Goal: Information Seeking & Learning: Learn about a topic

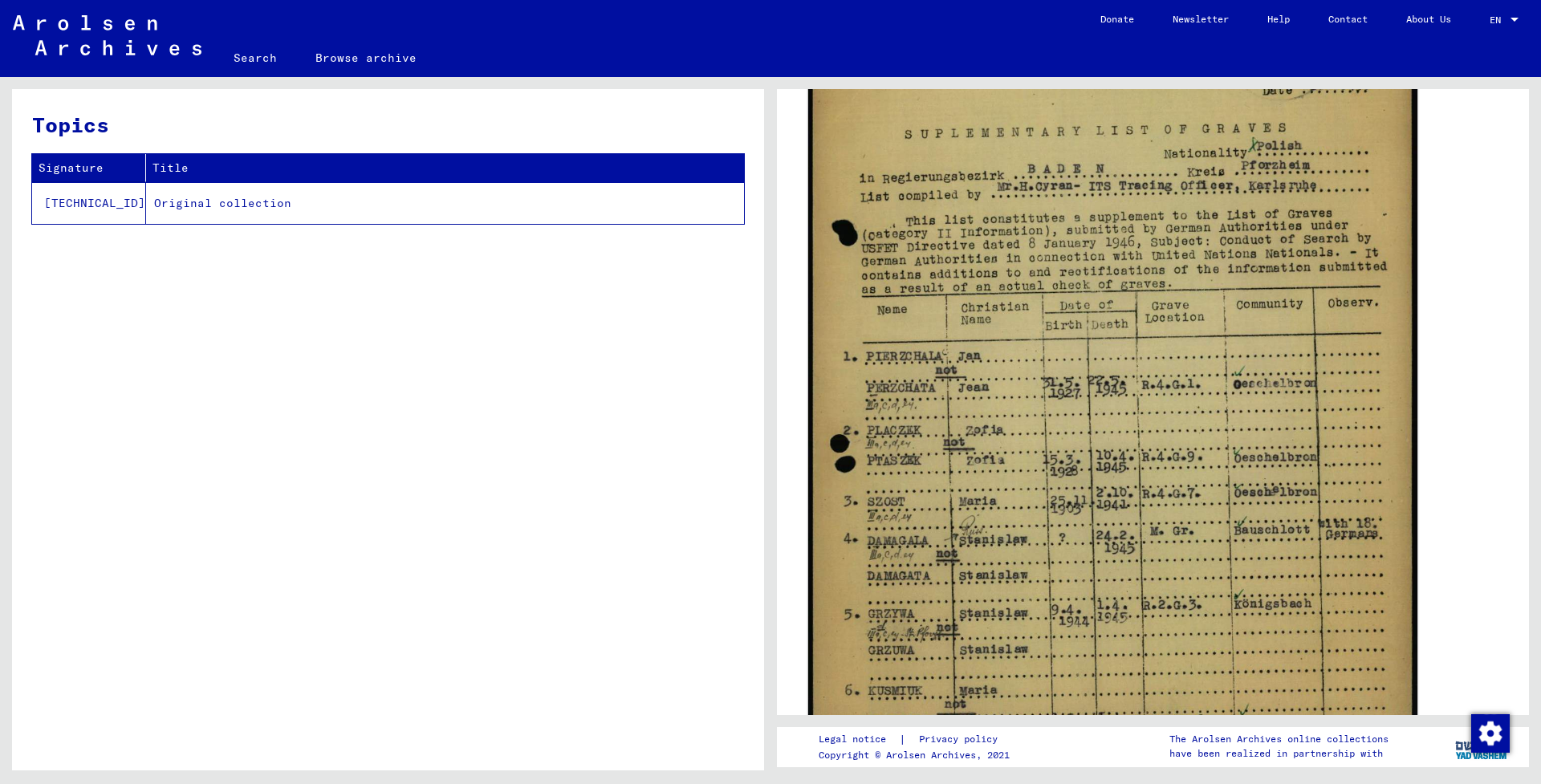
scroll to position [488, 0]
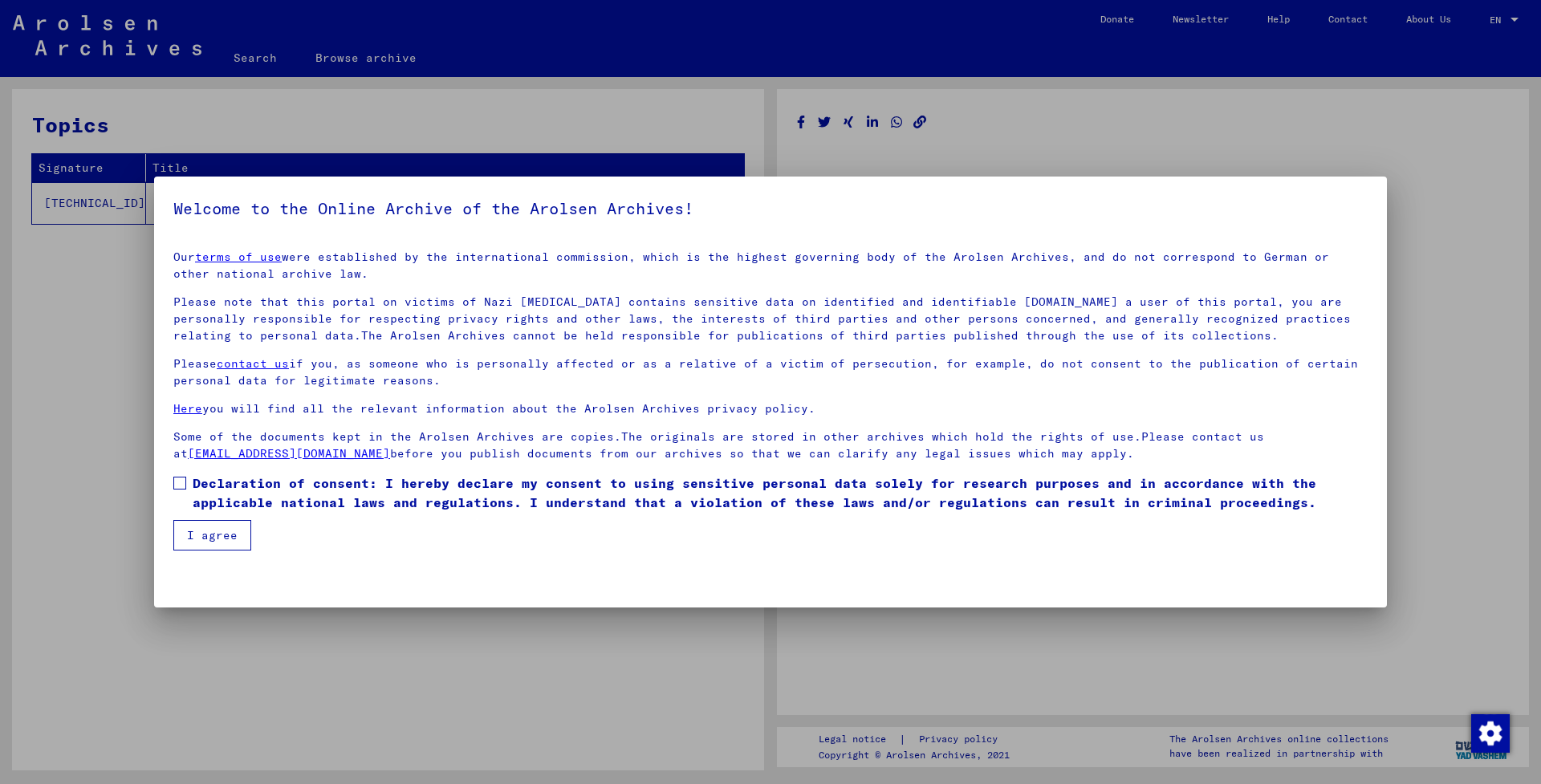
click at [175, 485] on span at bounding box center [180, 483] width 13 height 13
click at [201, 528] on button "I agree" at bounding box center [212, 535] width 78 height 31
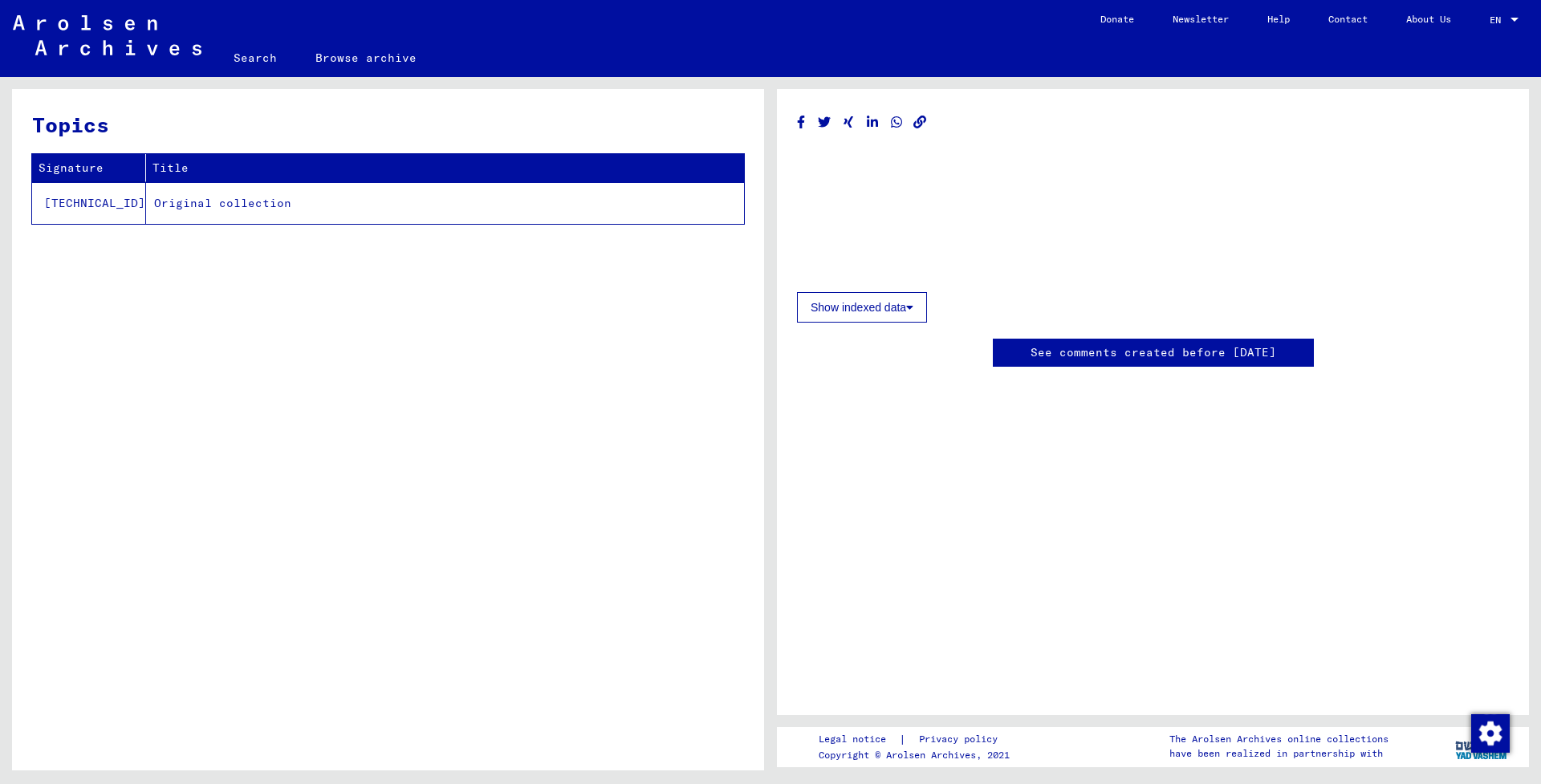
scroll to position [0, 0]
click at [256, 53] on link "Search" at bounding box center [255, 58] width 82 height 39
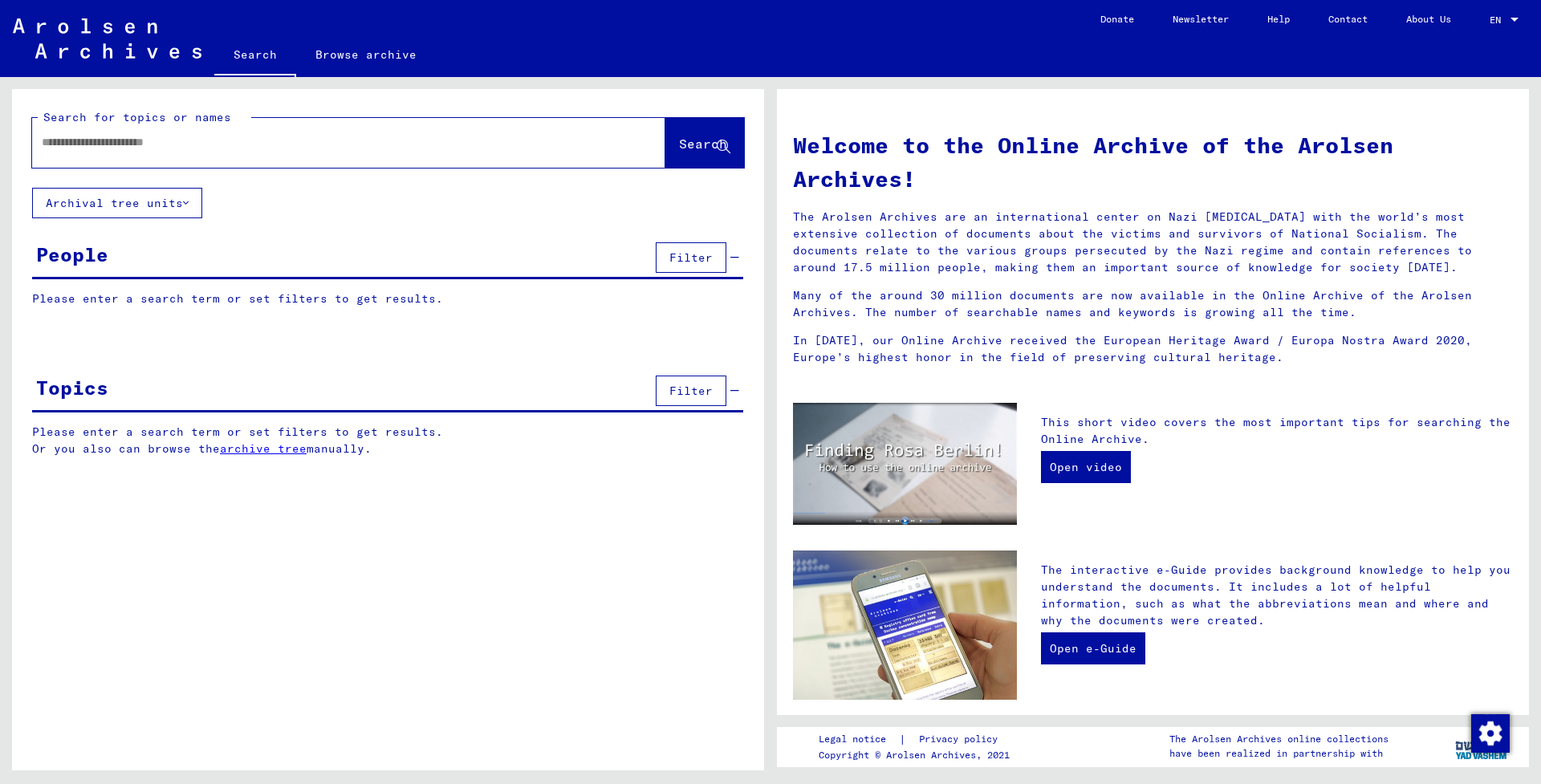
click at [214, 138] on input "text" at bounding box center [329, 142] width 575 height 17
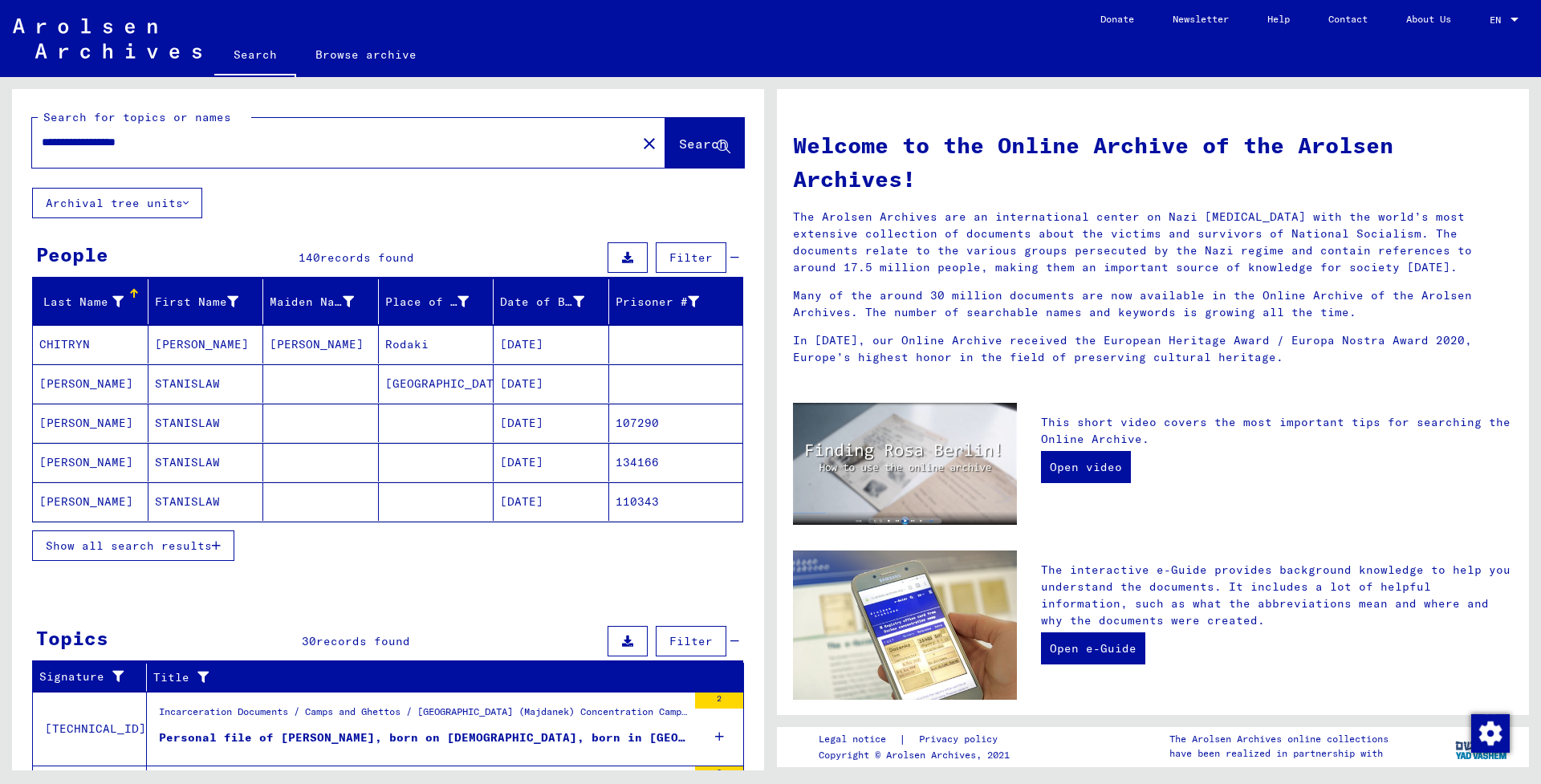
click at [550, 420] on mat-cell "[DATE]" at bounding box center [551, 423] width 116 height 39
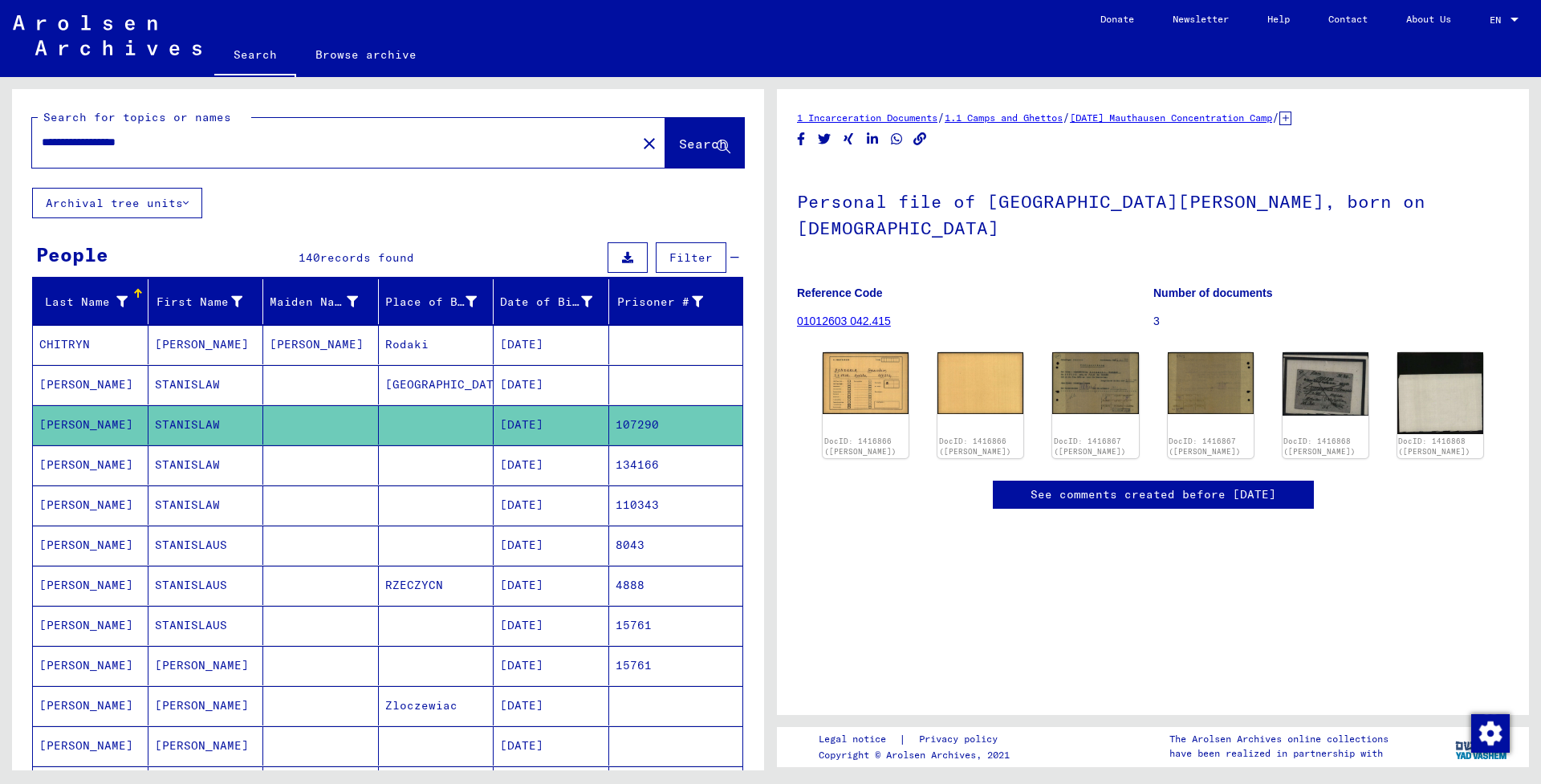
click at [548, 462] on mat-cell "[DATE]" at bounding box center [551, 464] width 116 height 40
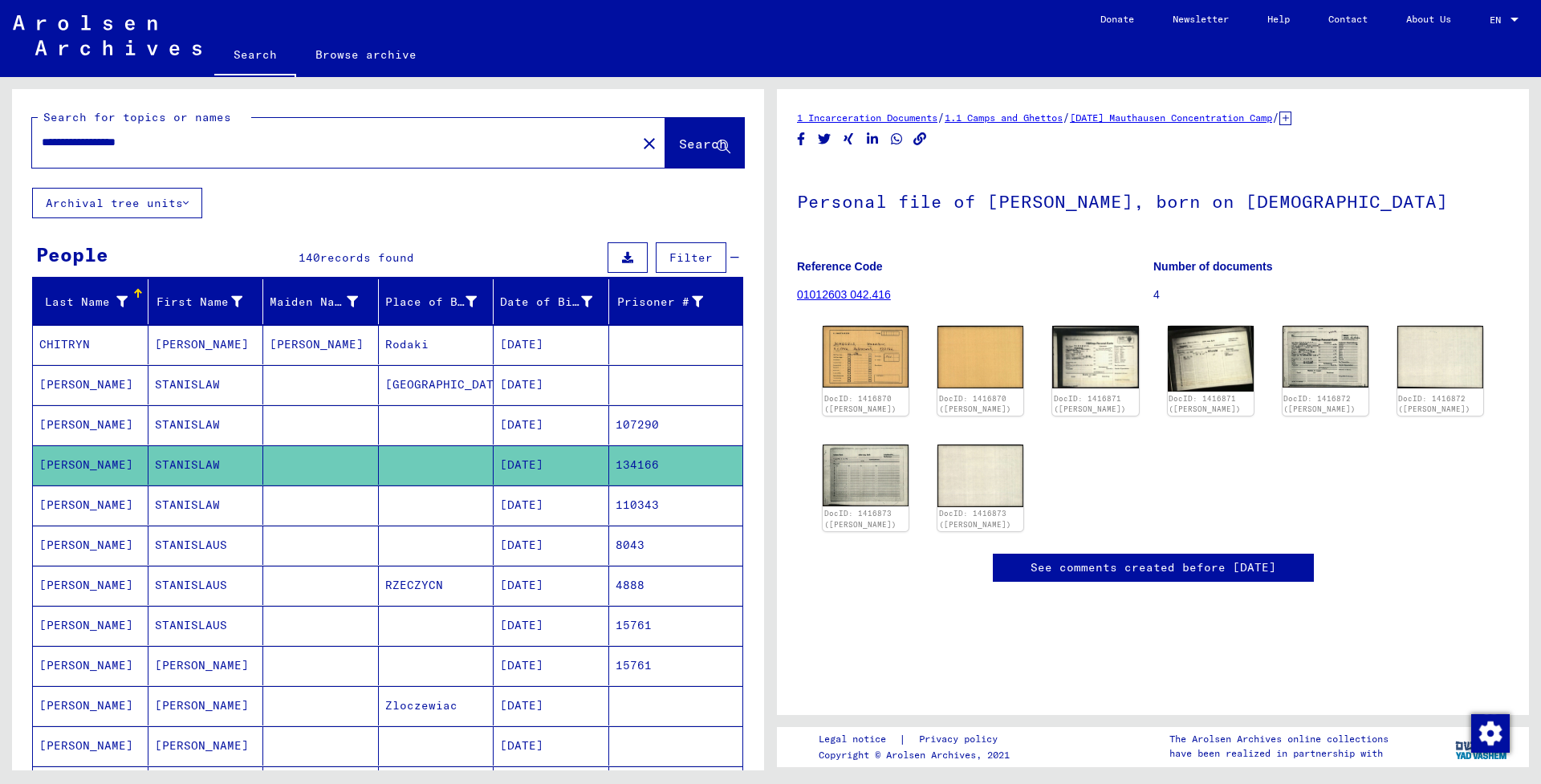
click at [546, 505] on mat-cell "[DATE]" at bounding box center [551, 505] width 116 height 40
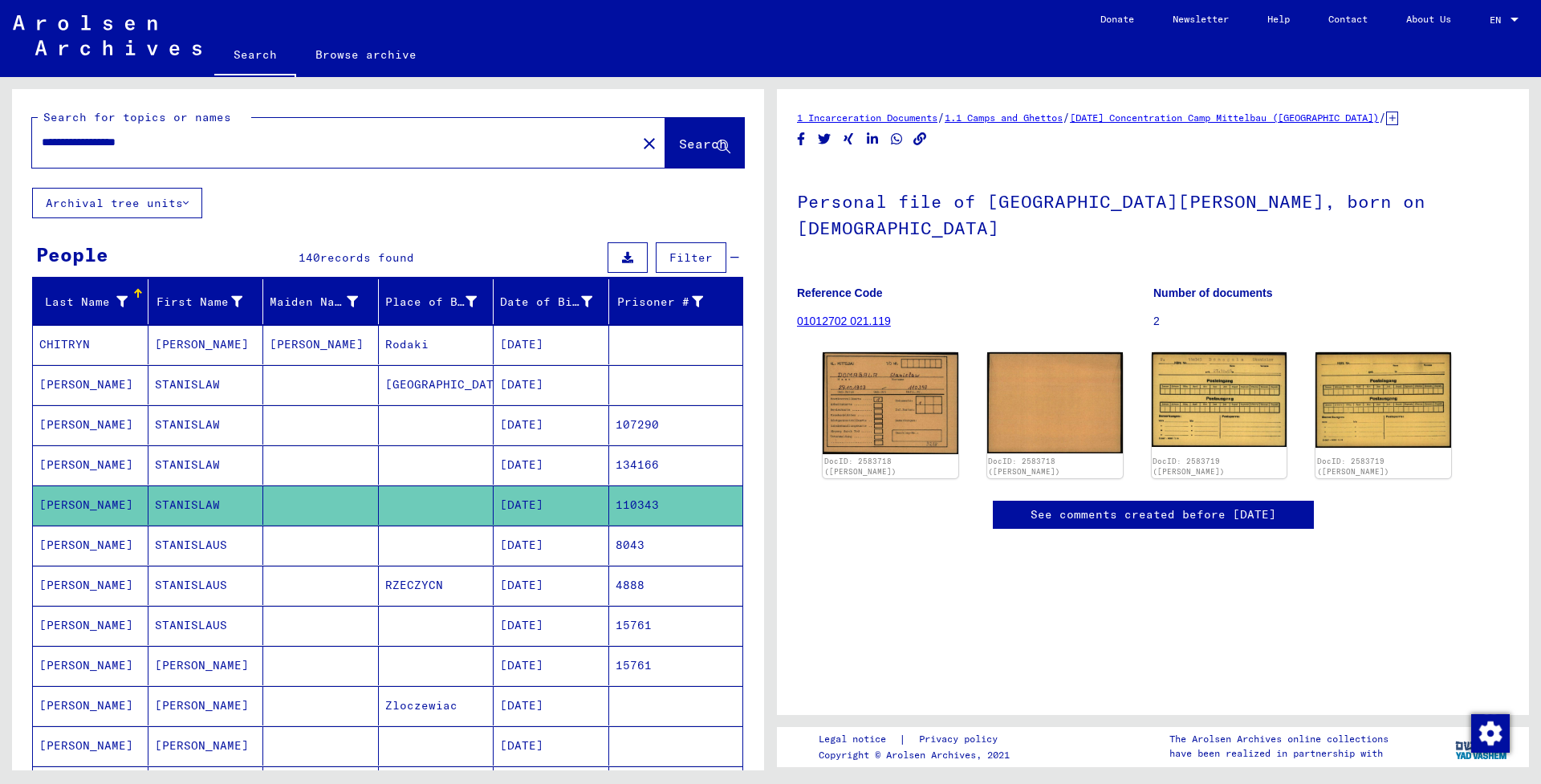
click at [541, 545] on mat-cell "[DATE]" at bounding box center [551, 545] width 116 height 40
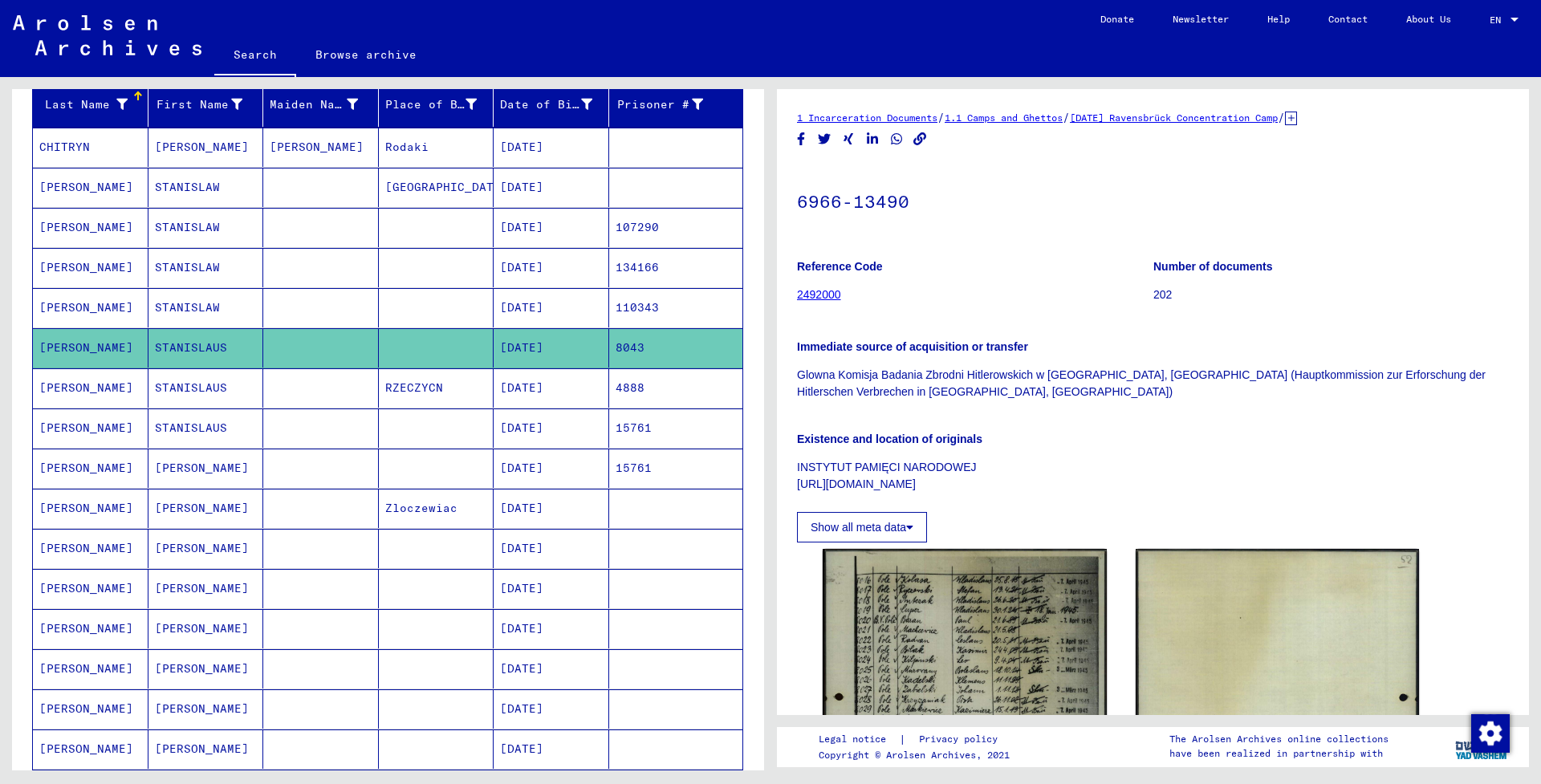
scroll to position [200, 0]
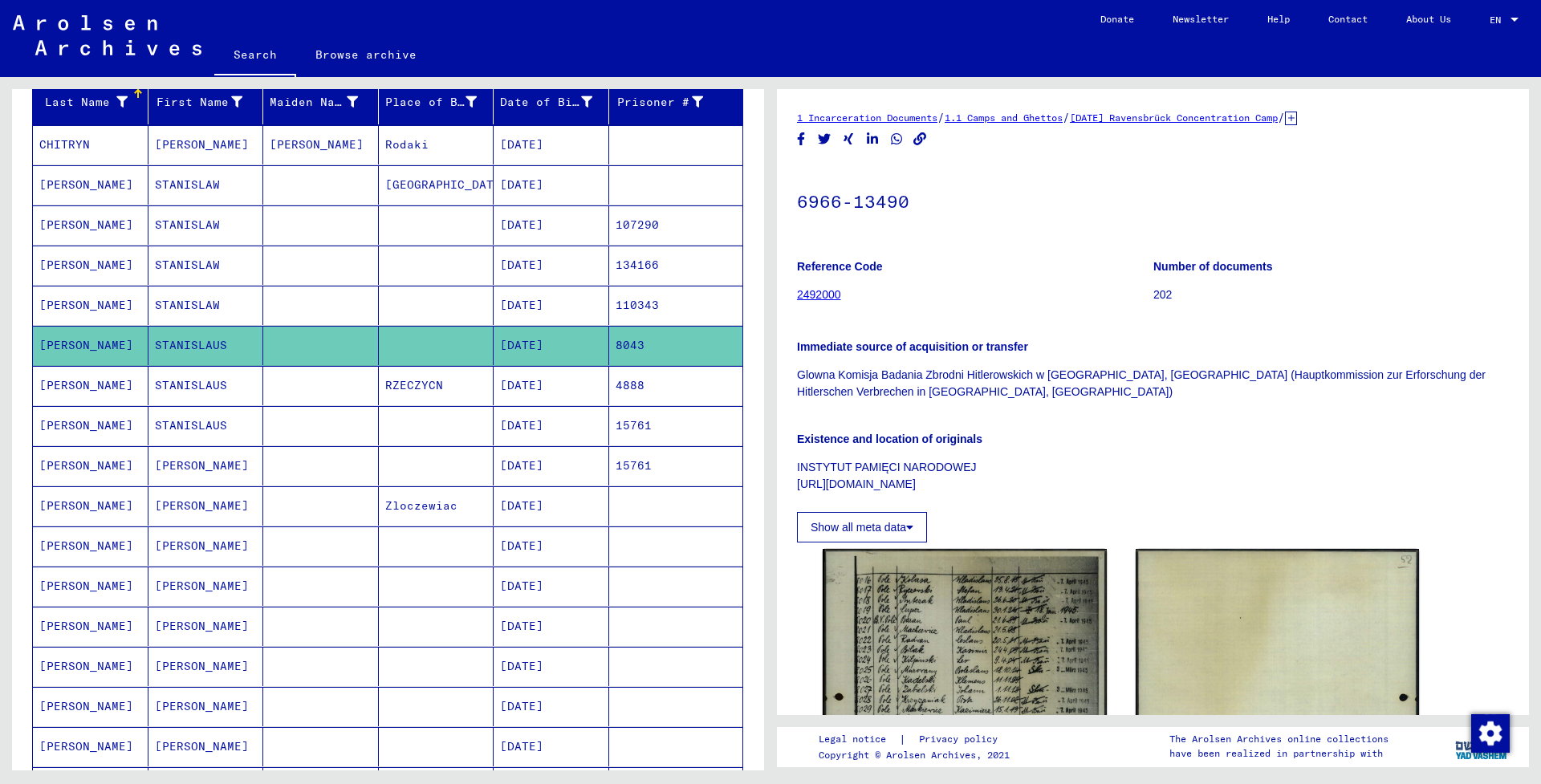
click at [537, 379] on mat-cell "[DATE]" at bounding box center [551, 385] width 116 height 40
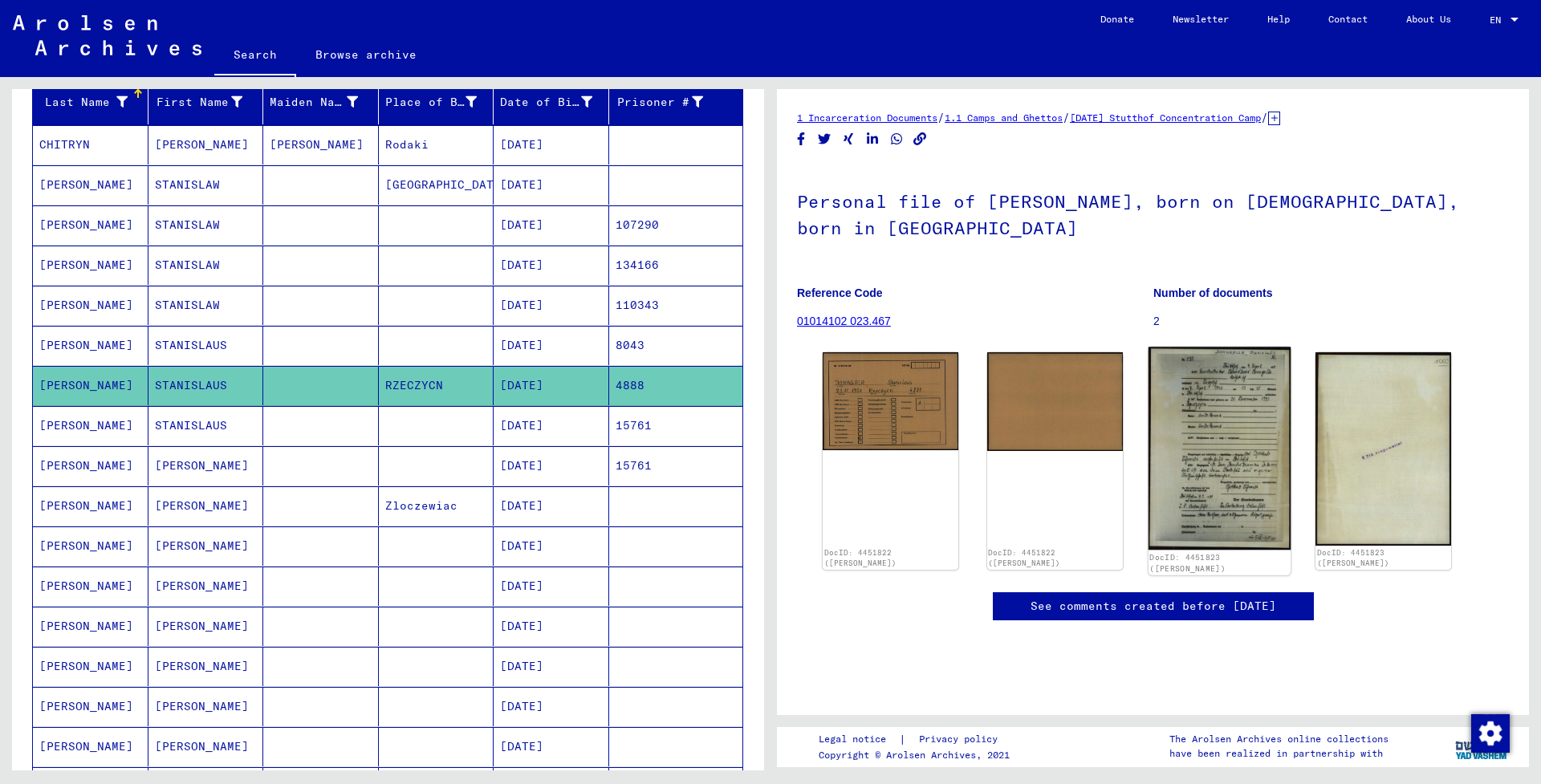
click at [1261, 413] on img at bounding box center [1218, 447] width 142 height 203
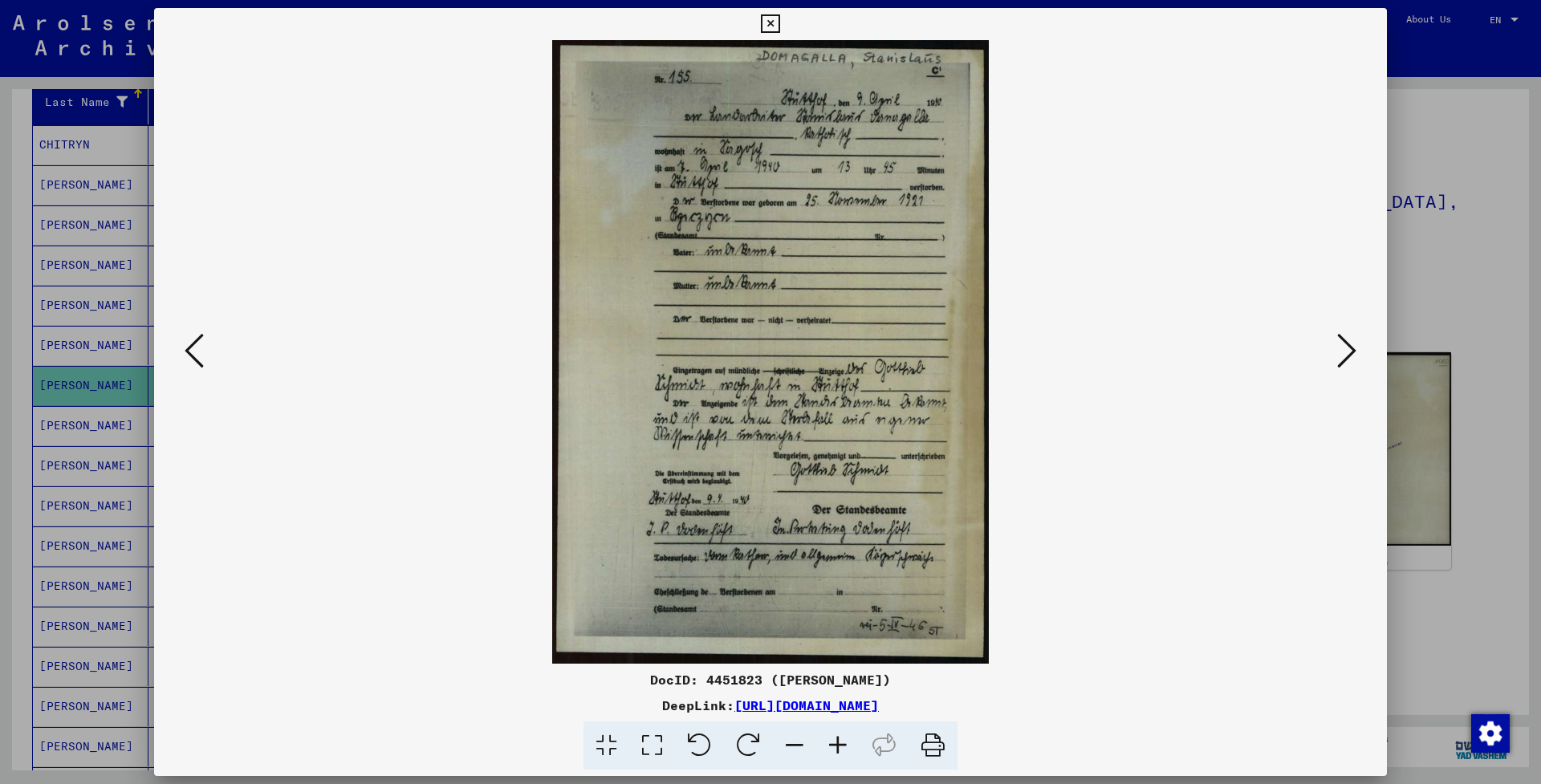
click at [779, 24] on icon at bounding box center [770, 24] width 19 height 19
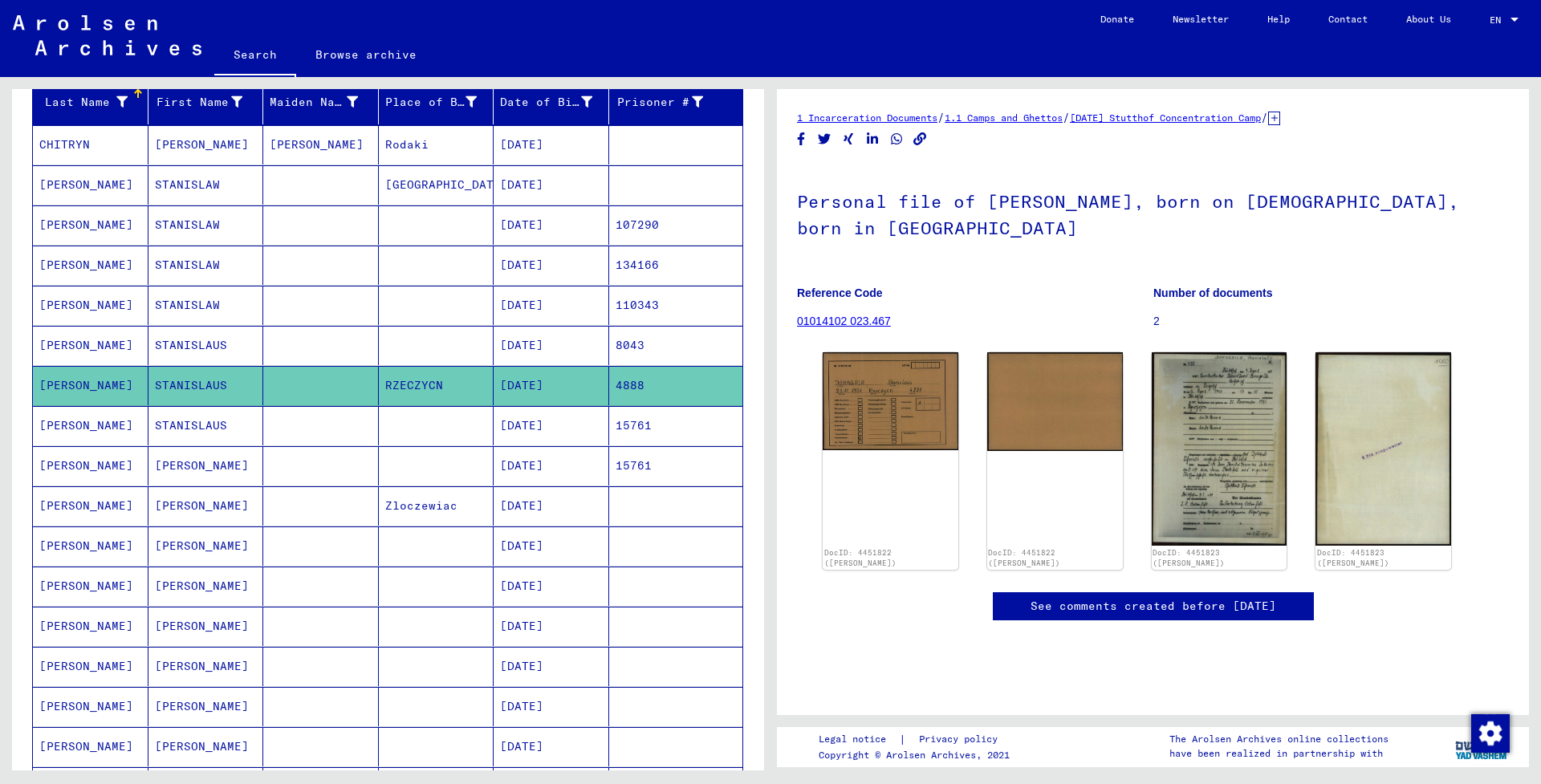
click at [537, 426] on mat-cell "[DATE]" at bounding box center [551, 426] width 116 height 40
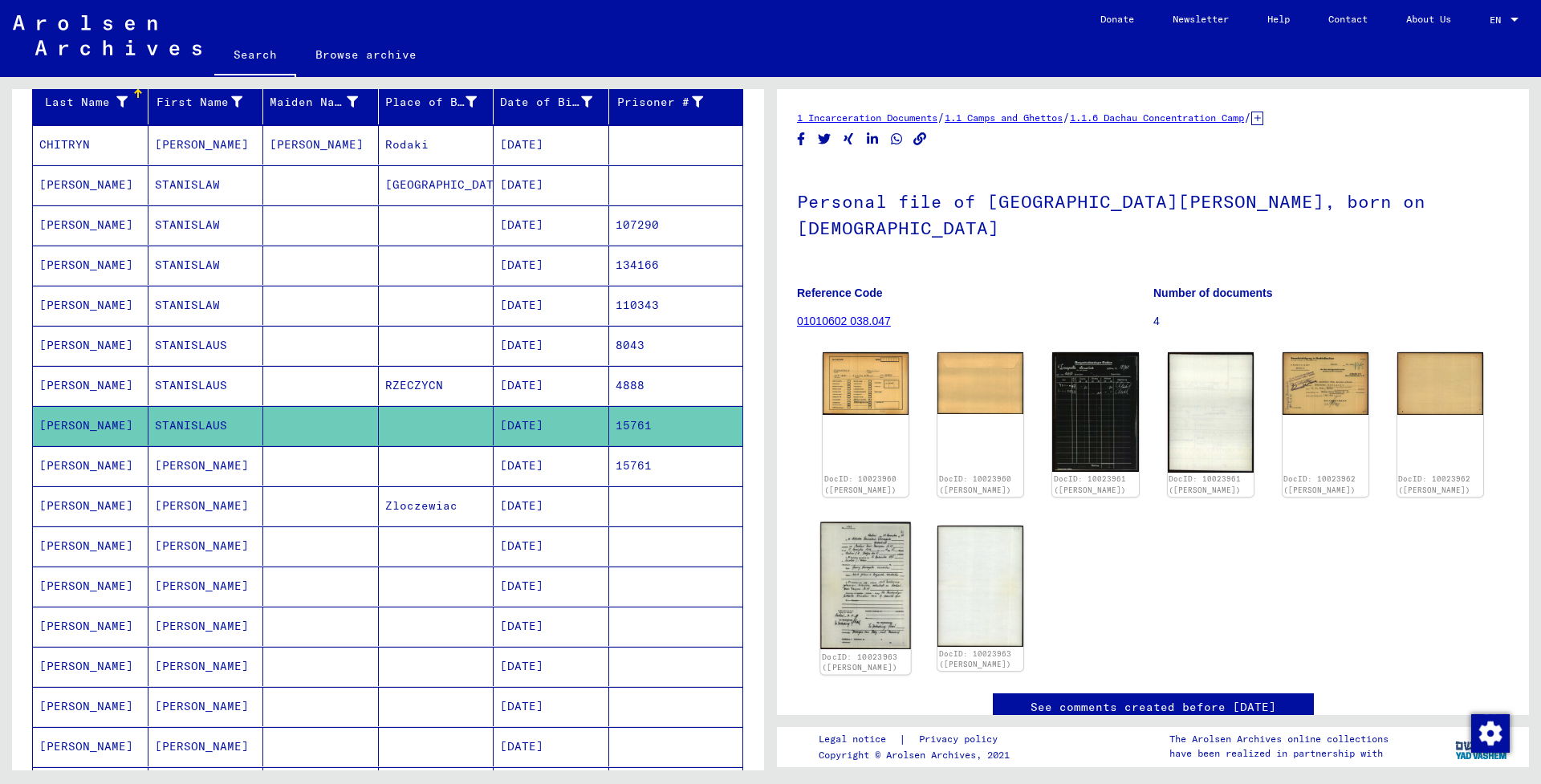
click at [864, 547] on img at bounding box center [865, 585] width 91 height 128
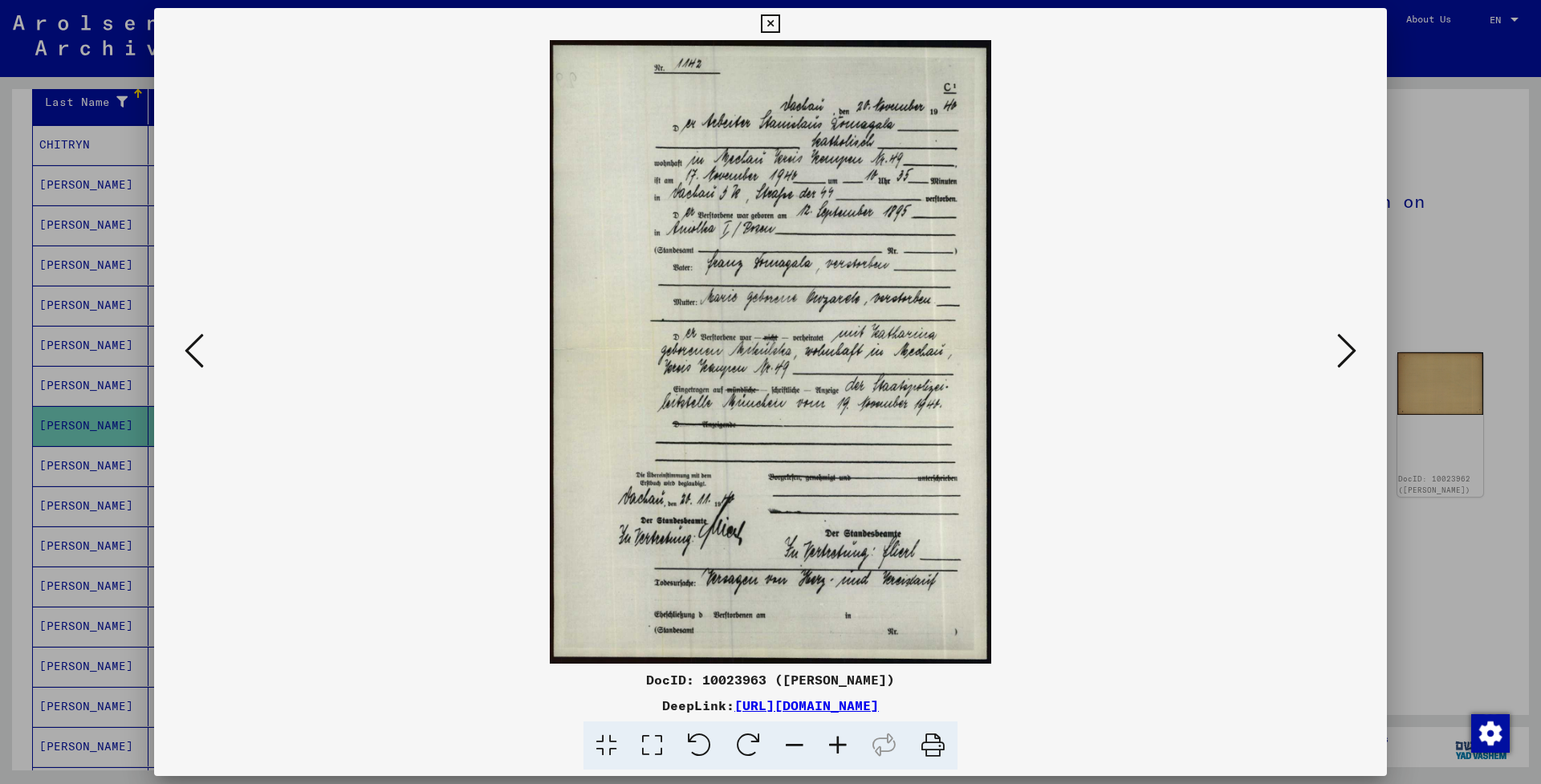
click at [779, 25] on icon at bounding box center [770, 24] width 19 height 19
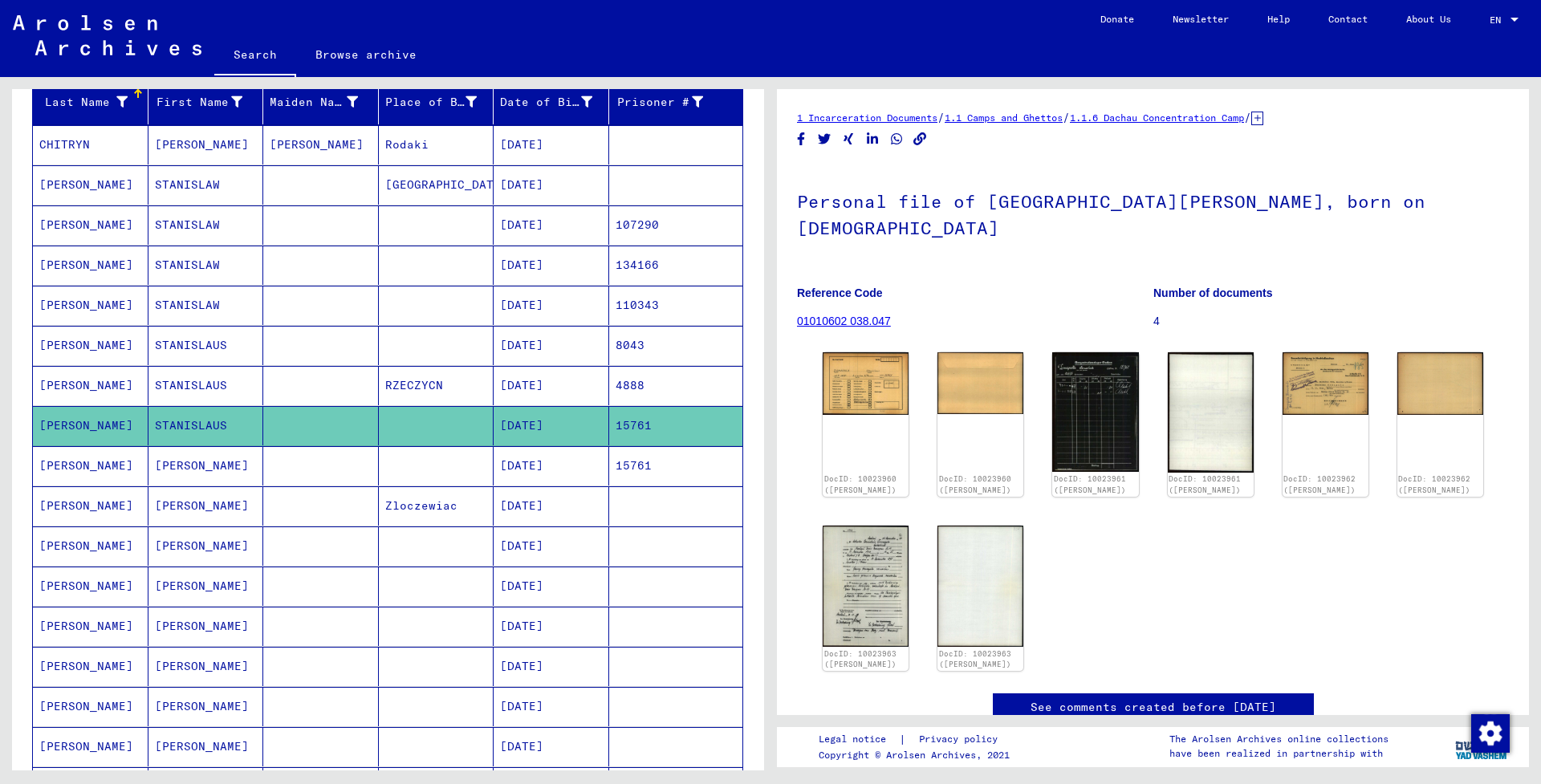
click at [535, 511] on mat-cell "[DATE]" at bounding box center [551, 506] width 116 height 40
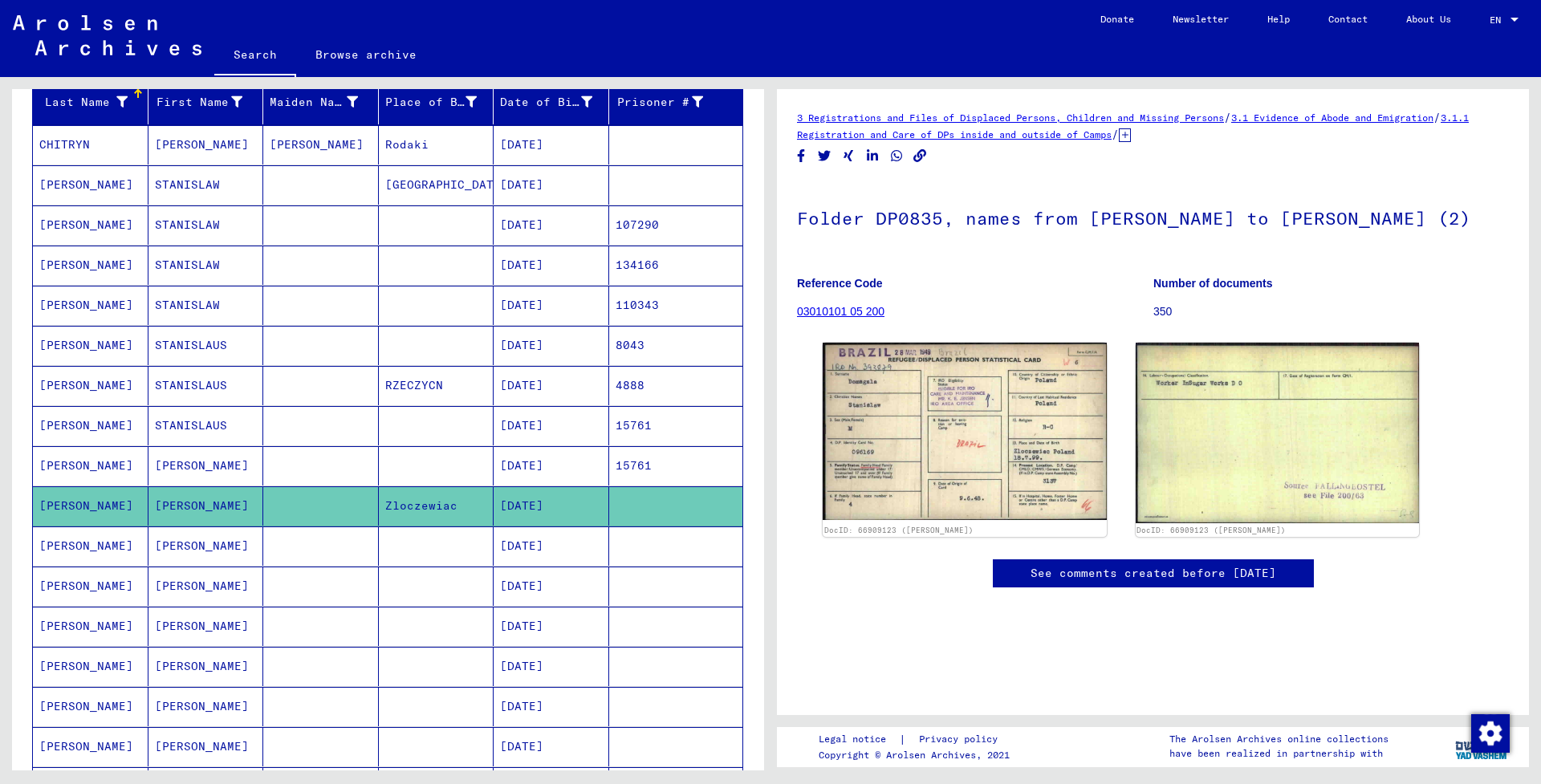
click at [522, 545] on mat-cell "[DATE]" at bounding box center [551, 545] width 116 height 40
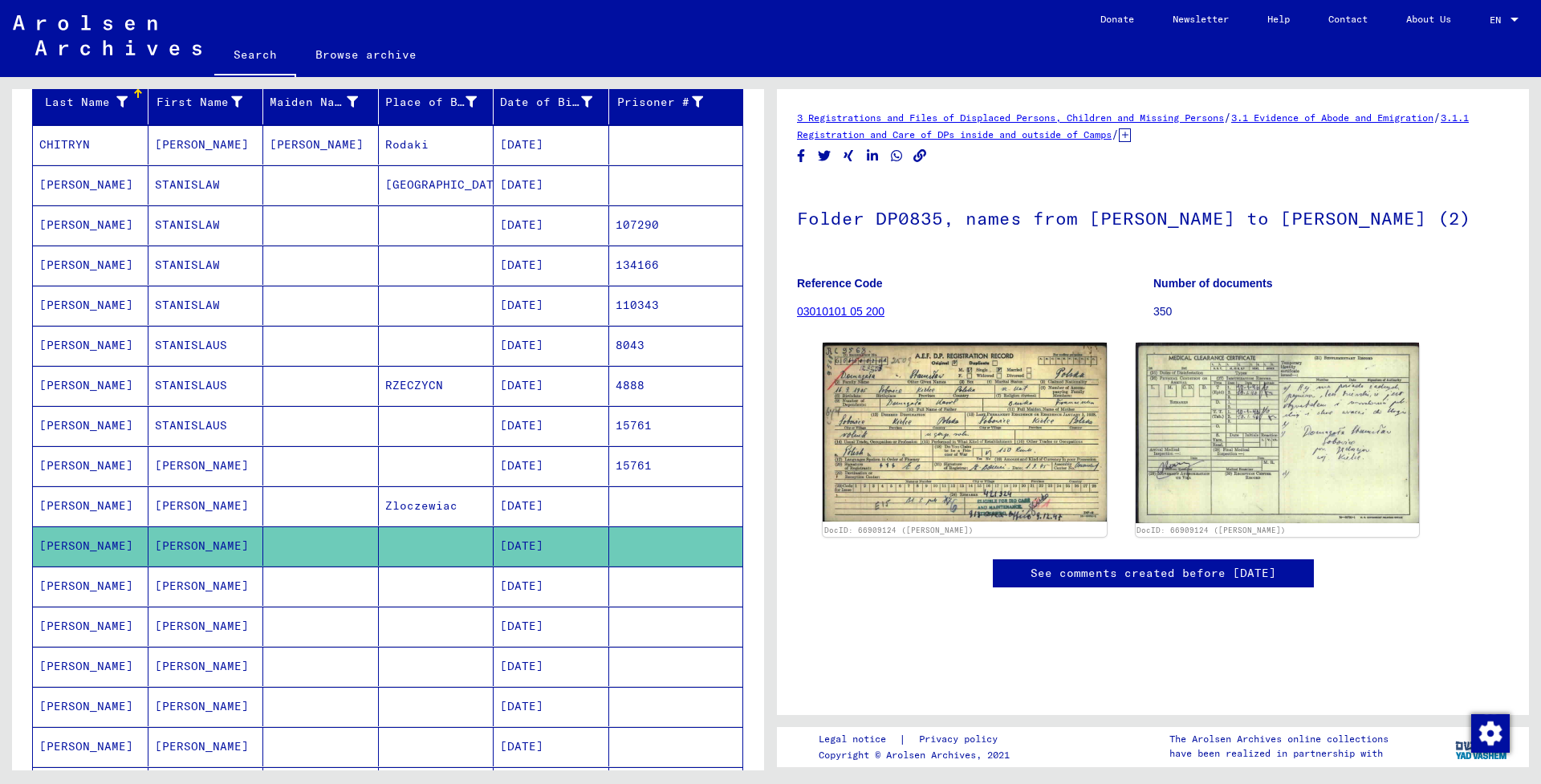
click at [530, 577] on mat-cell "[DATE]" at bounding box center [551, 586] width 116 height 40
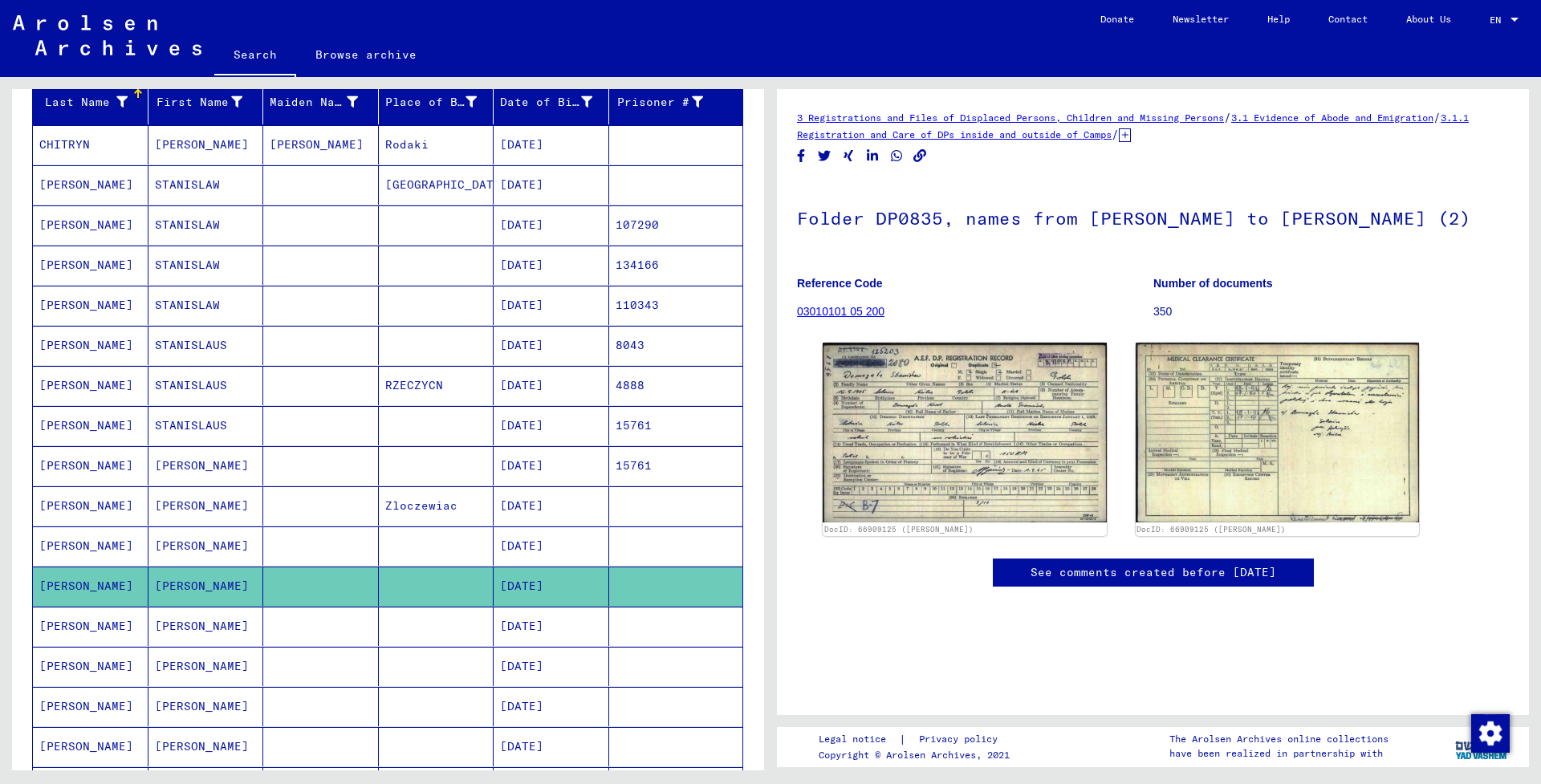
click at [536, 630] on mat-cell "[DATE]" at bounding box center [551, 626] width 116 height 40
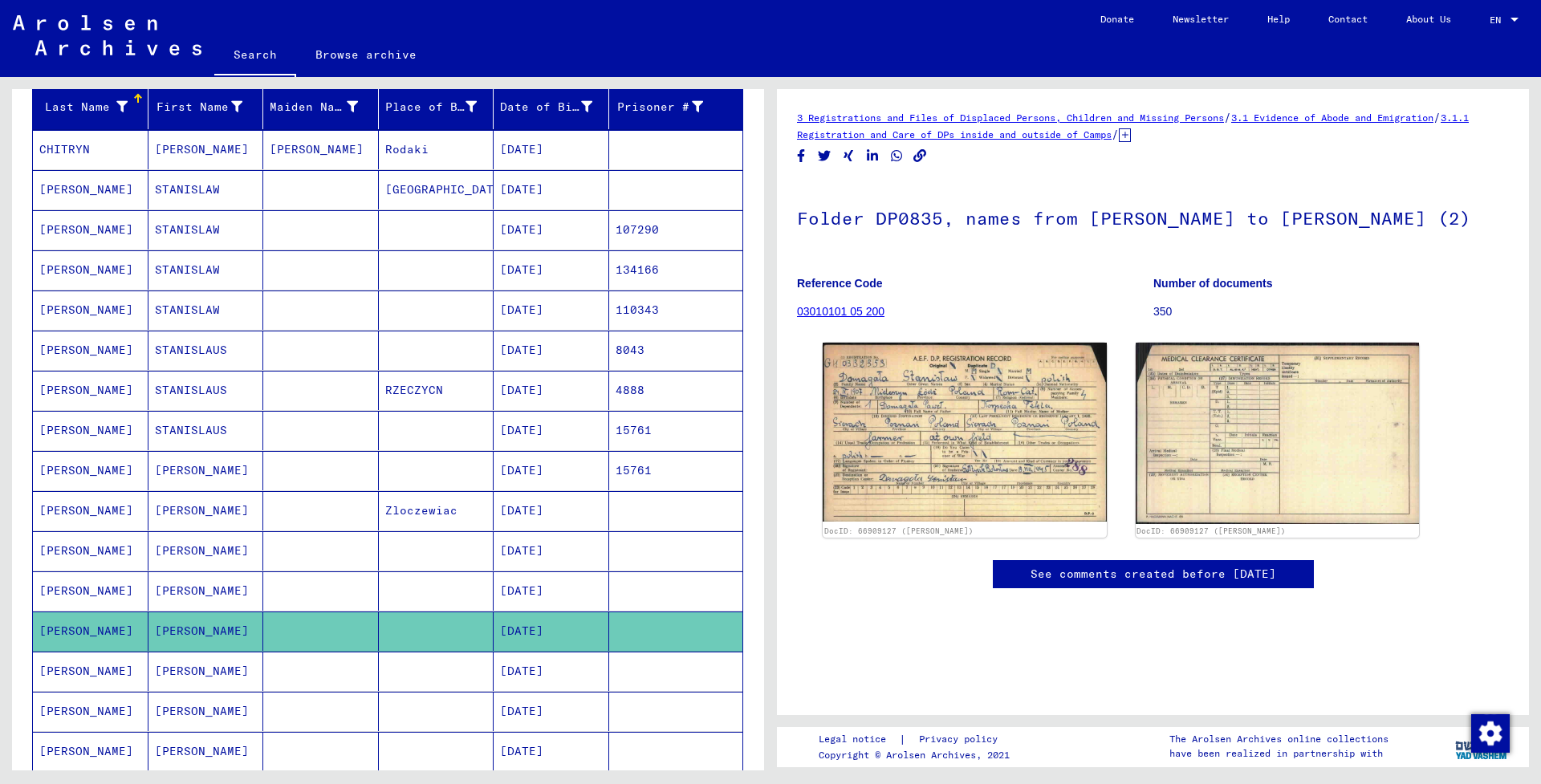
click at [528, 664] on mat-cell "[DATE]" at bounding box center [551, 671] width 116 height 40
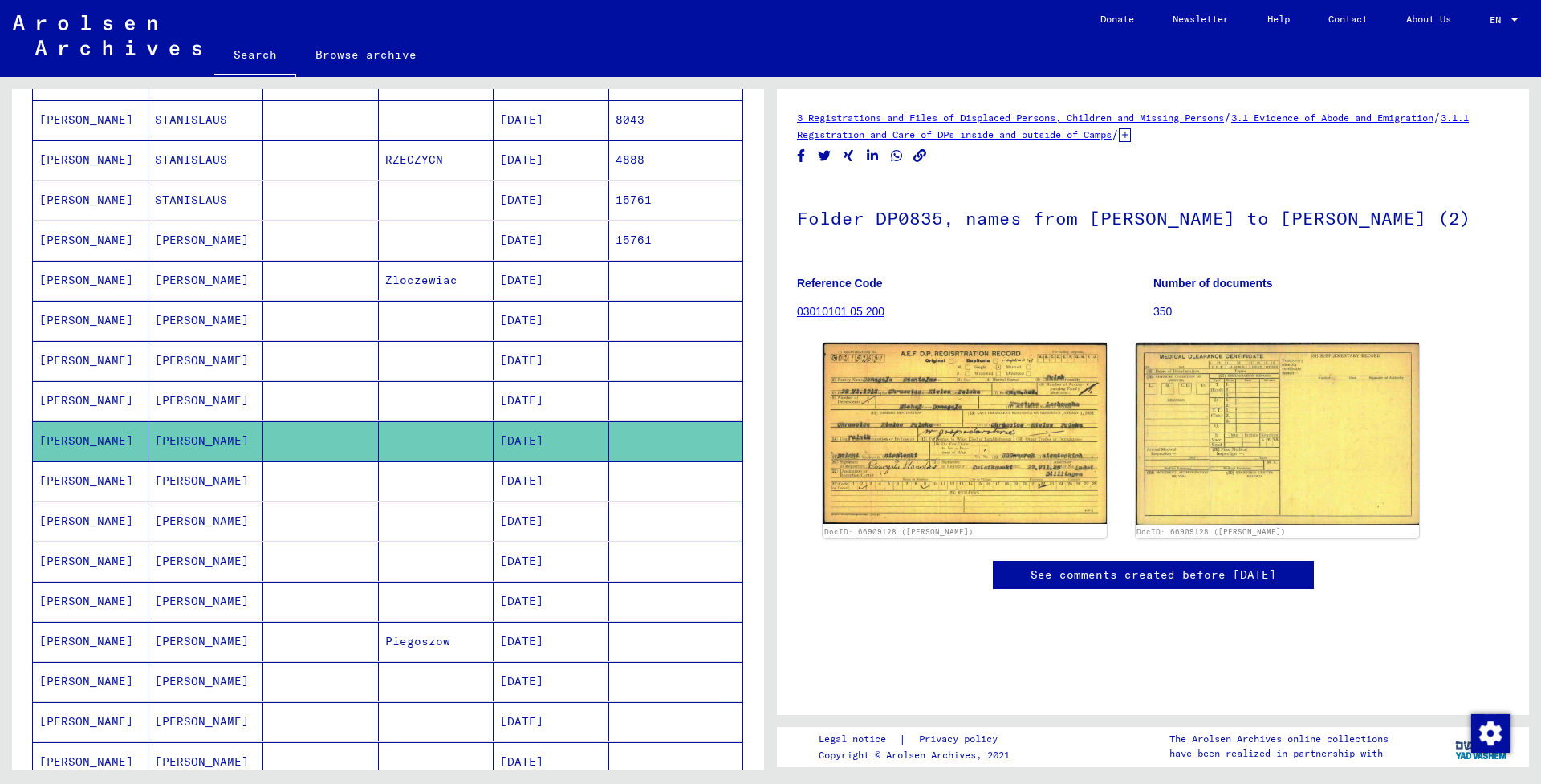
scroll to position [426, 0]
drag, startPoint x: 541, startPoint y: 474, endPoint x: 541, endPoint y: 483, distance: 9.0
click at [541, 474] on mat-cell "[DATE]" at bounding box center [551, 480] width 116 height 40
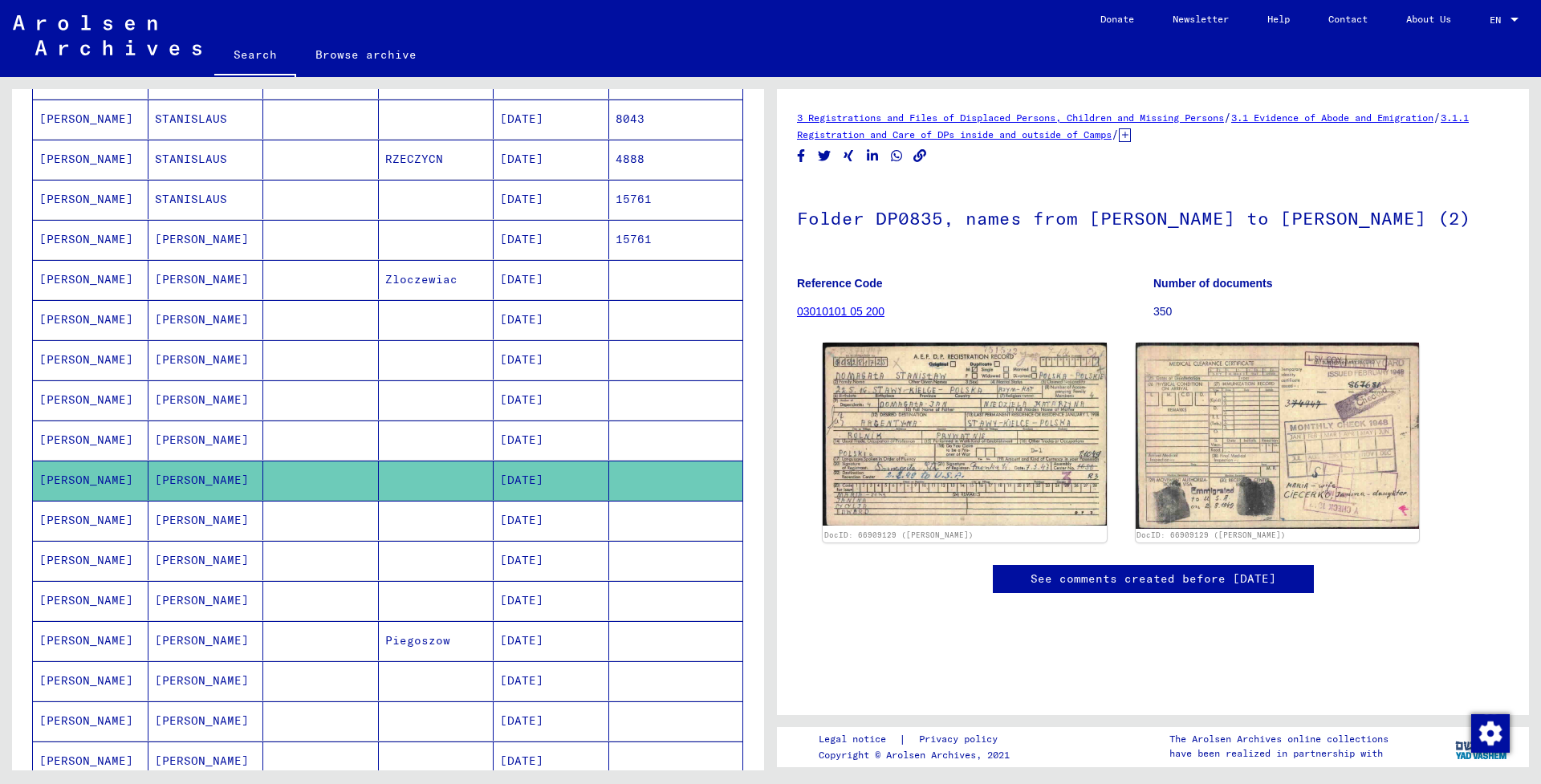
click at [542, 527] on mat-cell "[DATE]" at bounding box center [551, 520] width 116 height 40
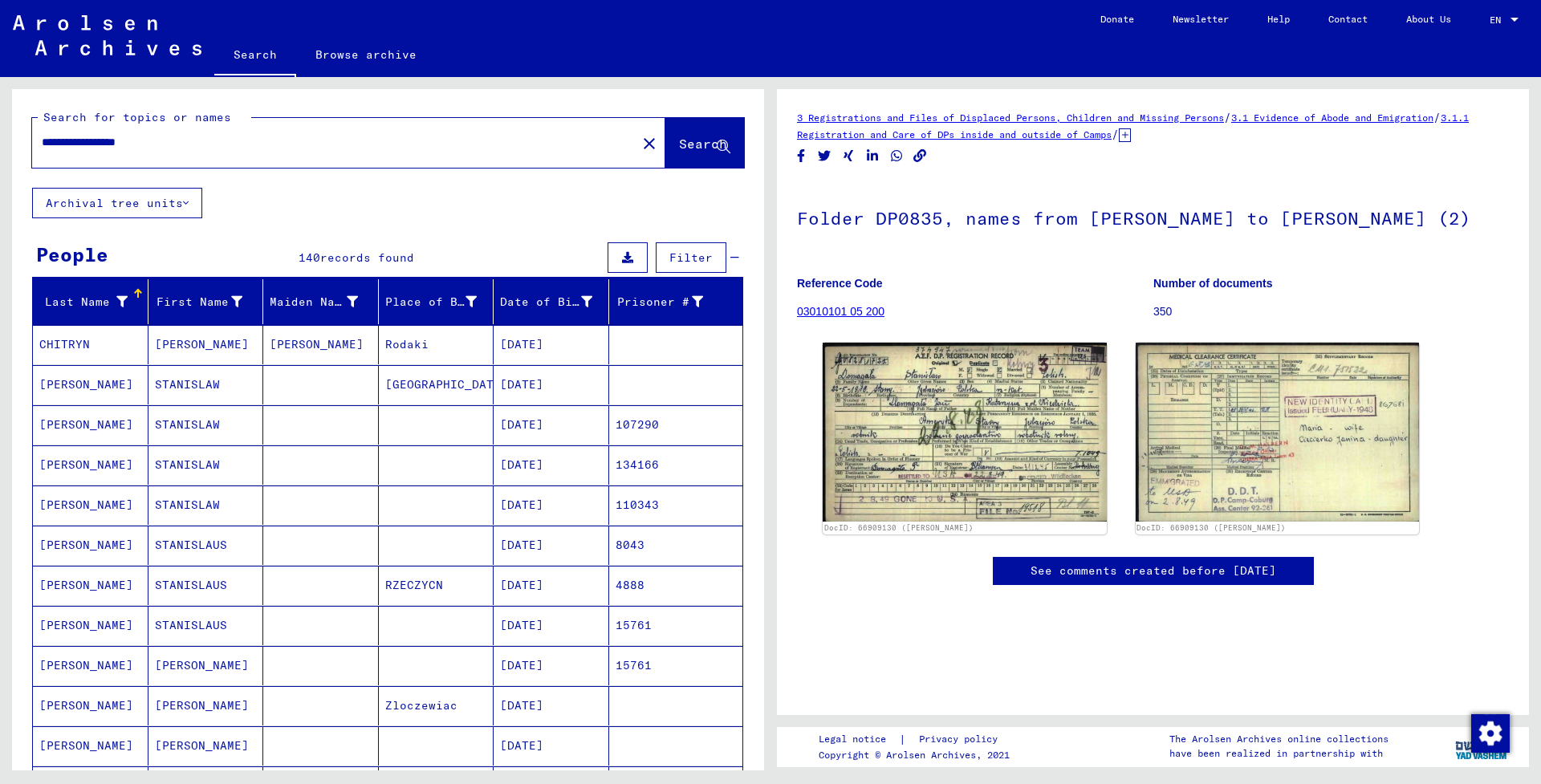
drag, startPoint x: 53, startPoint y: 142, endPoint x: 49, endPoint y: 150, distance: 8.9
click at [53, 142] on input "**********" at bounding box center [334, 142] width 585 height 17
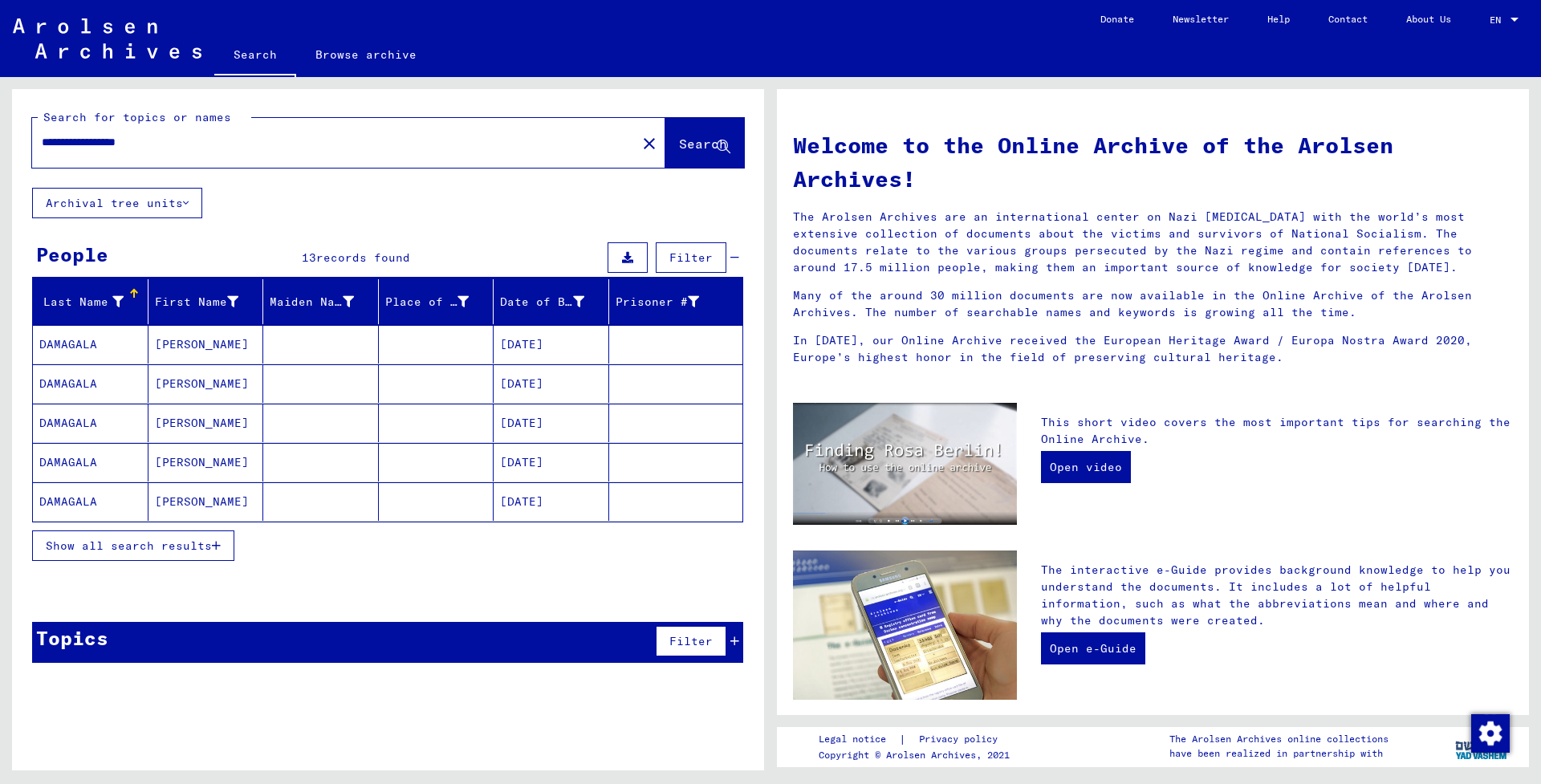
click at [551, 350] on mat-cell "[DATE]" at bounding box center [551, 345] width 116 height 39
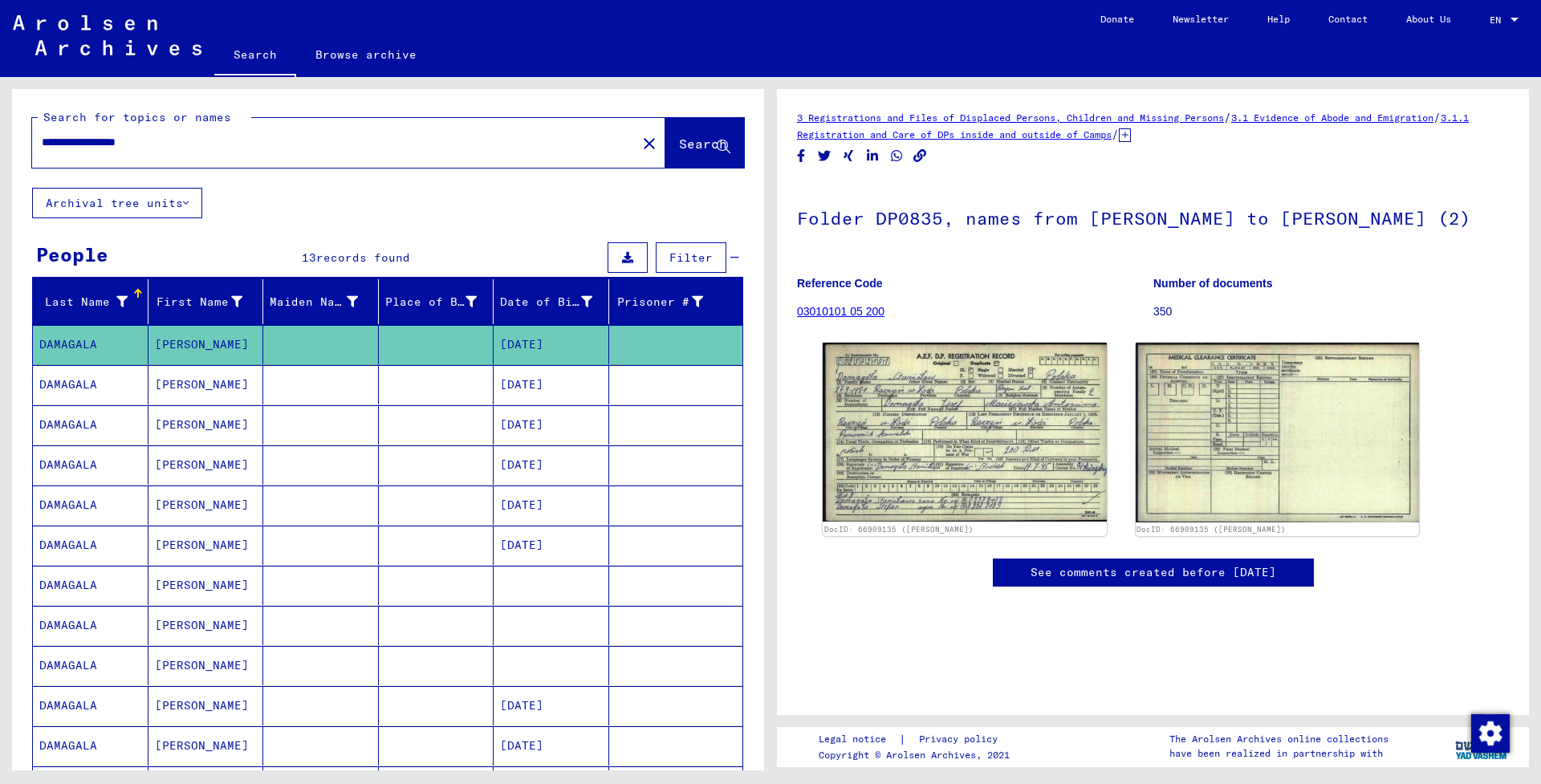
click at [530, 384] on mat-cell "[DATE]" at bounding box center [551, 384] width 116 height 40
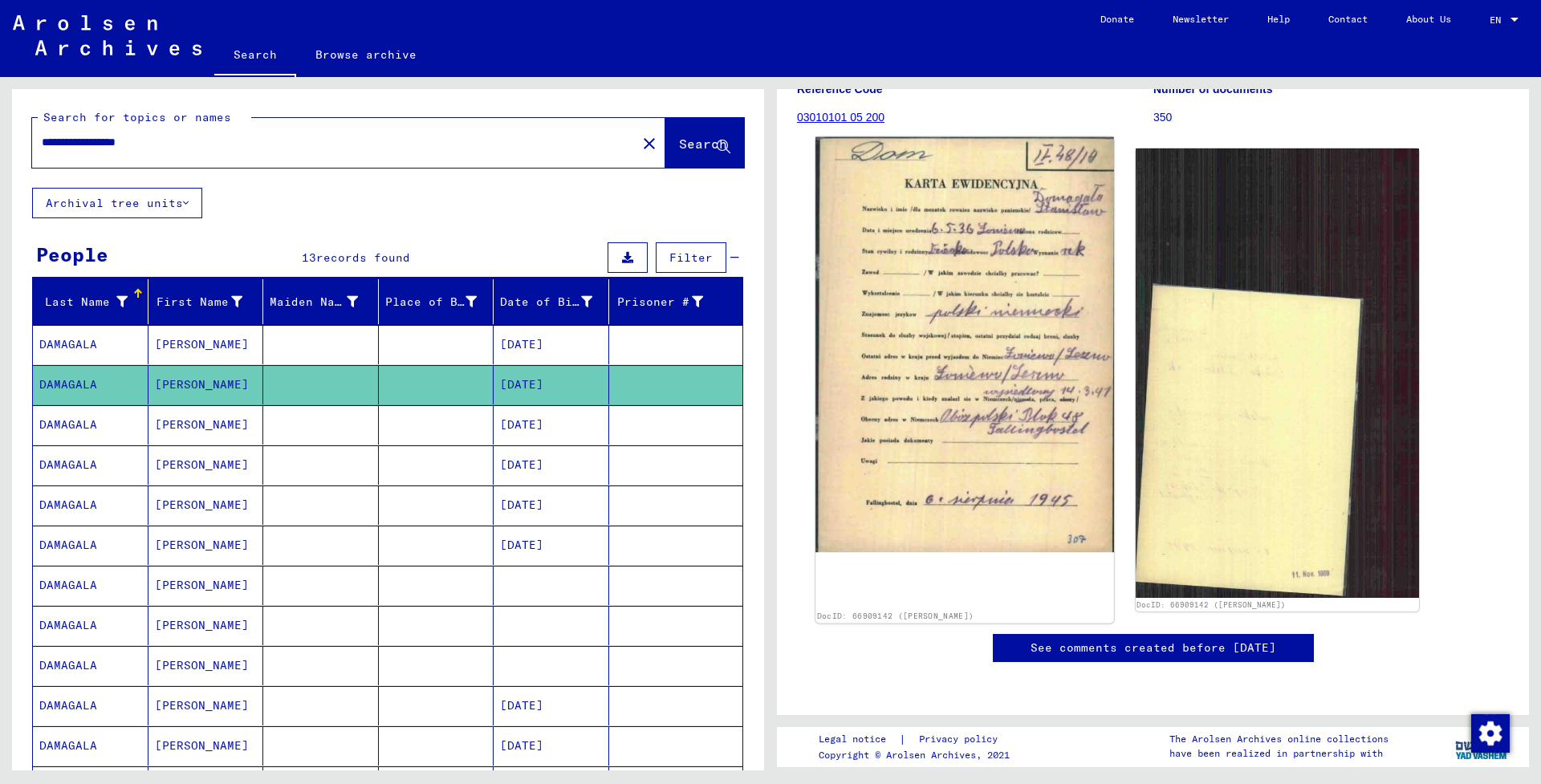
scroll to position [241, 0]
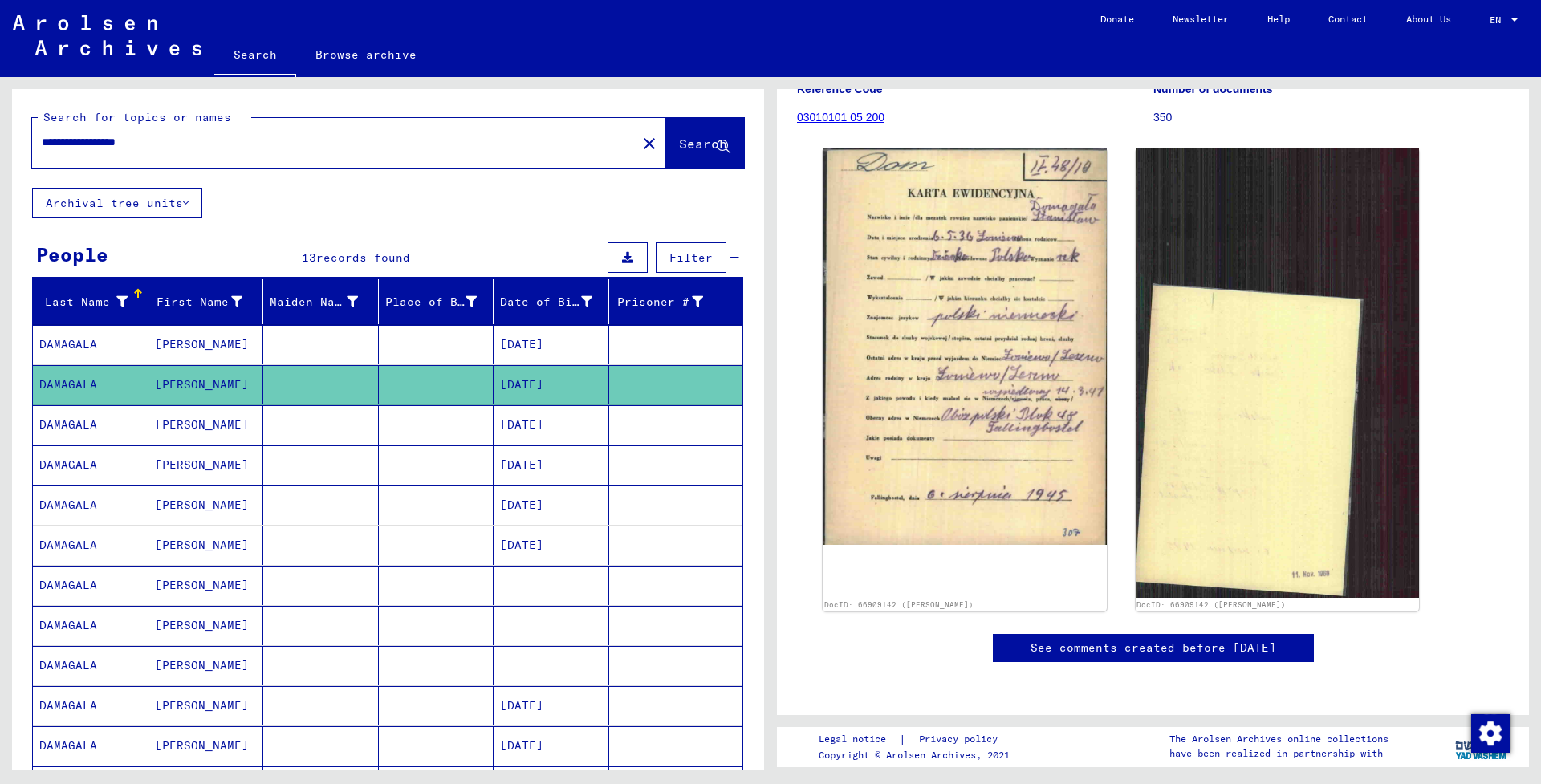
click at [513, 425] on mat-cell "[DATE]" at bounding box center [551, 425] width 116 height 40
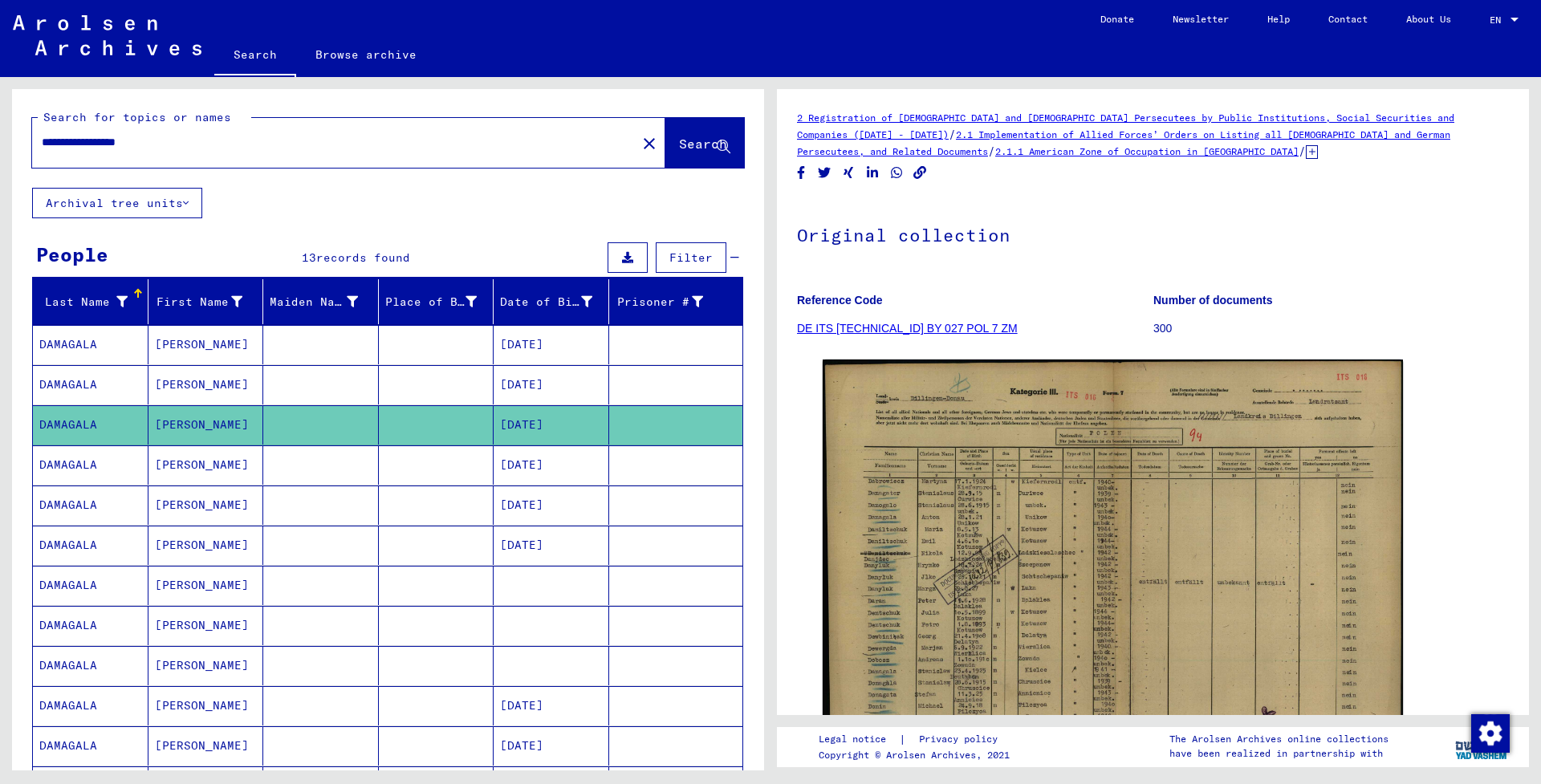
click at [542, 464] on mat-cell "[DATE]" at bounding box center [551, 464] width 116 height 40
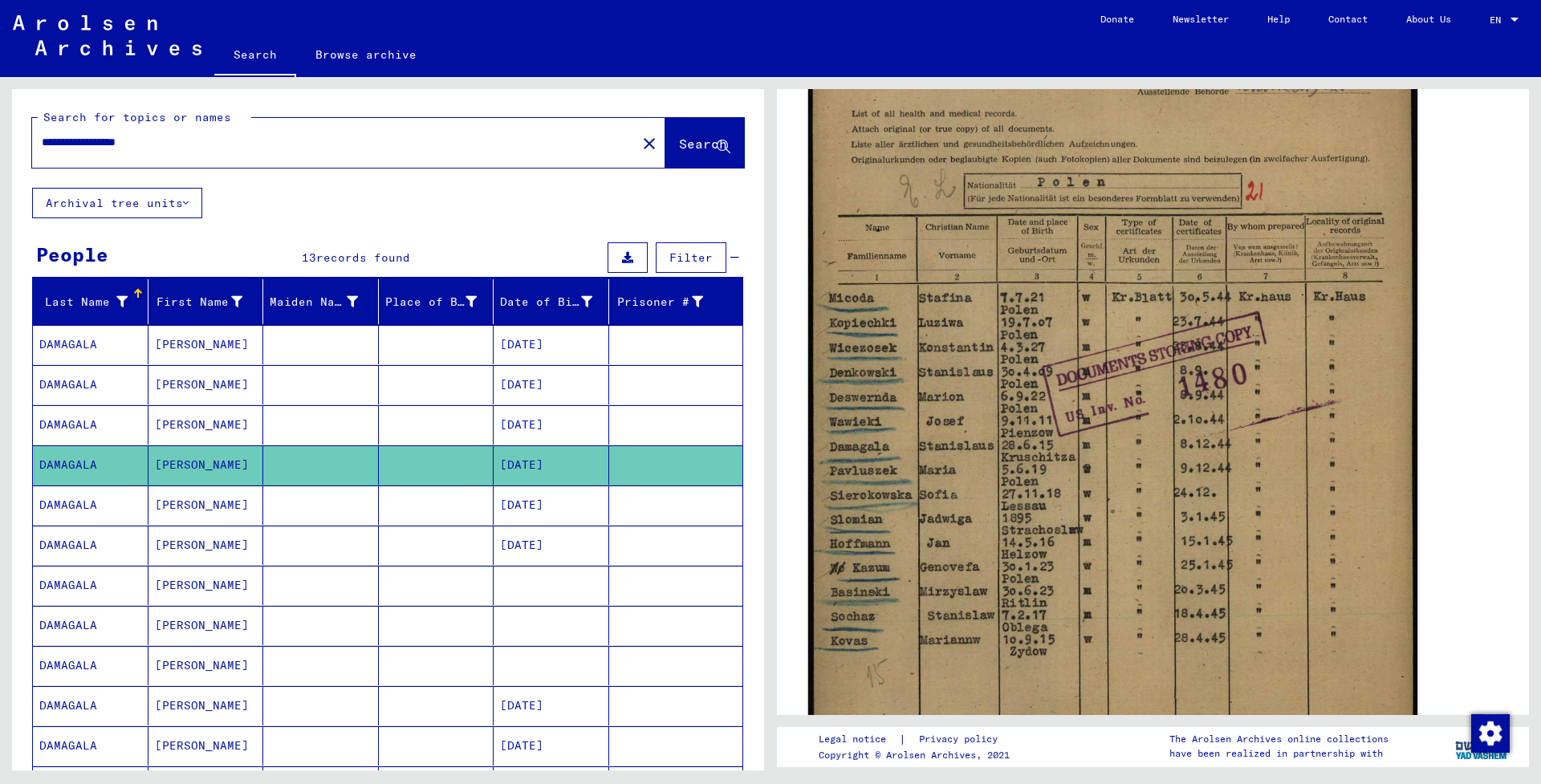
scroll to position [345, 0]
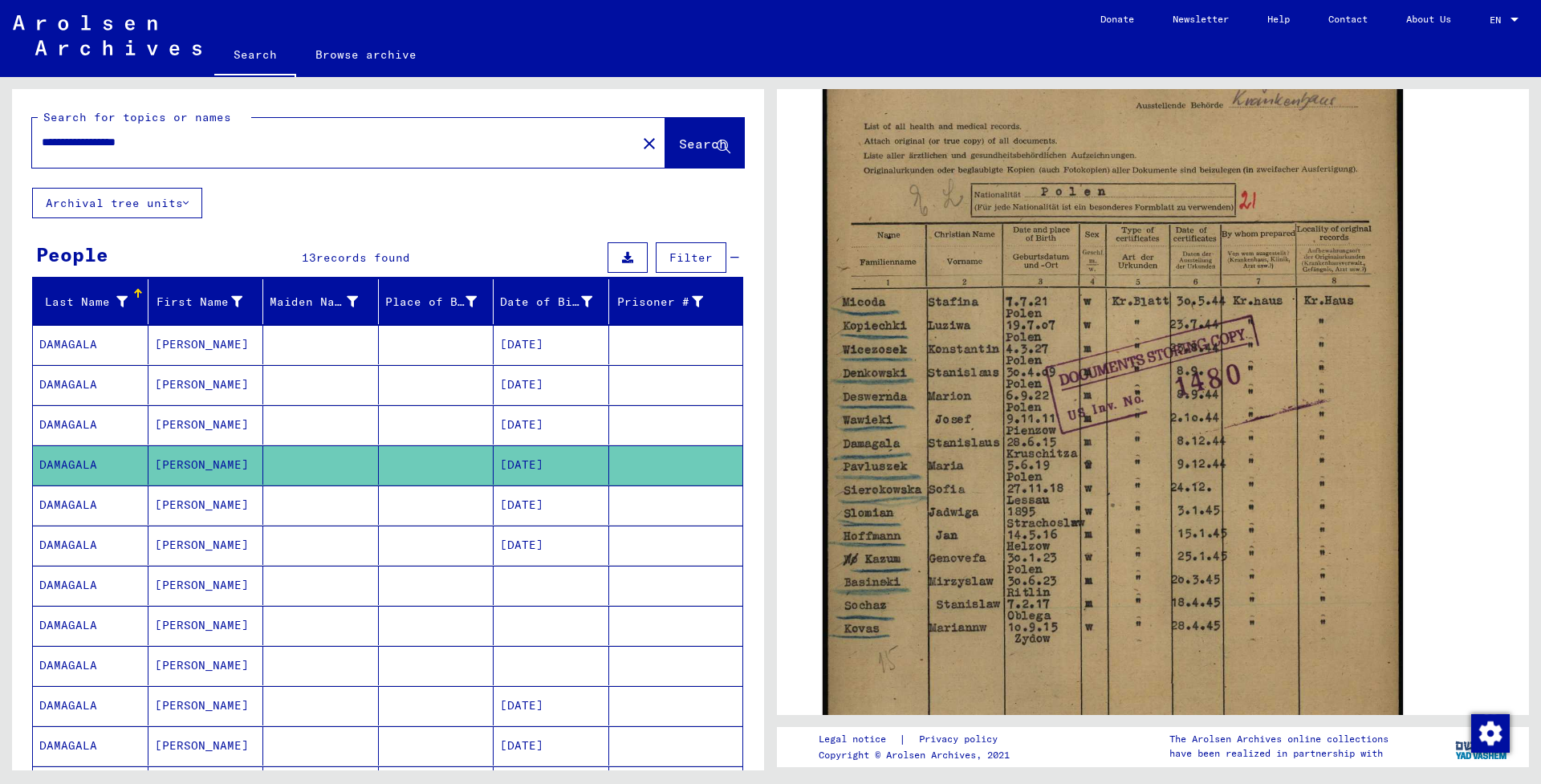
click at [561, 496] on mat-cell "[DATE]" at bounding box center [551, 505] width 116 height 40
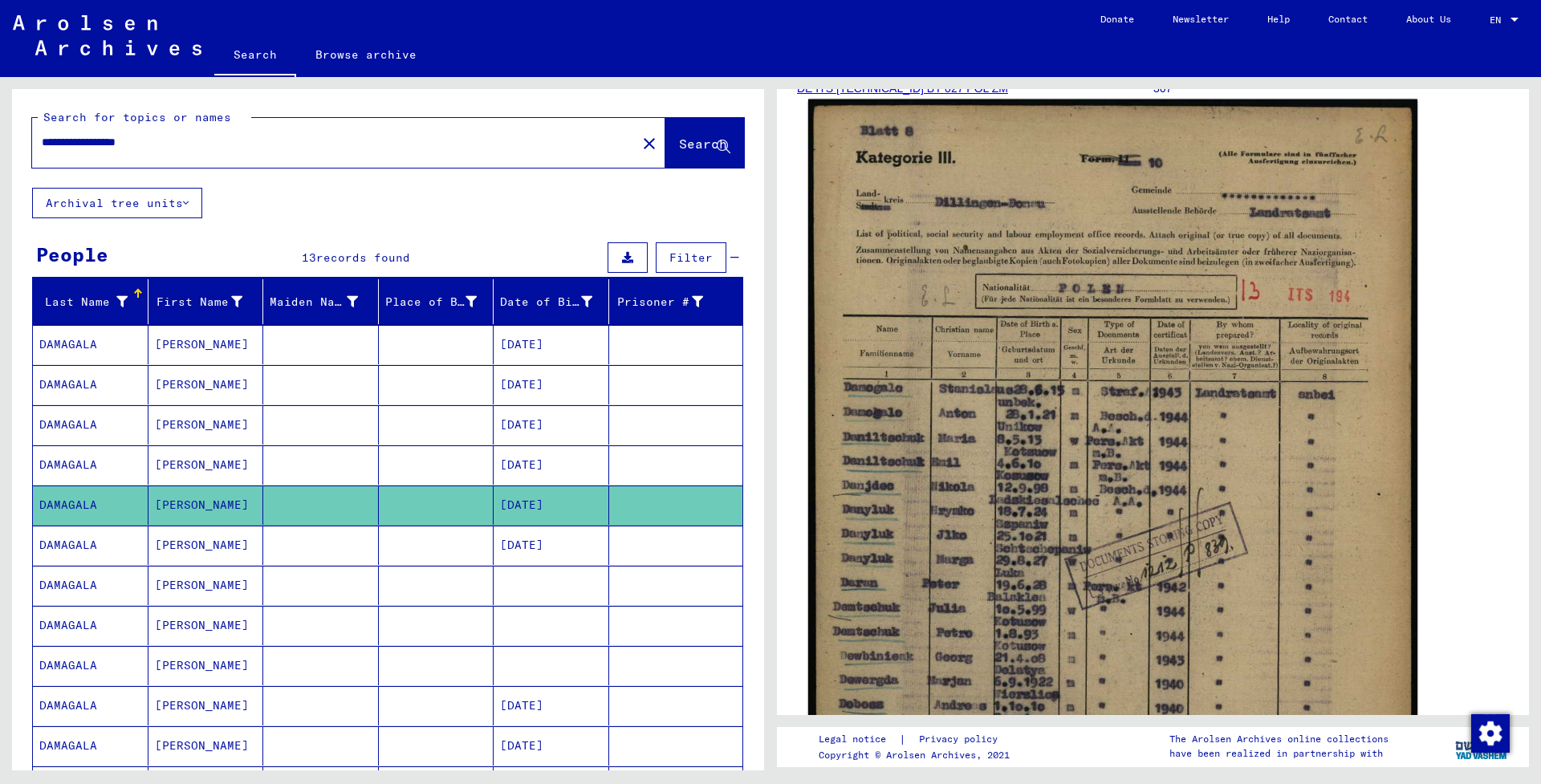
scroll to position [241, 0]
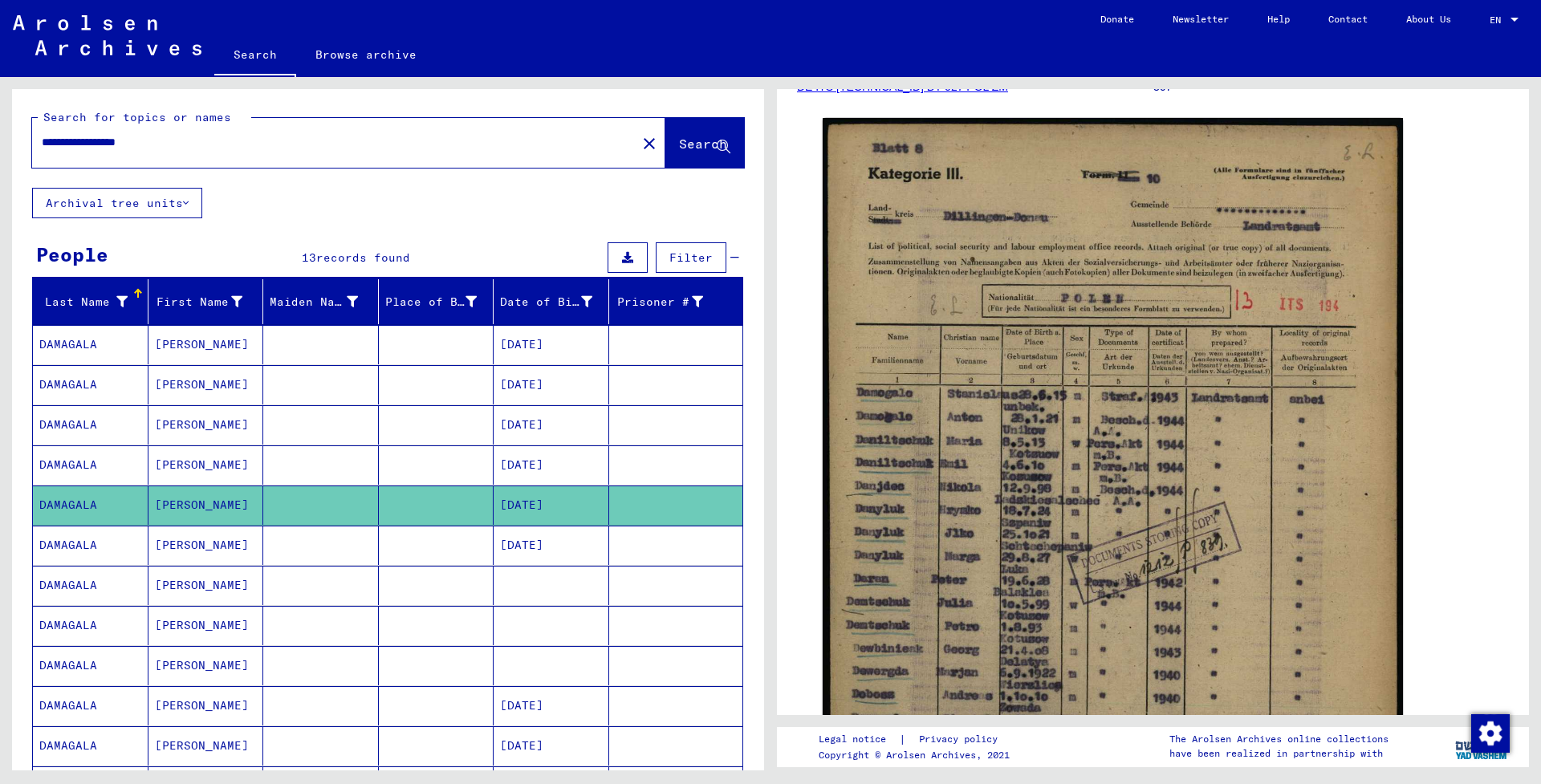
click at [518, 541] on mat-cell "[DATE]" at bounding box center [551, 545] width 116 height 40
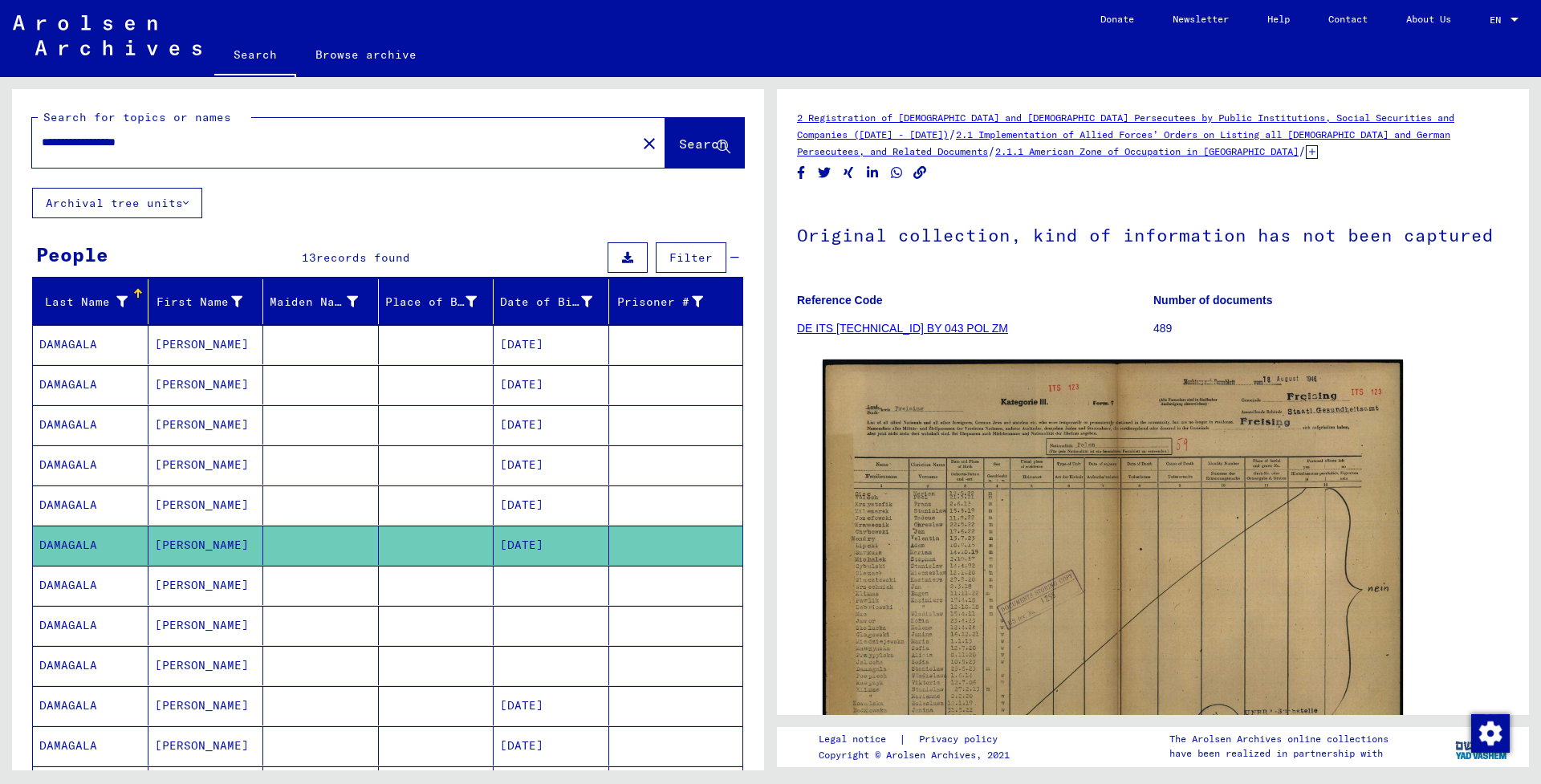
click at [551, 597] on mat-cell at bounding box center [551, 585] width 116 height 40
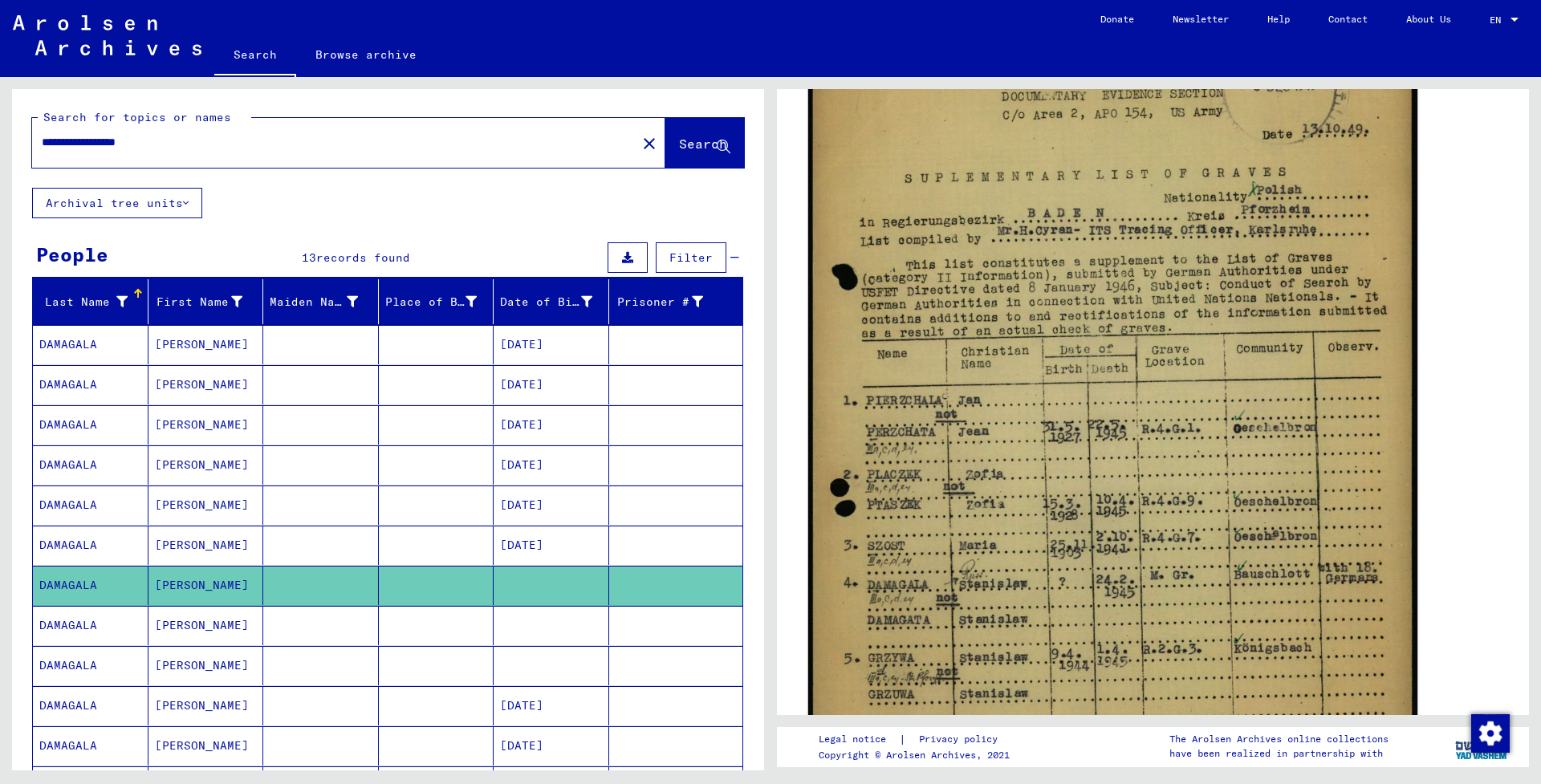
scroll to position [397, 0]
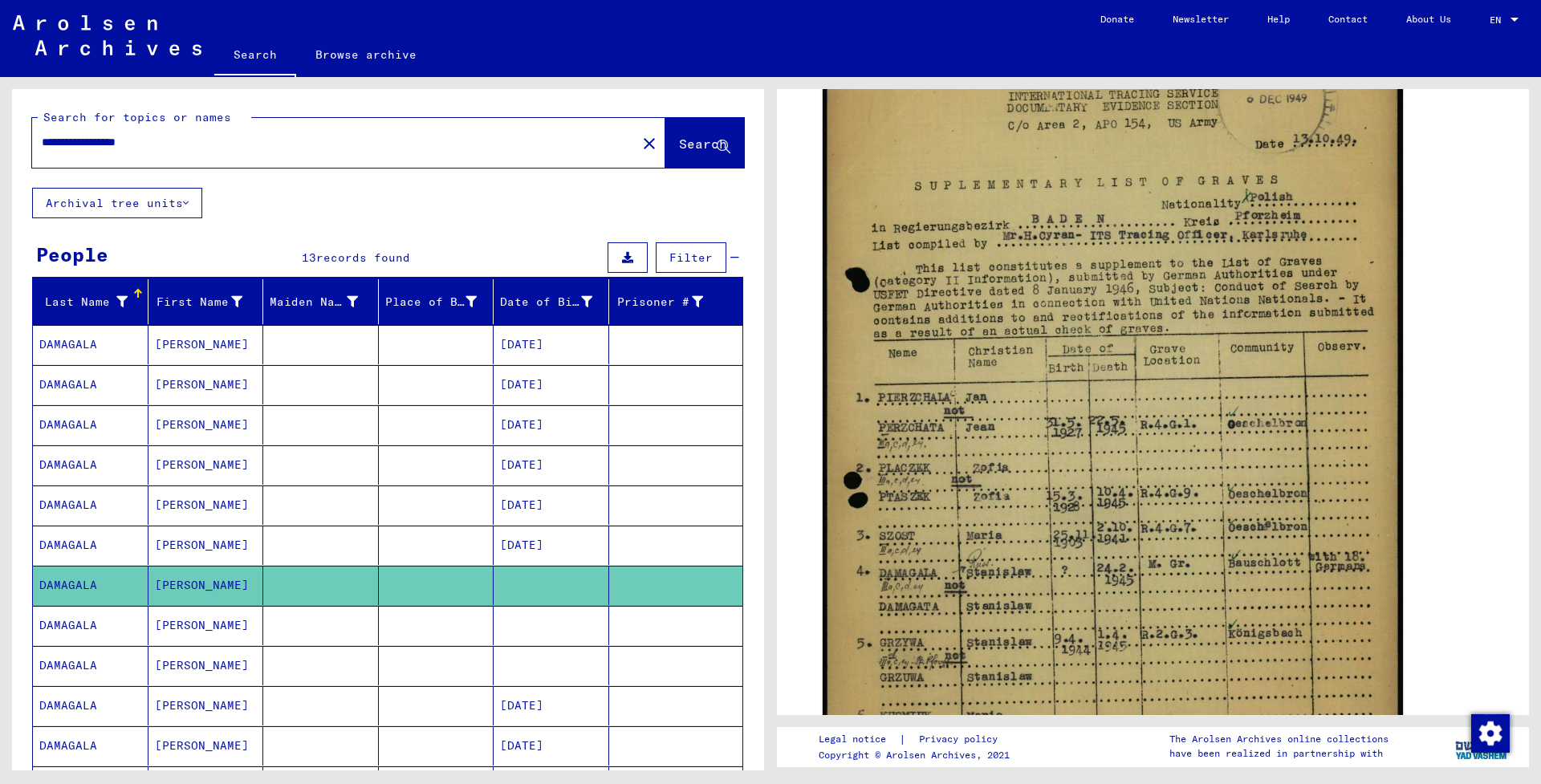
click at [541, 618] on mat-cell at bounding box center [551, 625] width 116 height 40
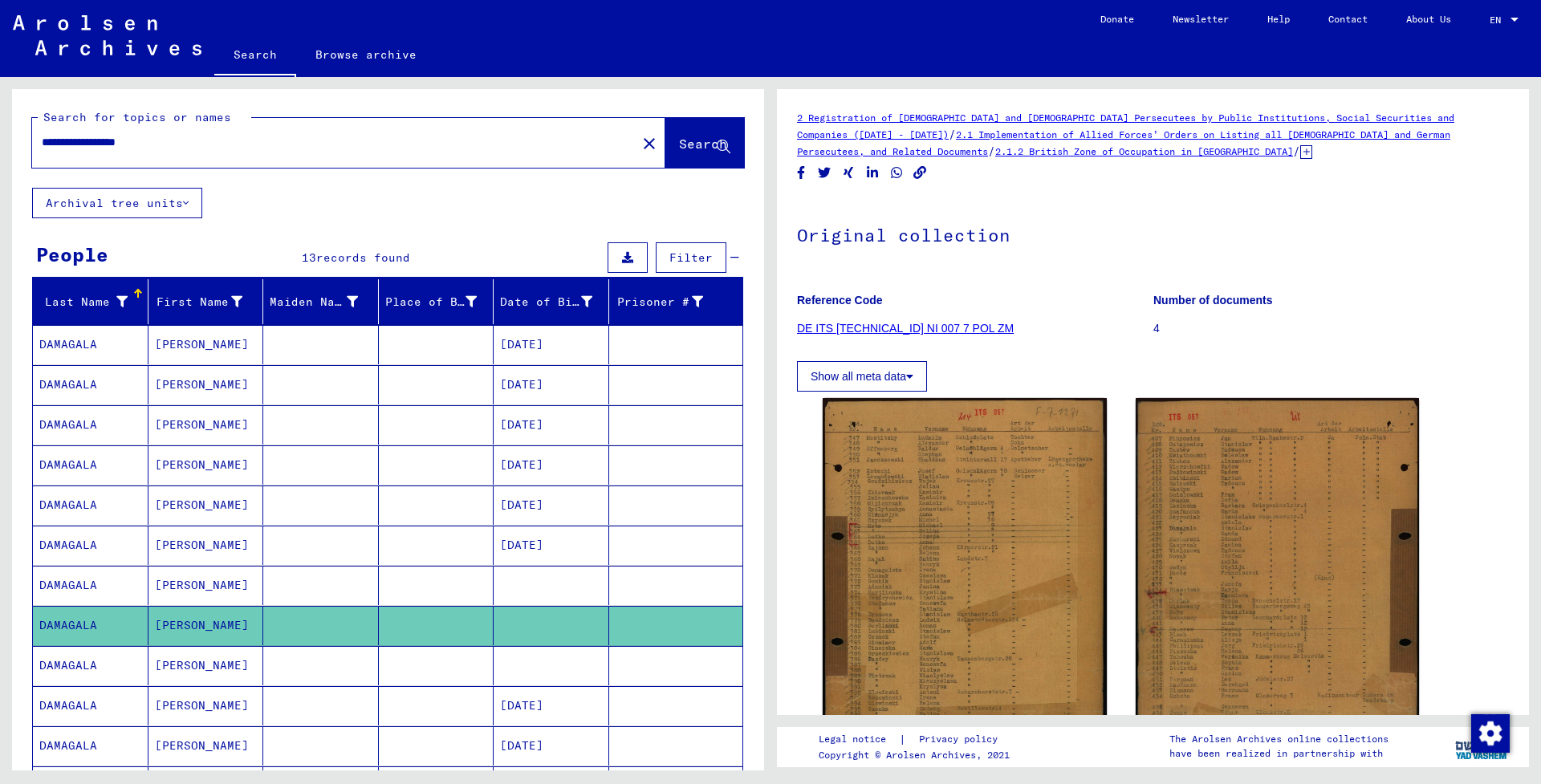
click at [542, 679] on mat-cell at bounding box center [551, 665] width 116 height 40
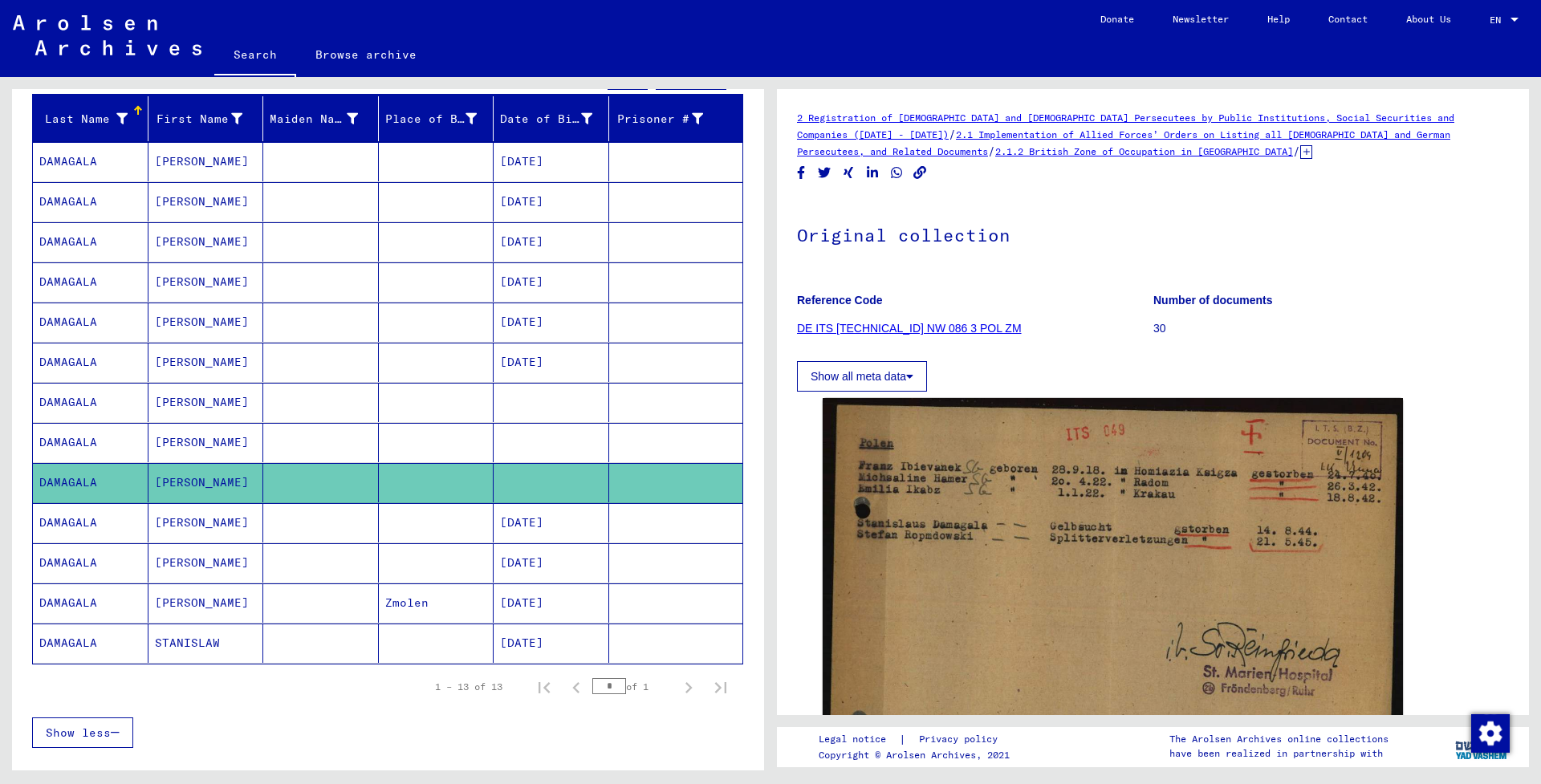
scroll to position [192, 0]
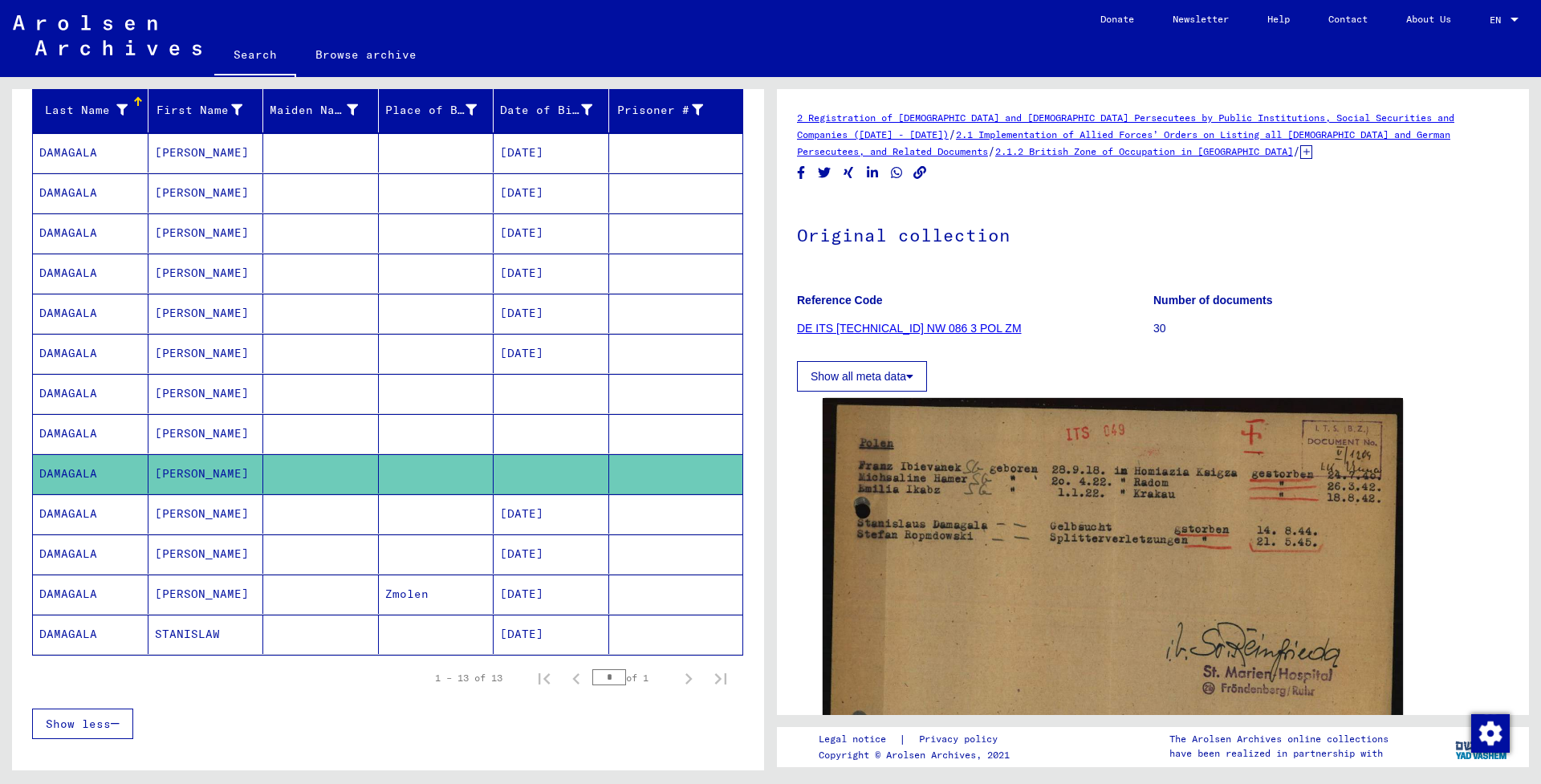
click at [537, 506] on mat-cell "[DATE]" at bounding box center [551, 514] width 116 height 40
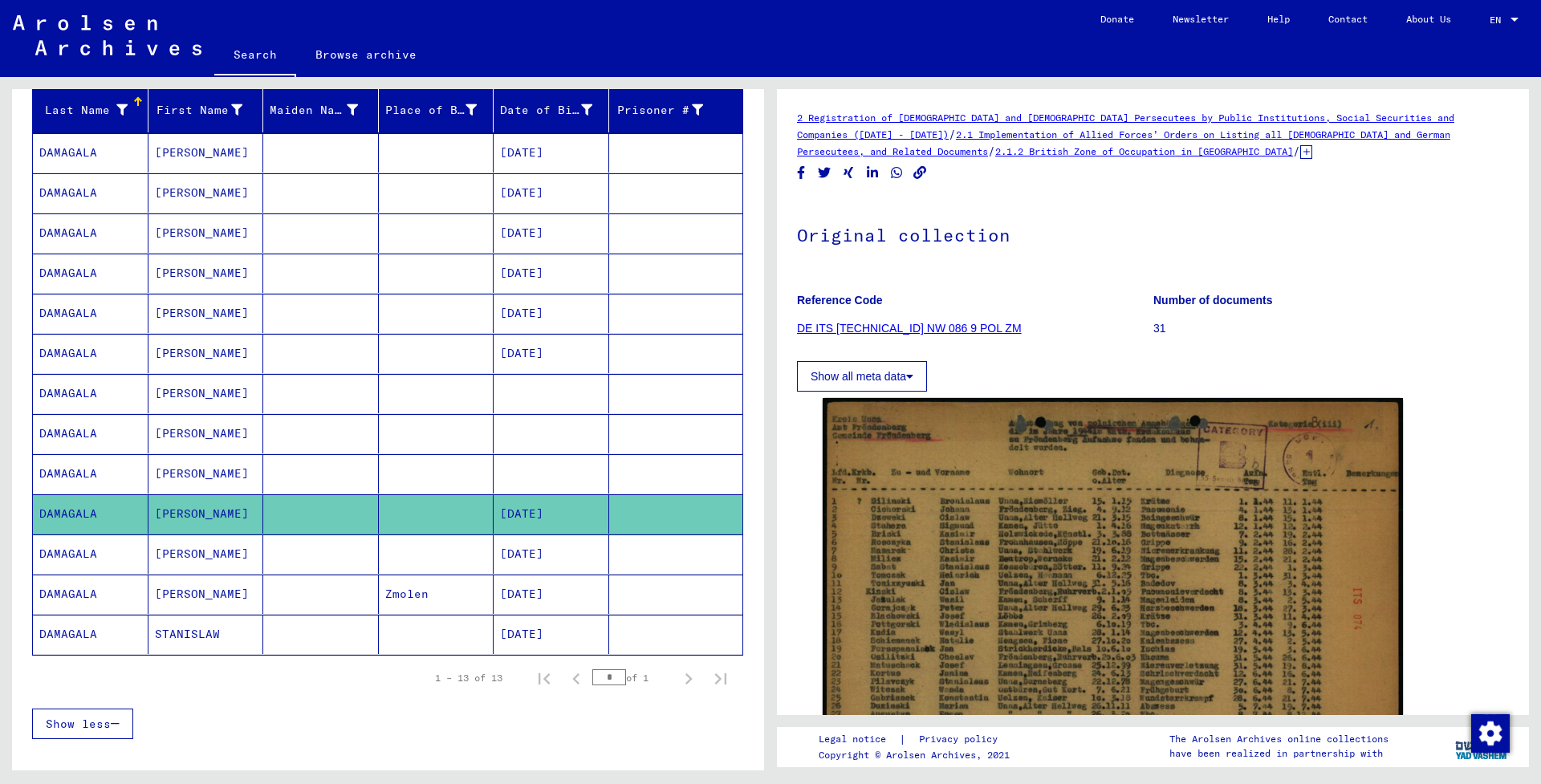
click at [533, 589] on mat-cell "[DATE]" at bounding box center [551, 594] width 116 height 40
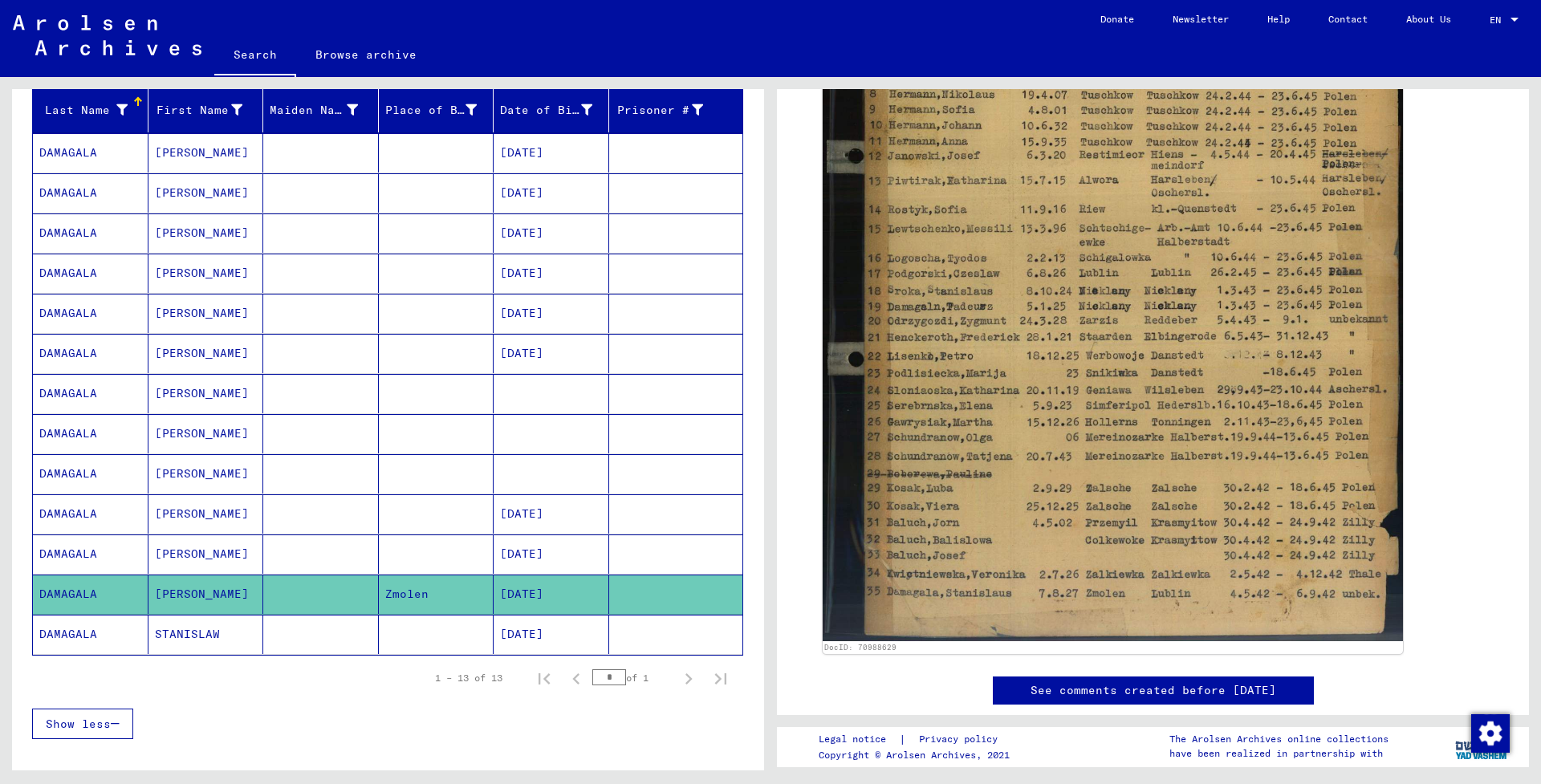
scroll to position [489, 0]
click at [508, 641] on mat-cell "[DATE]" at bounding box center [551, 634] width 116 height 40
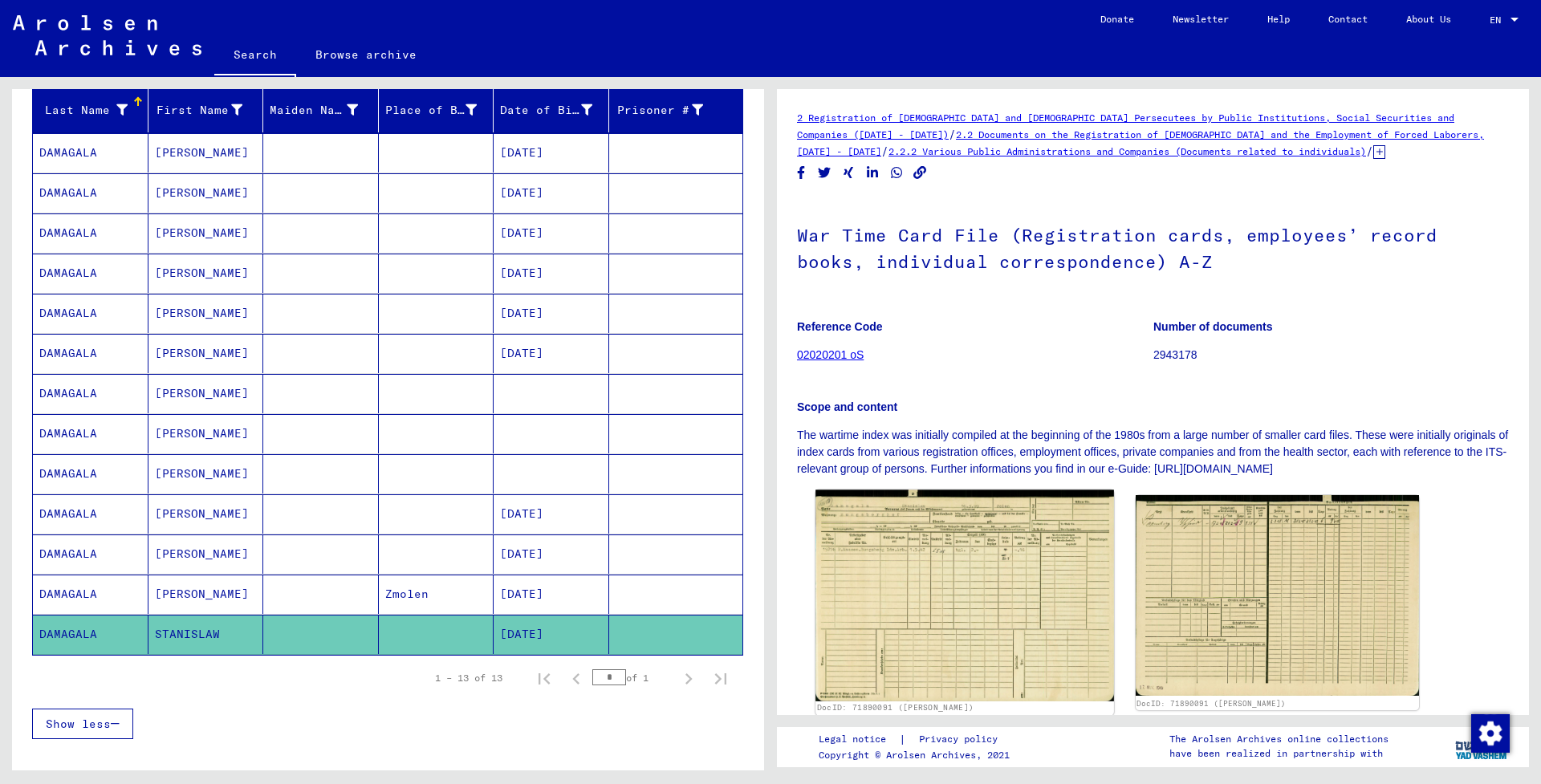
click at [966, 618] on img at bounding box center [964, 595] width 298 height 211
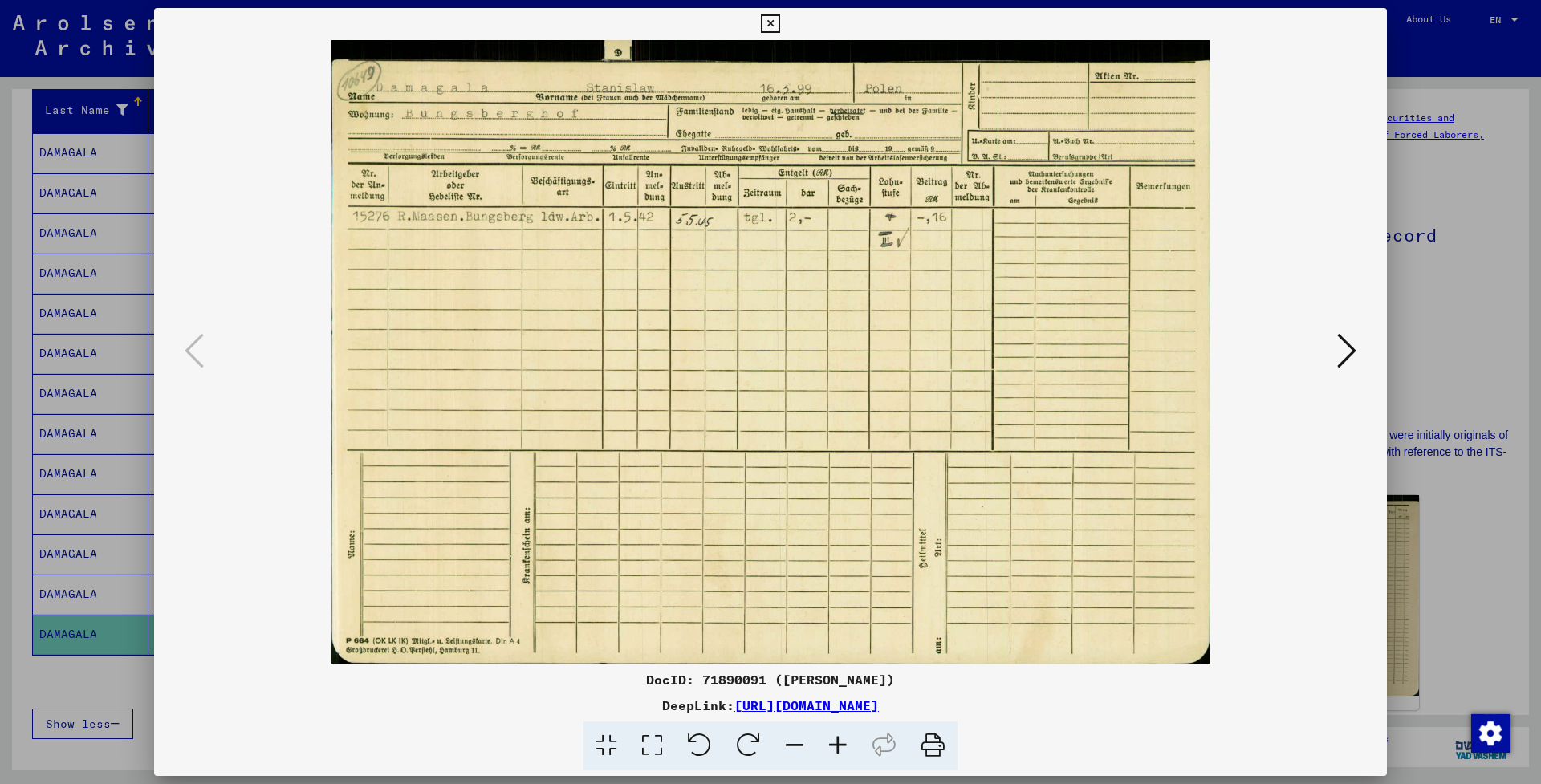
click at [779, 24] on icon at bounding box center [770, 24] width 19 height 19
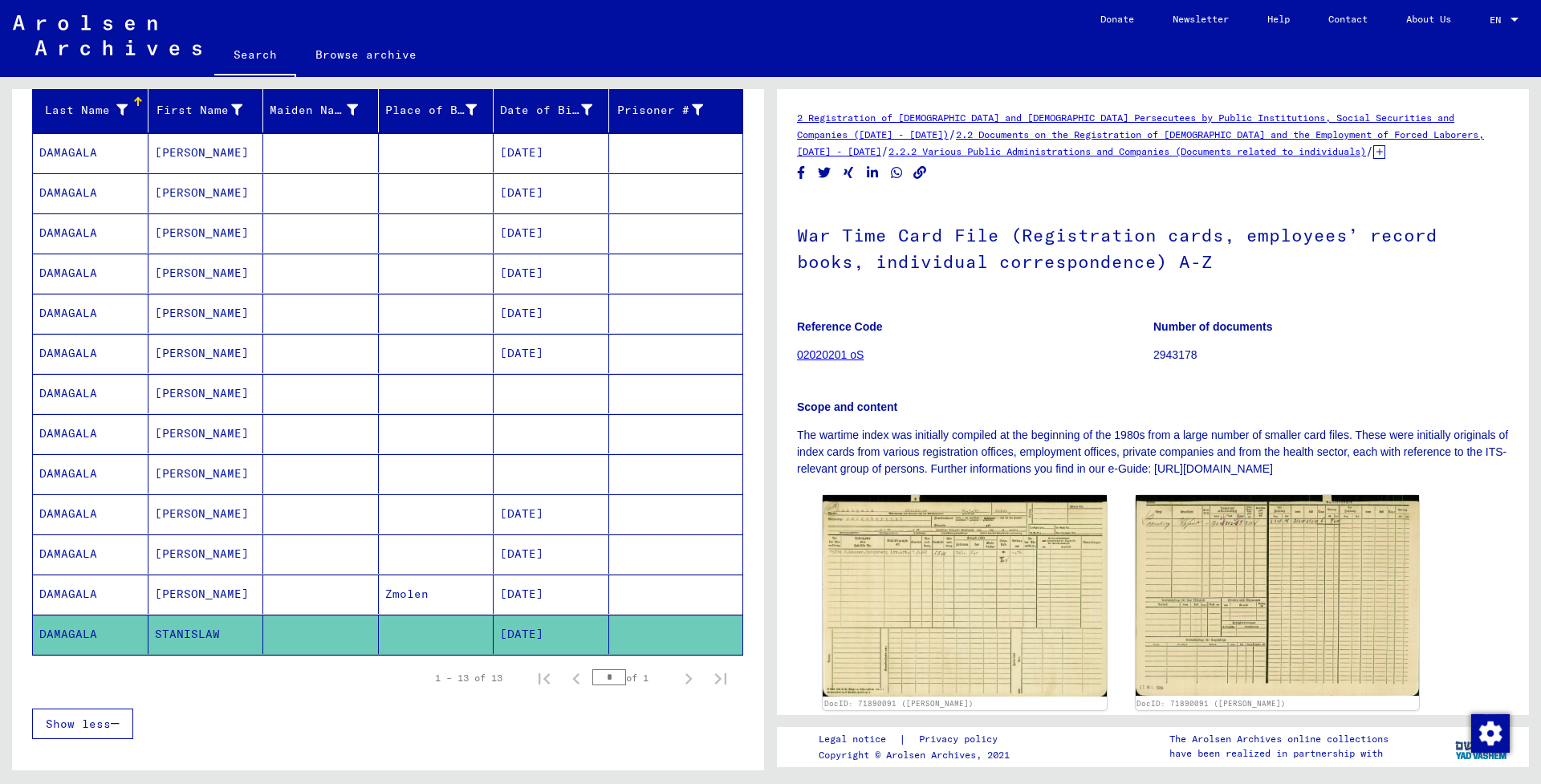
click at [514, 305] on mat-cell "[DATE]" at bounding box center [551, 313] width 116 height 40
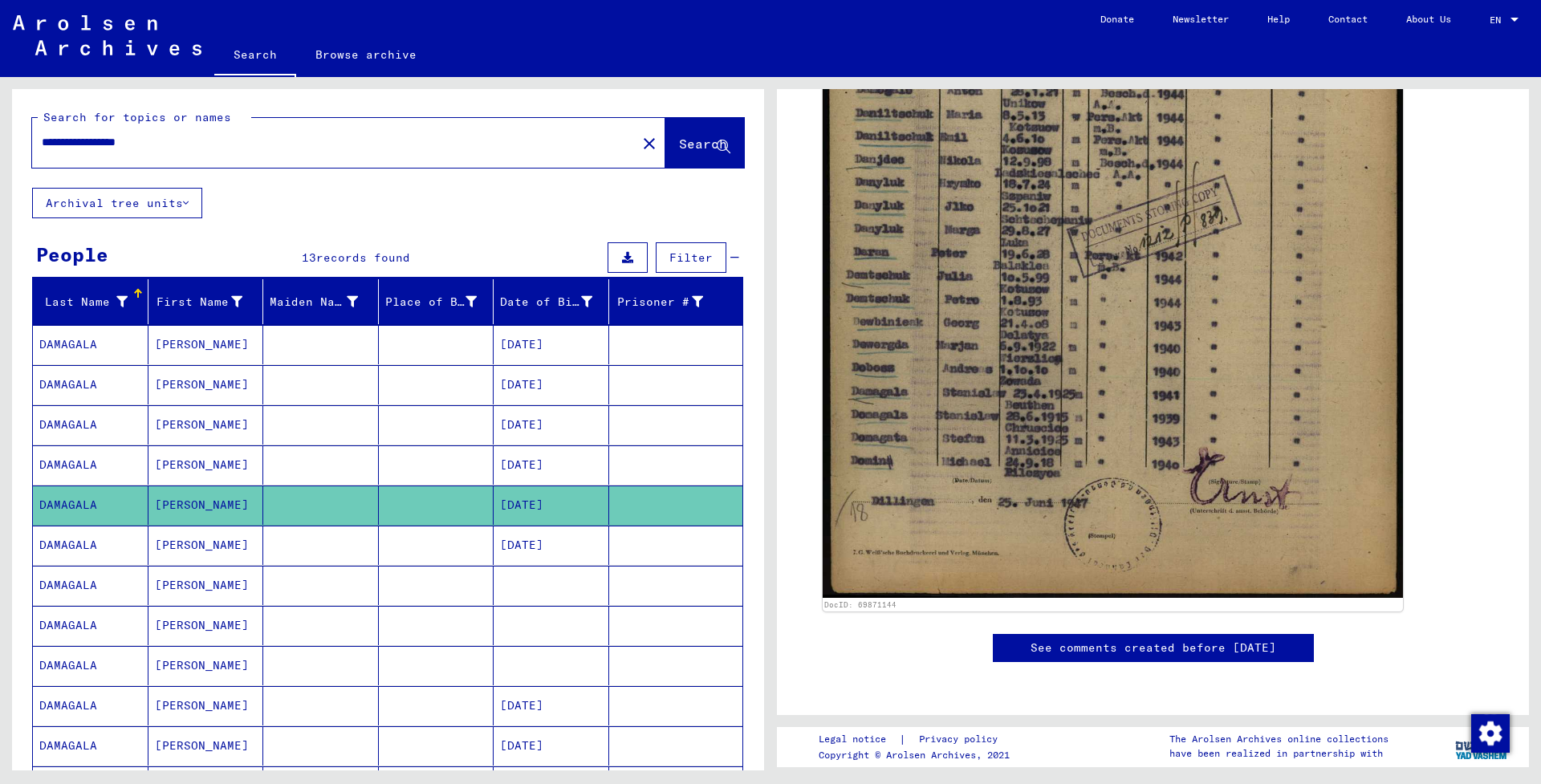
click at [191, 345] on mat-cell "[PERSON_NAME]" at bounding box center [206, 345] width 116 height 40
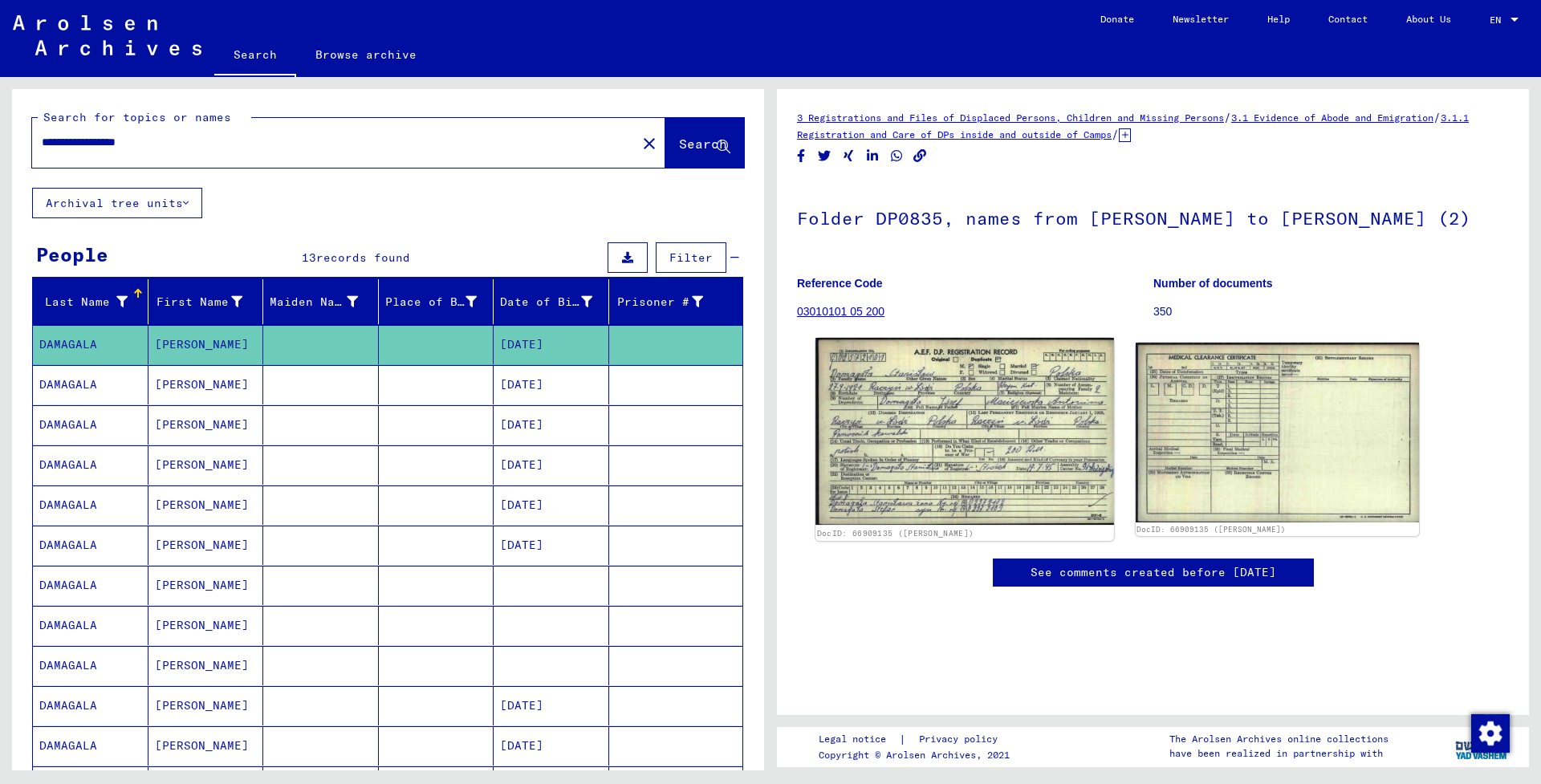
click at [937, 430] on img at bounding box center [964, 431] width 298 height 188
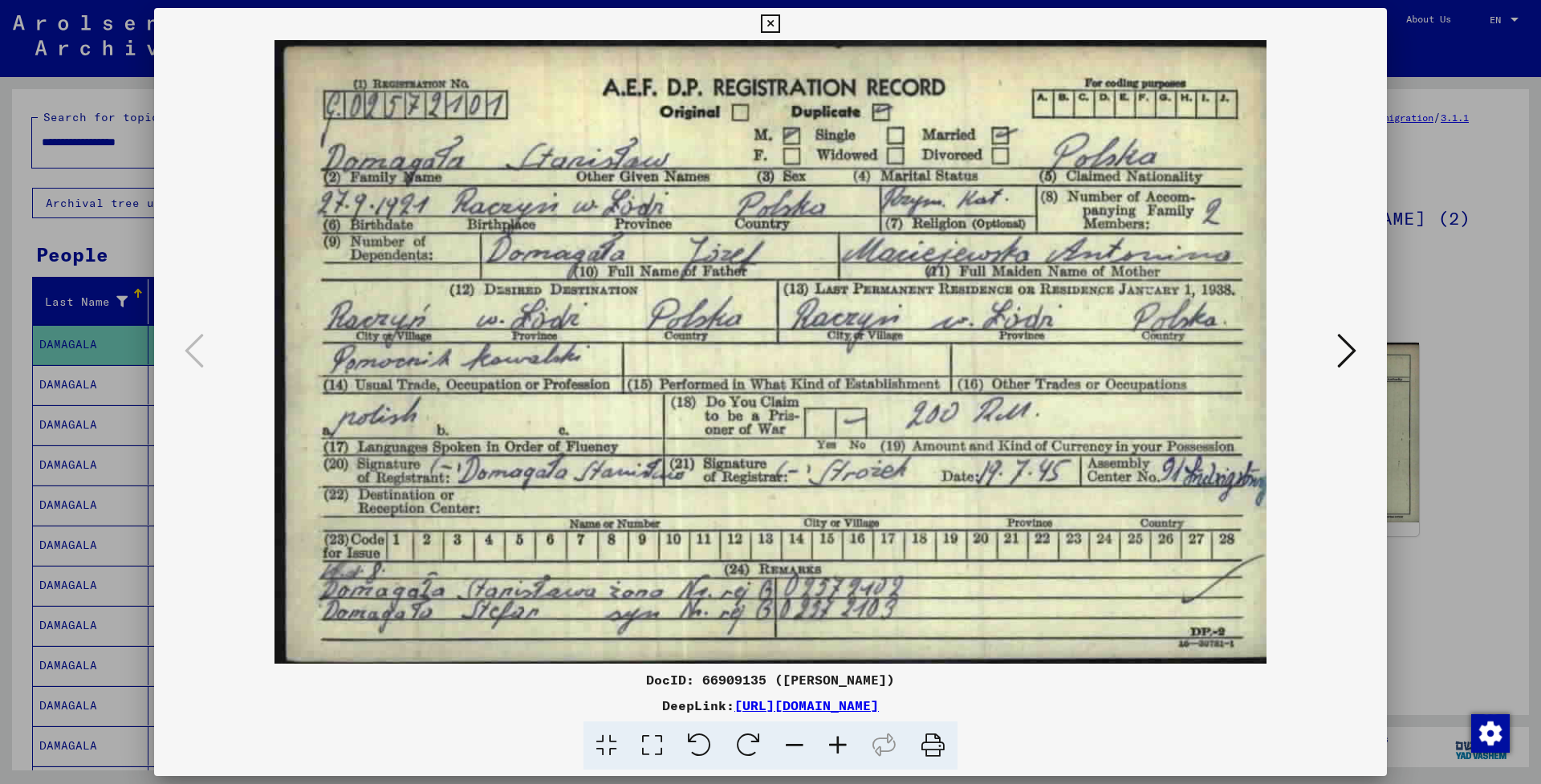
click at [779, 25] on icon at bounding box center [770, 24] width 19 height 19
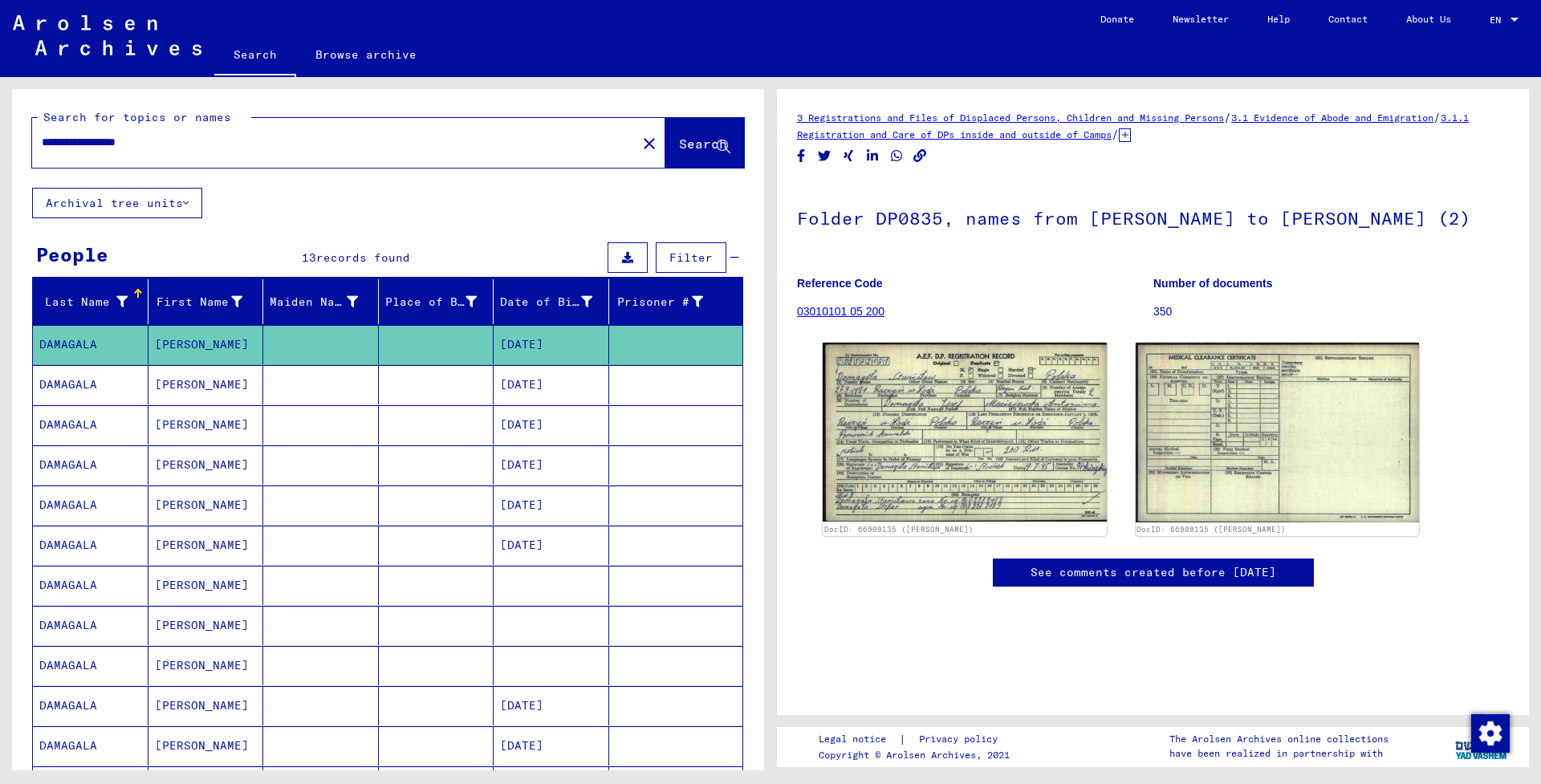
click at [282, 384] on mat-cell at bounding box center [321, 384] width 116 height 40
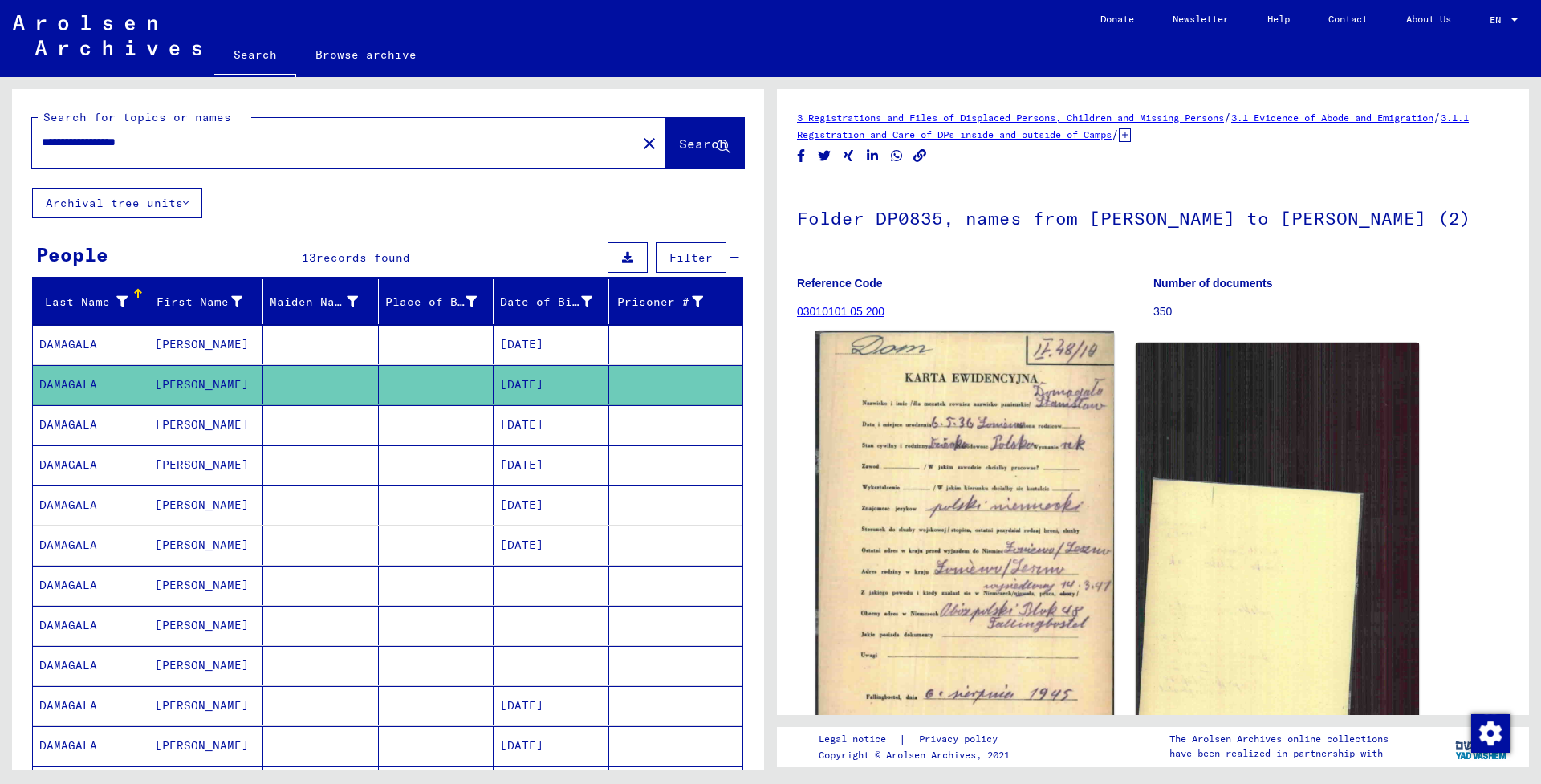
click at [956, 551] on img at bounding box center [964, 539] width 298 height 416
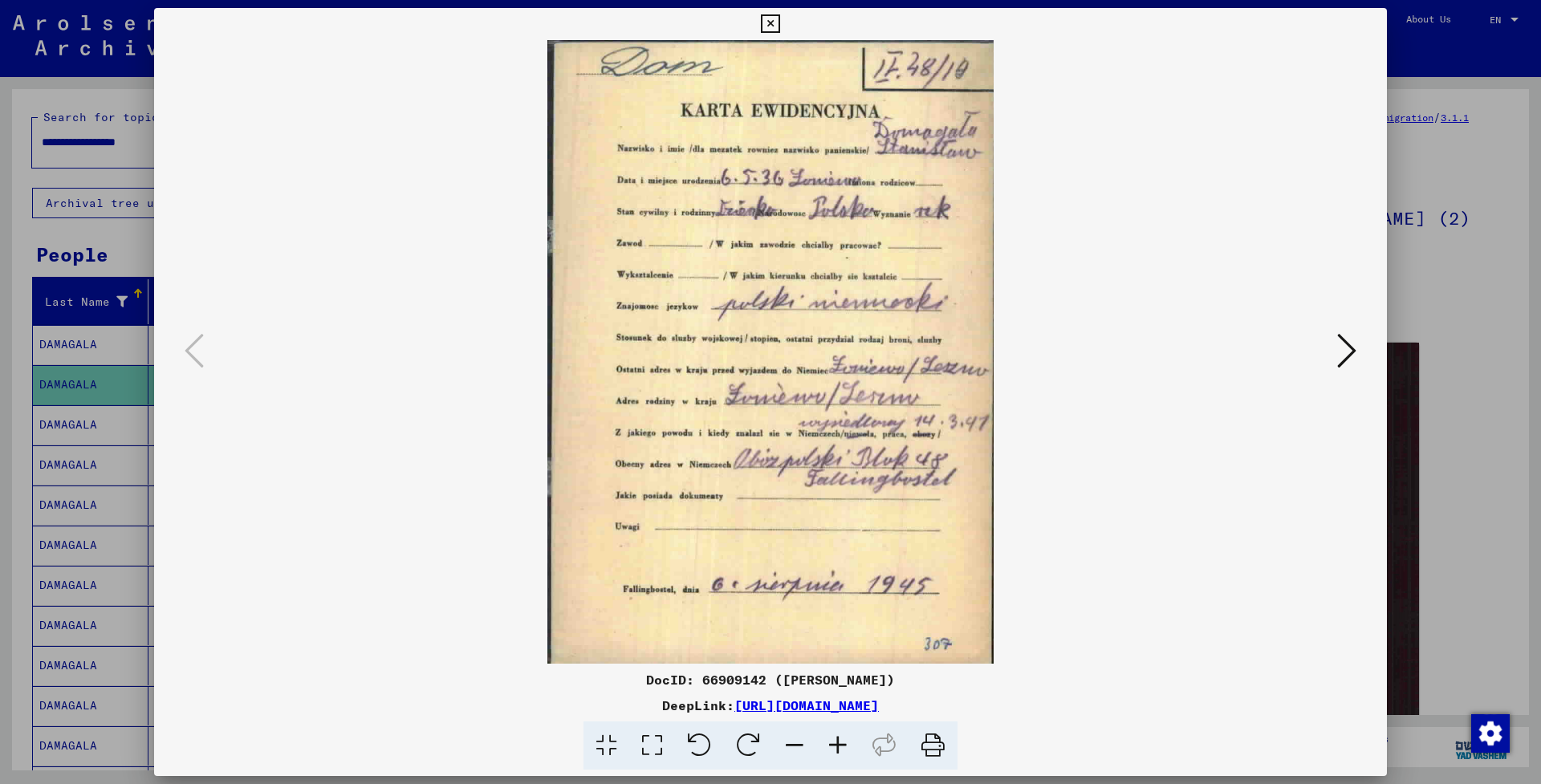
click at [779, 22] on icon at bounding box center [770, 24] width 19 height 19
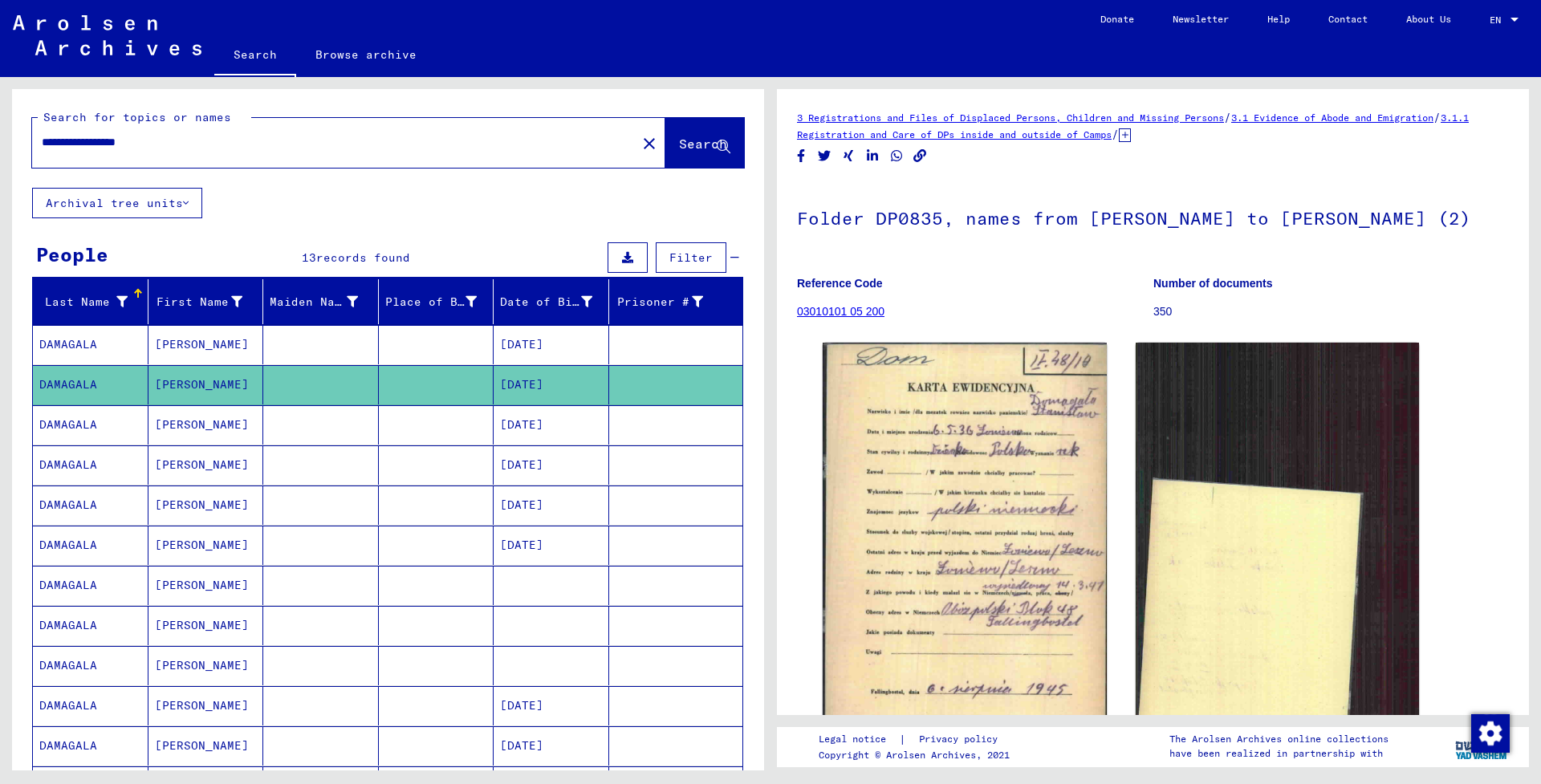
click at [524, 426] on mat-cell "[DATE]" at bounding box center [551, 425] width 116 height 40
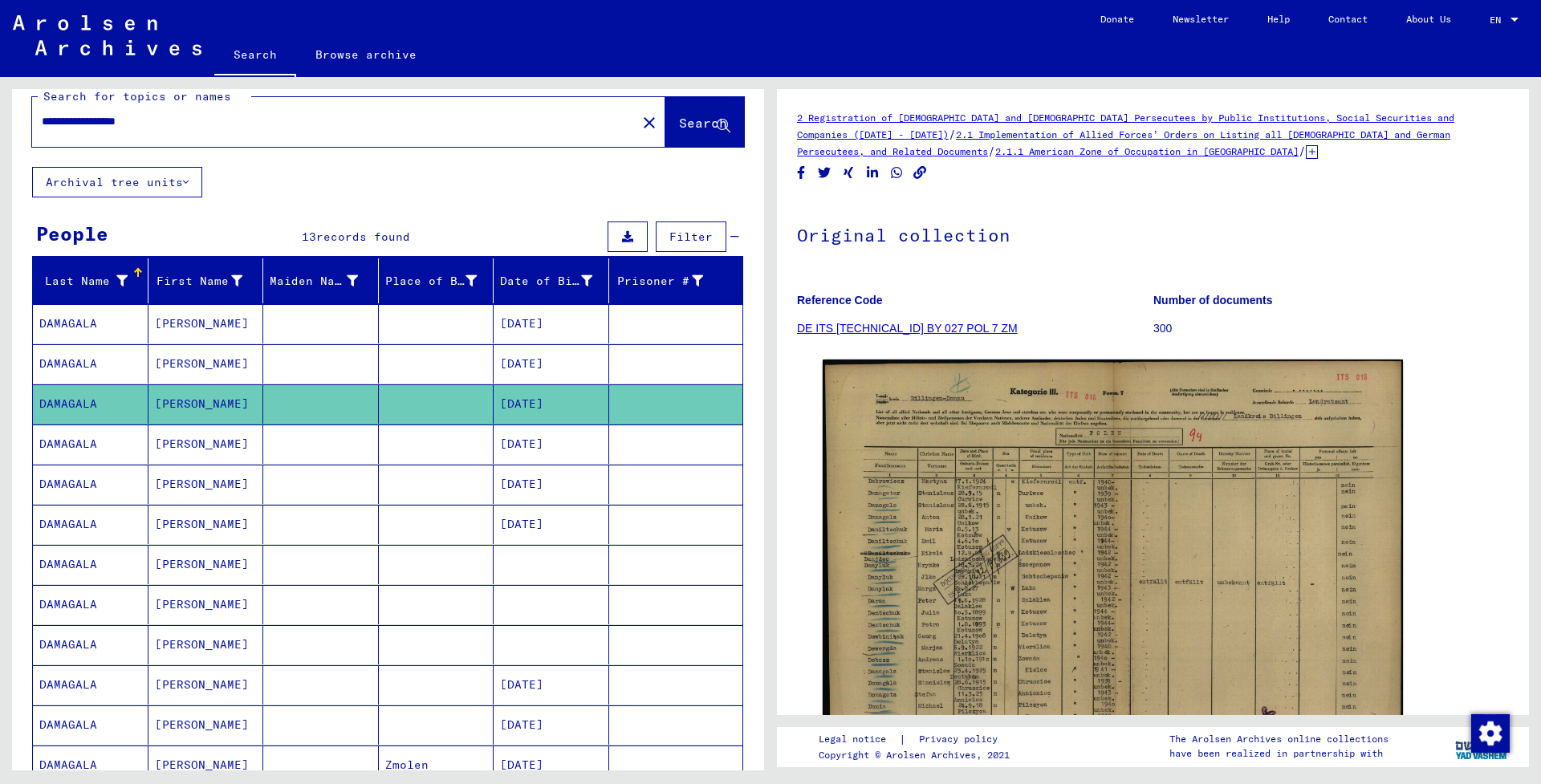
scroll to position [20, 0]
click at [541, 370] on mat-cell "[DATE]" at bounding box center [551, 364] width 116 height 40
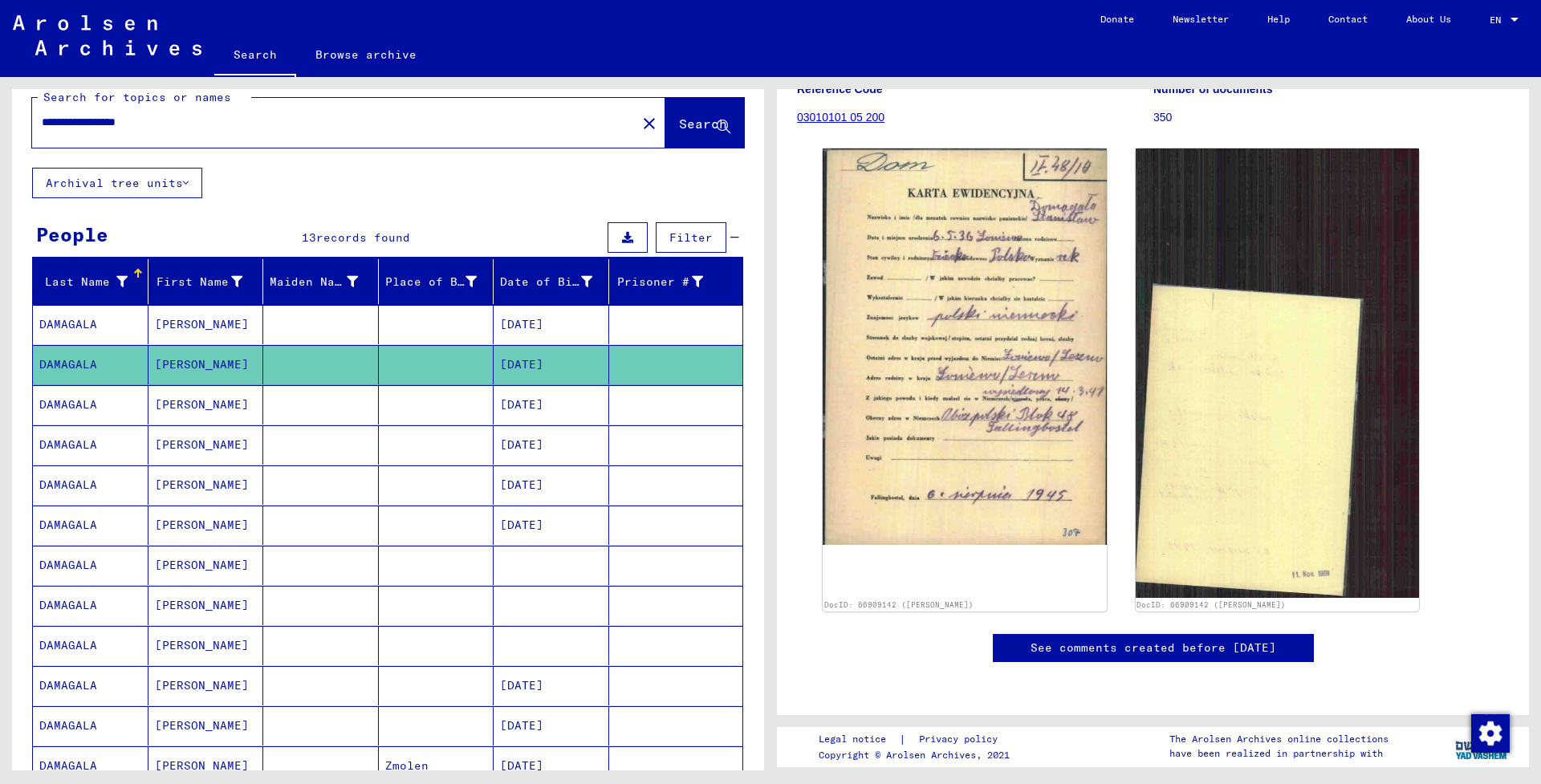
scroll to position [730, 0]
click at [170, 316] on mat-cell "[PERSON_NAME]" at bounding box center [206, 324] width 116 height 40
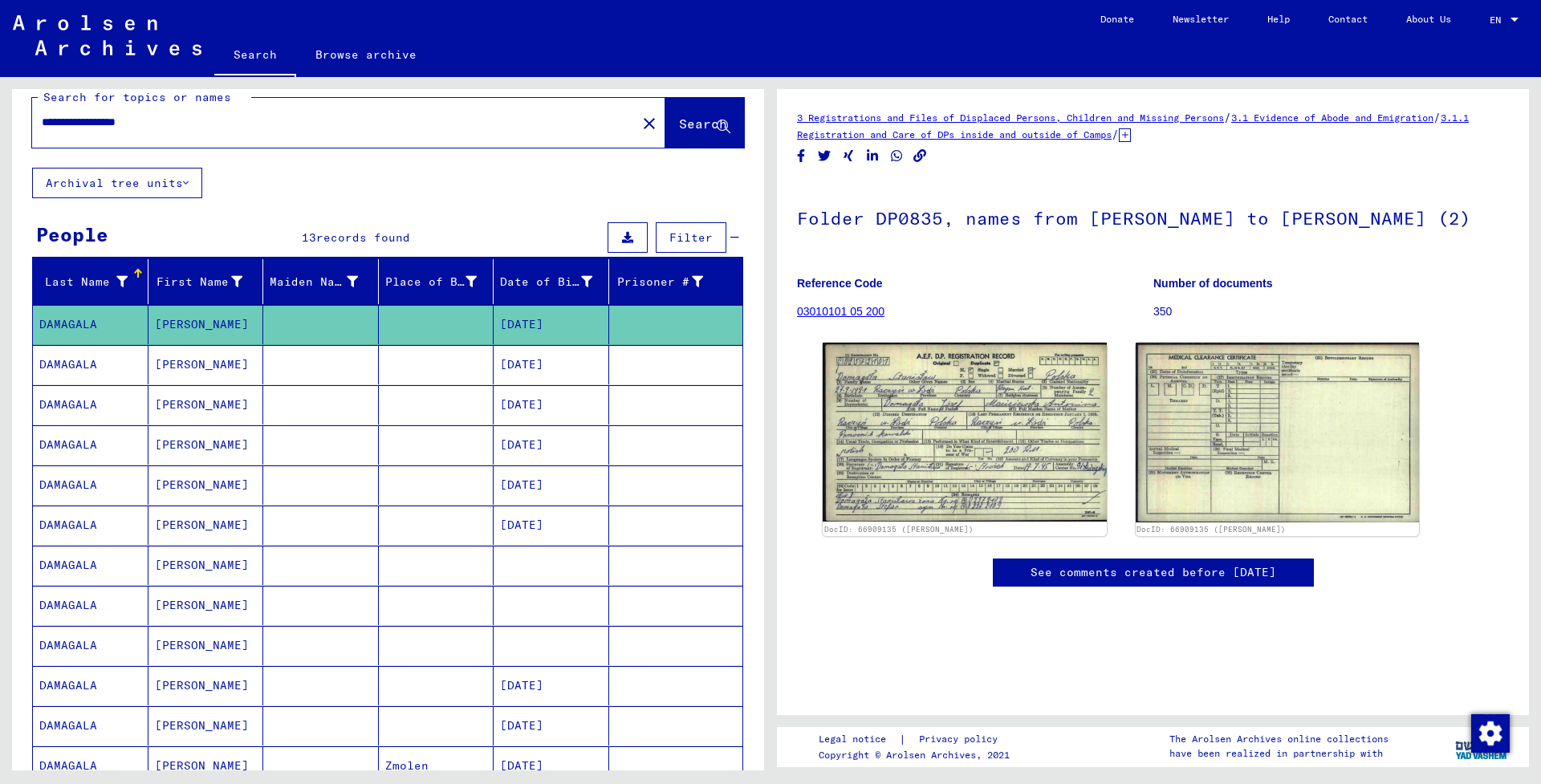
click at [507, 479] on mat-cell "[DATE]" at bounding box center [551, 485] width 116 height 40
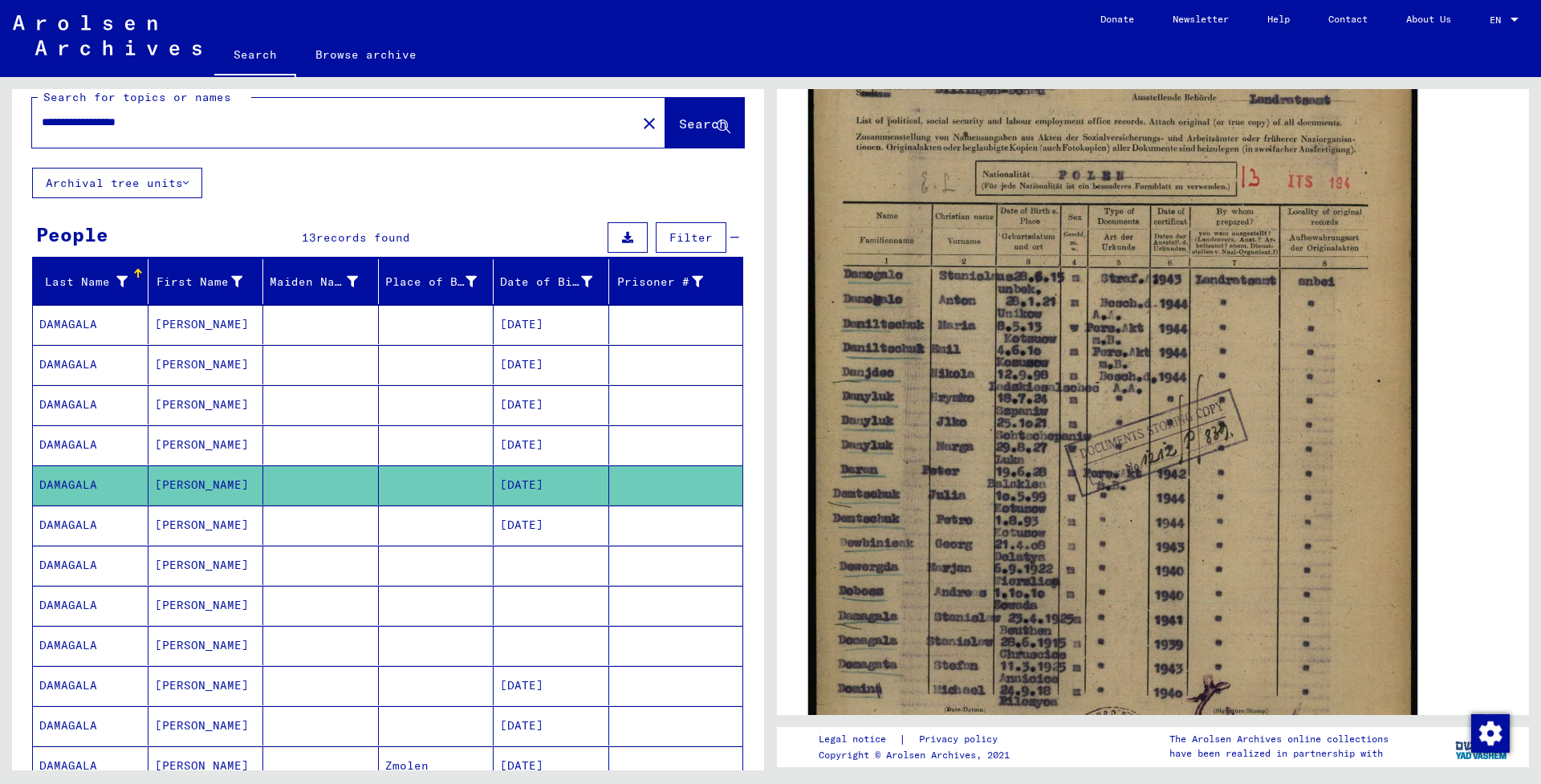
scroll to position [354, 0]
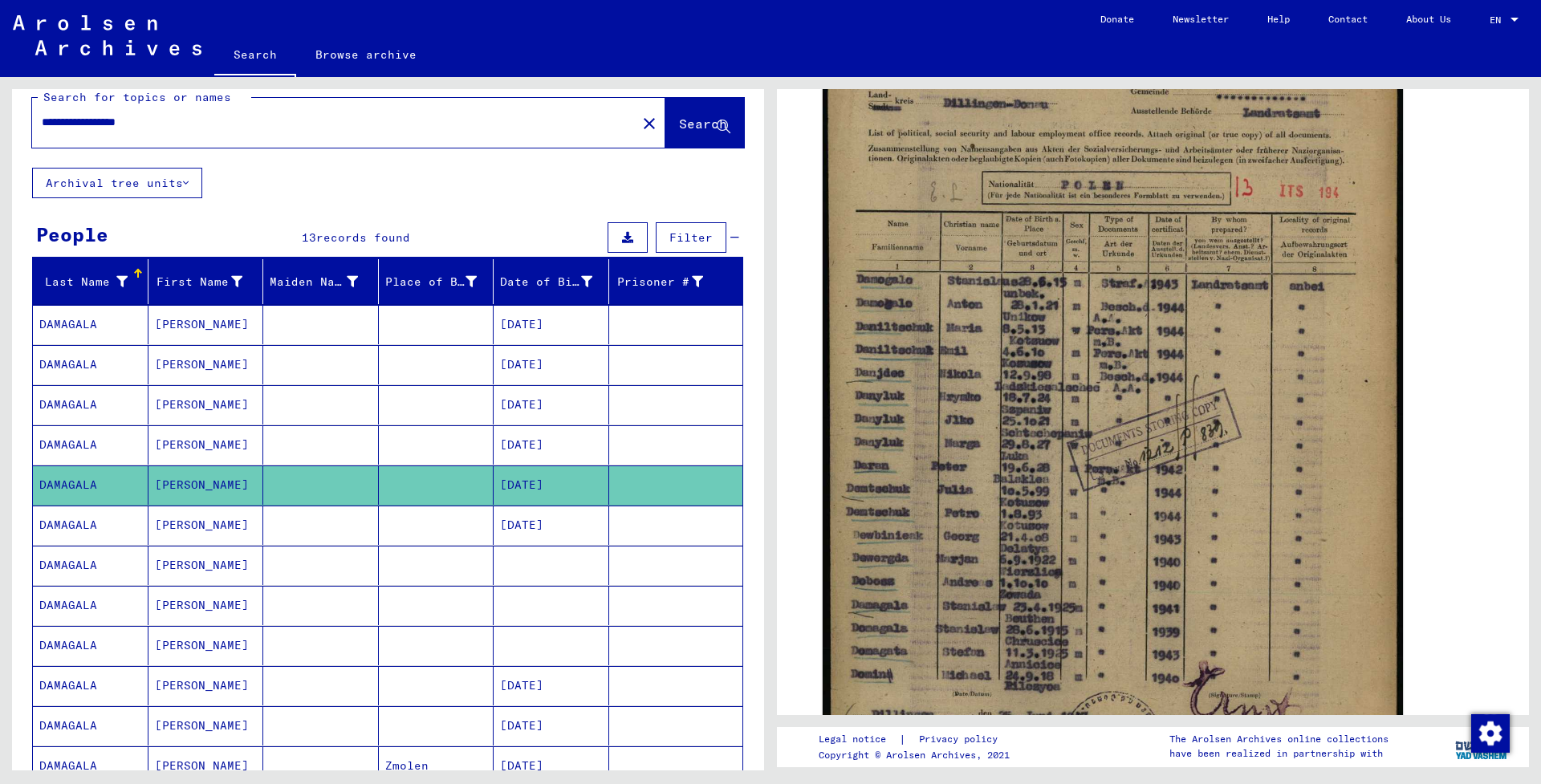
click at [539, 518] on mat-cell "[DATE]" at bounding box center [551, 525] width 116 height 40
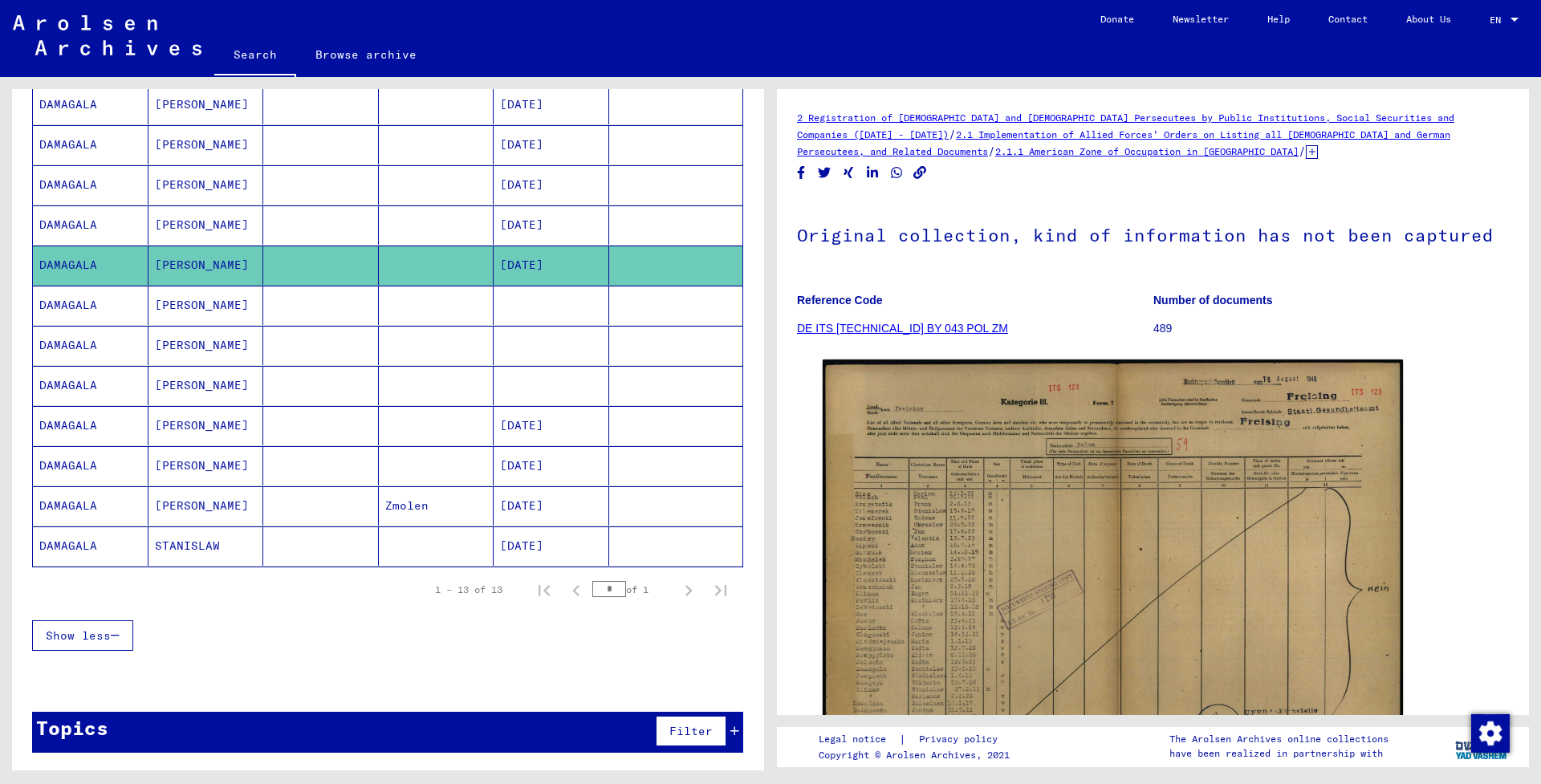
scroll to position [280, 0]
click at [525, 551] on mat-cell "[DATE]" at bounding box center [551, 545] width 116 height 40
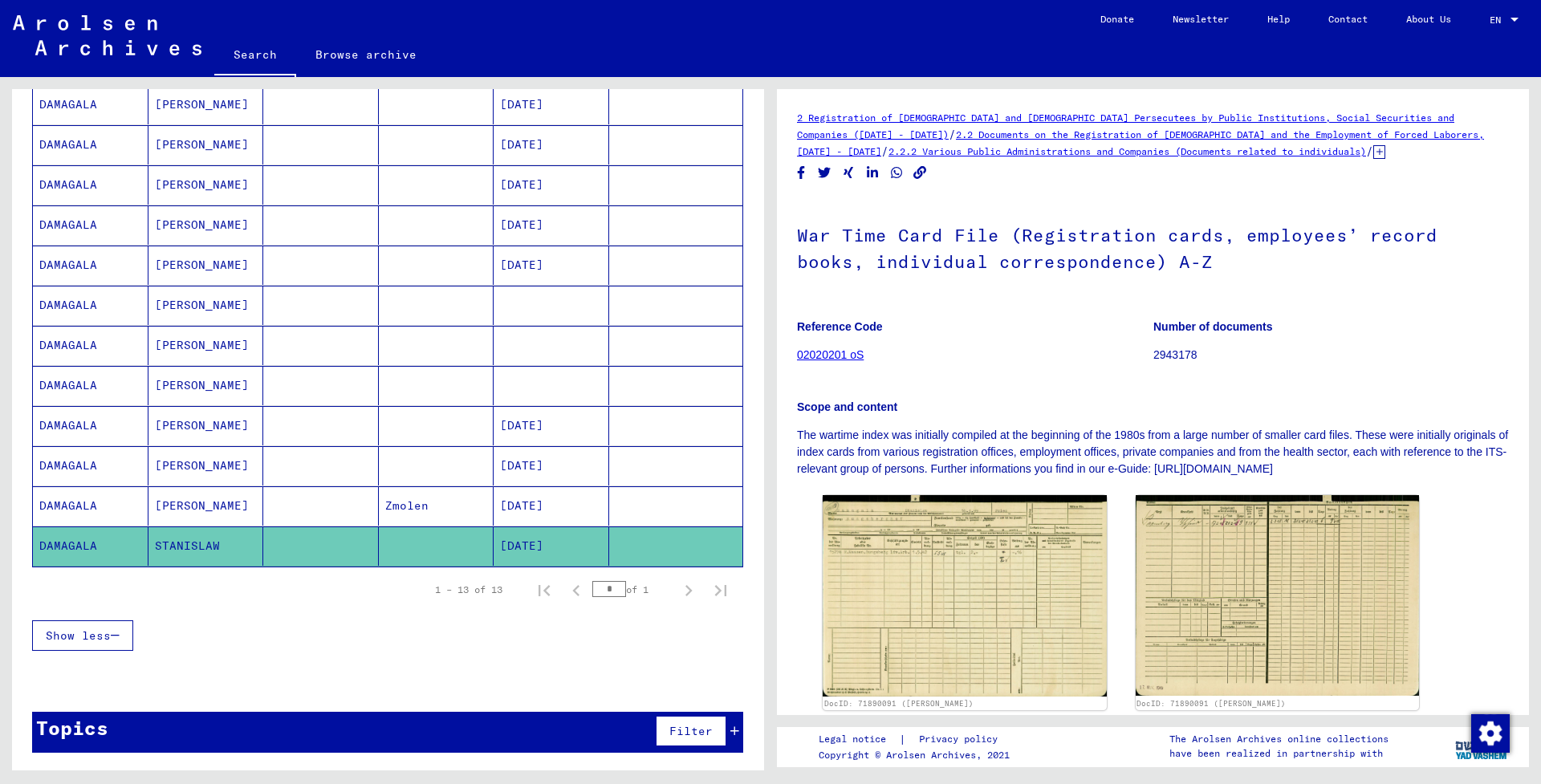
click at [550, 506] on mat-cell "[DATE]" at bounding box center [551, 506] width 116 height 40
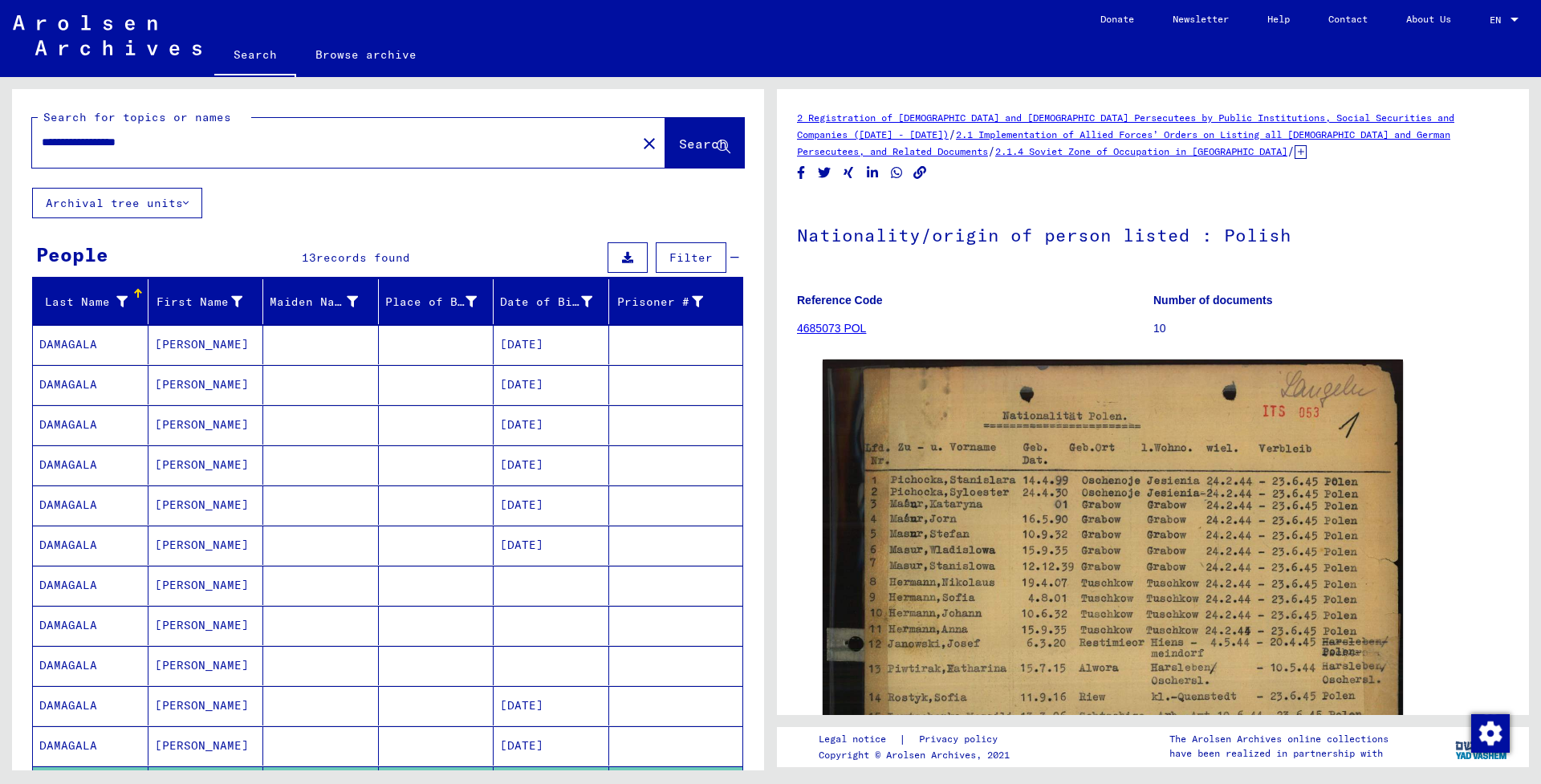
click at [54, 142] on input "**********" at bounding box center [334, 142] width 585 height 17
type input "**********"
click at [705, 141] on span "Search" at bounding box center [703, 144] width 48 height 16
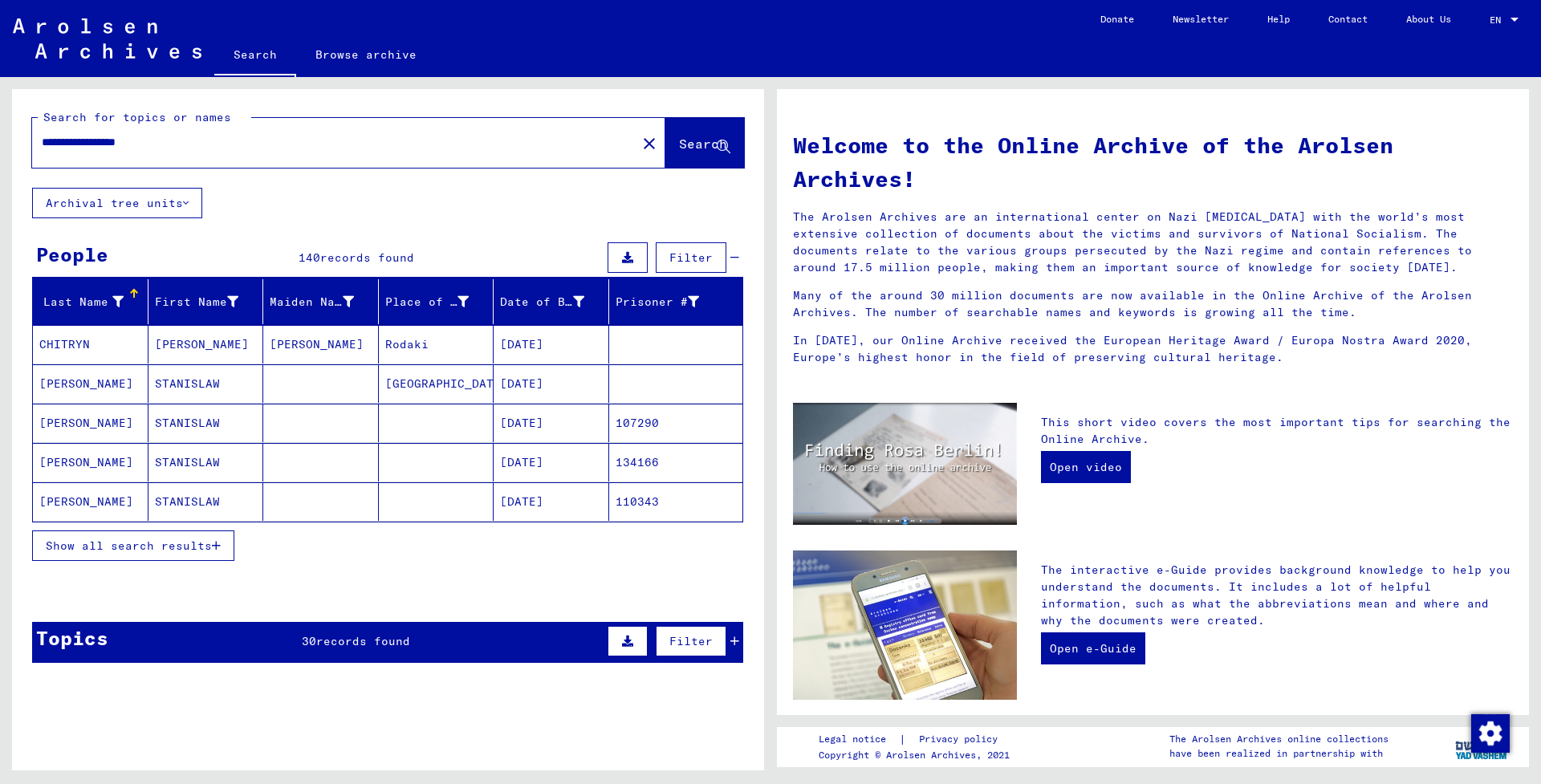
click at [219, 543] on icon "button" at bounding box center [216, 545] width 9 height 11
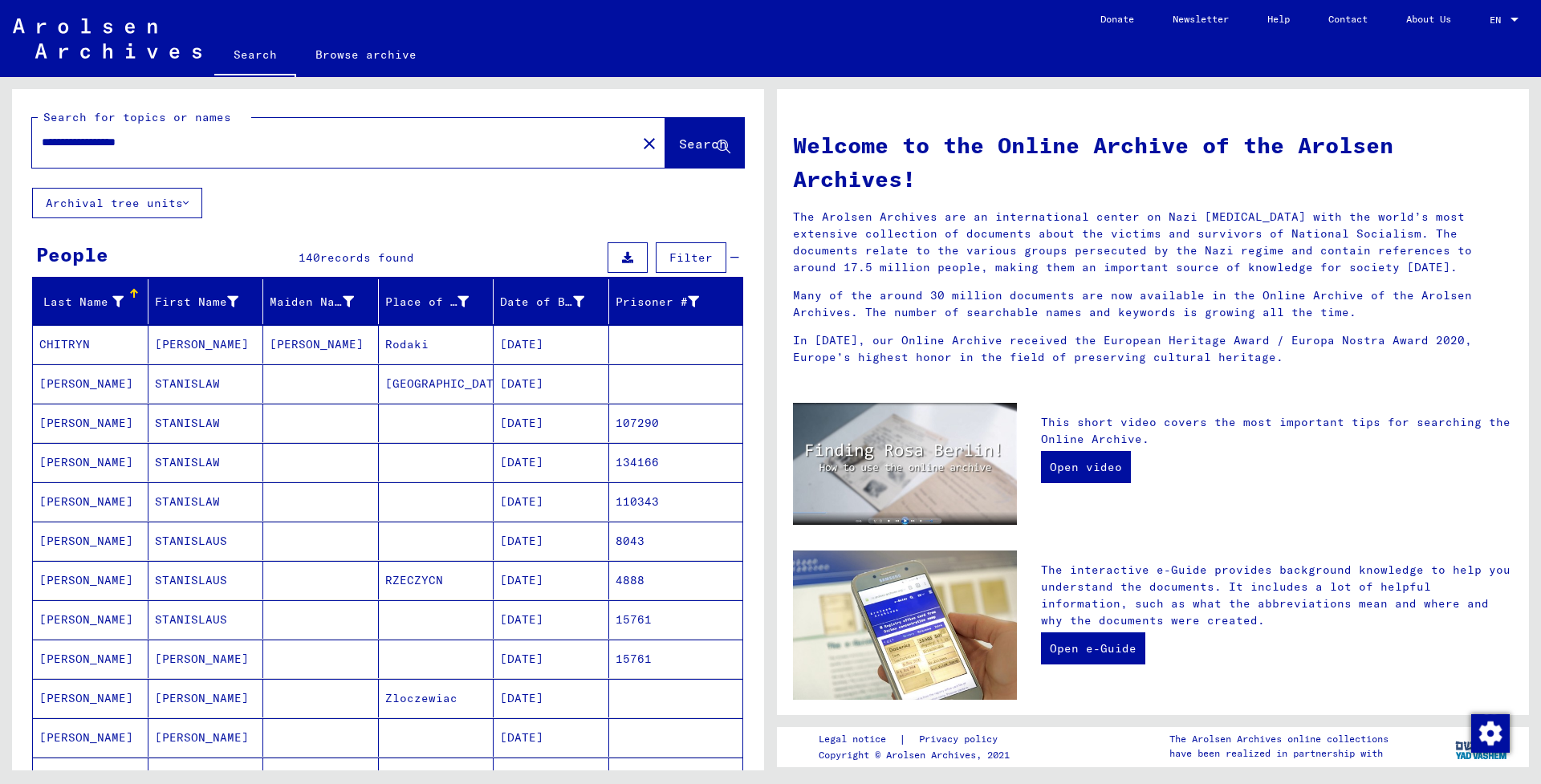
click at [707, 256] on span "Filter" at bounding box center [691, 257] width 44 height 15
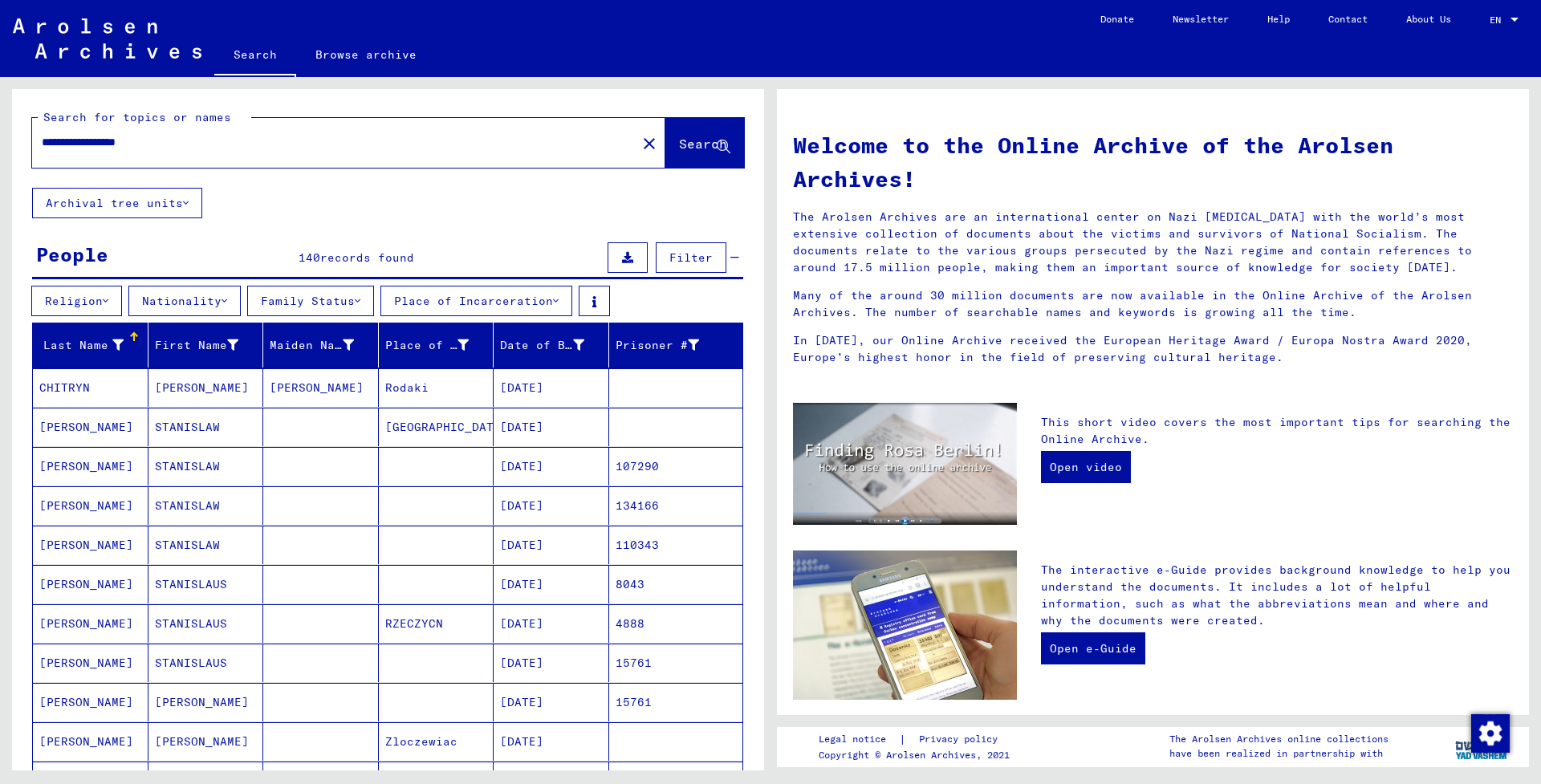
click at [572, 299] on button "Place of Incarceration" at bounding box center [476, 301] width 192 height 31
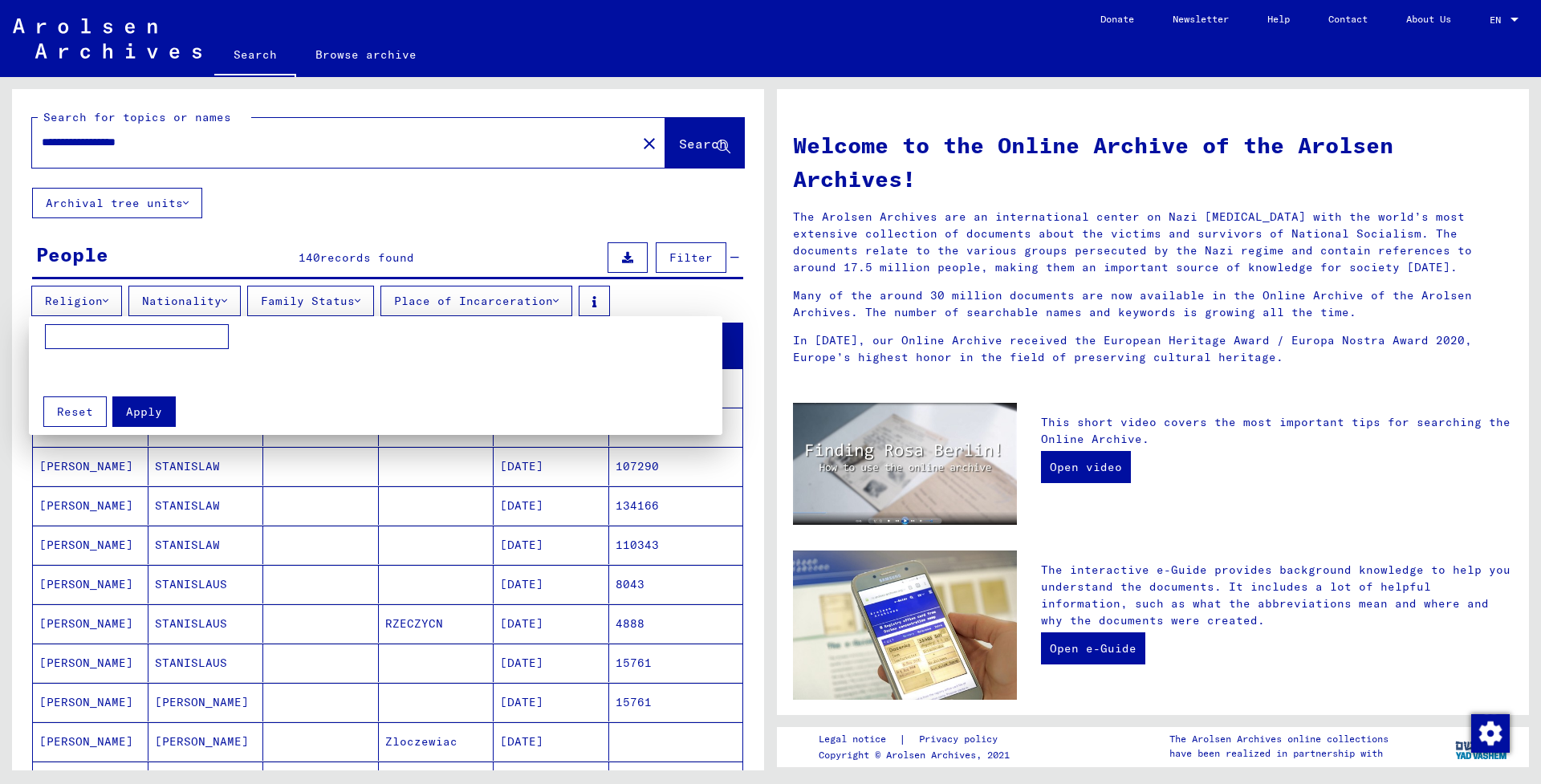
click at [575, 299] on div at bounding box center [770, 392] width 1541 height 784
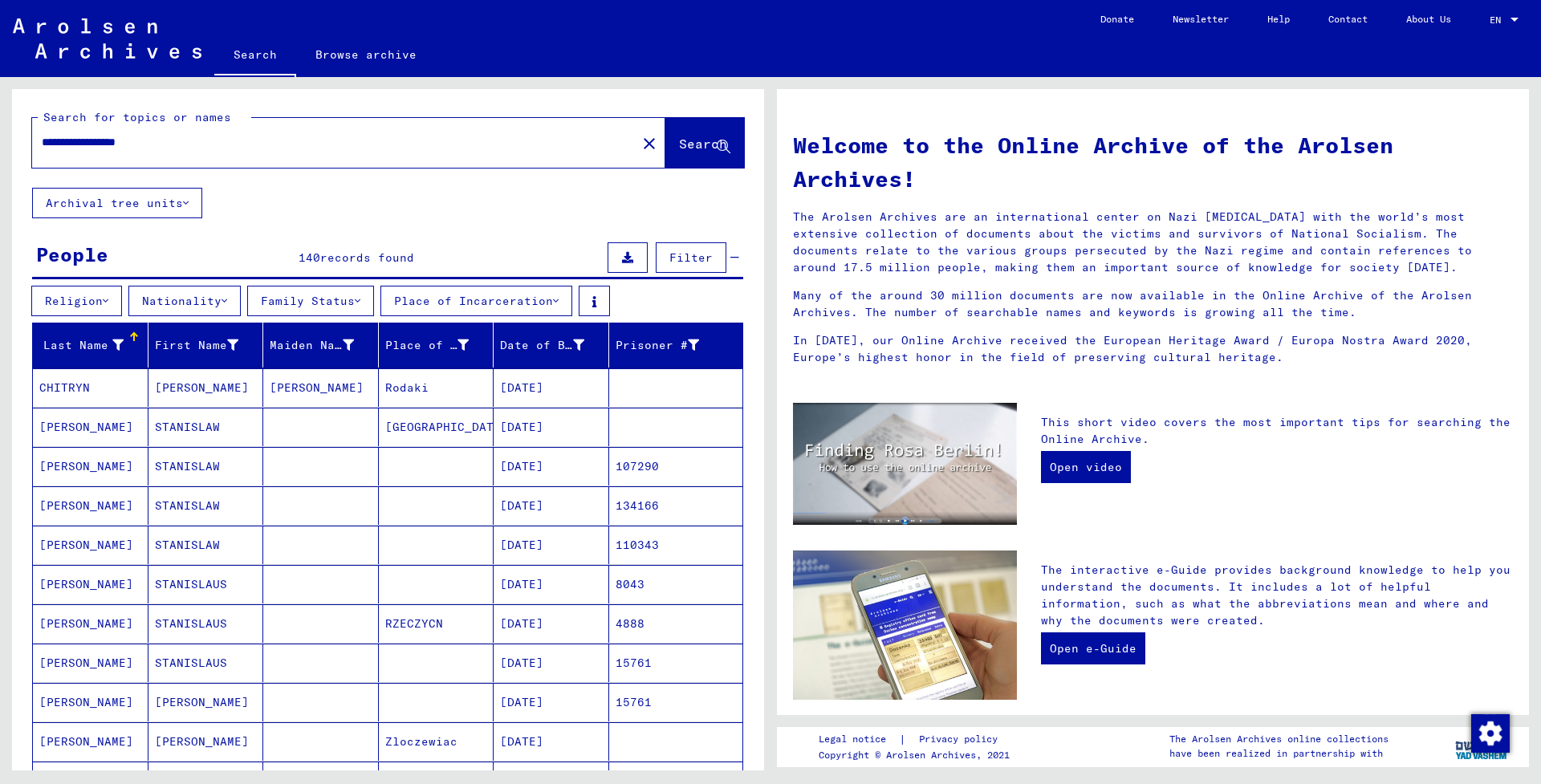
click at [685, 296] on div "Religion Nationality Family Status Place of Incarceration" at bounding box center [388, 304] width 752 height 37
click at [515, 300] on button "Place of Incarceration" at bounding box center [476, 301] width 192 height 31
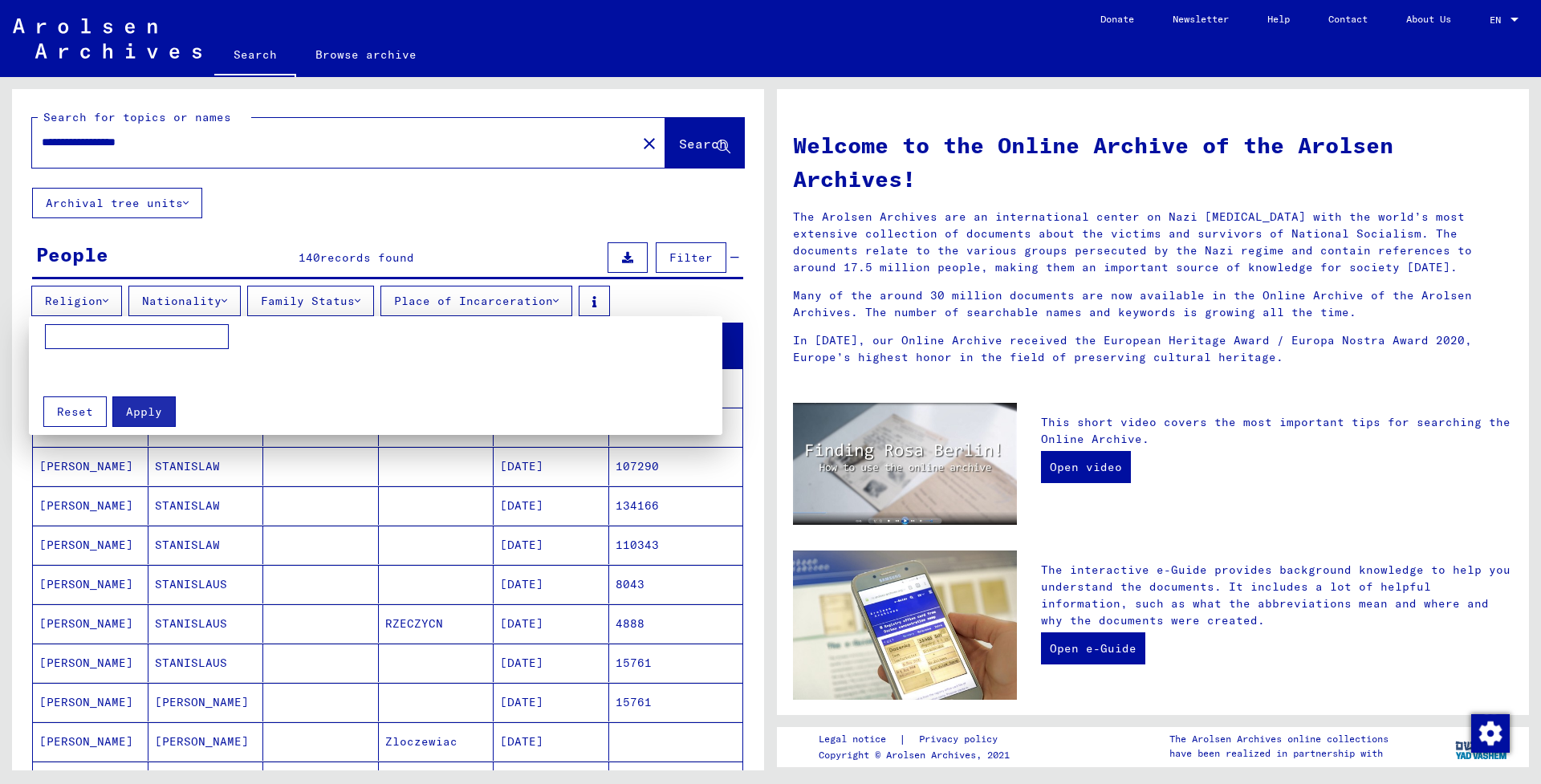
click at [113, 337] on input at bounding box center [137, 337] width 184 height 26
type input "***"
click at [142, 426] on button "Apply" at bounding box center [144, 412] width 63 height 31
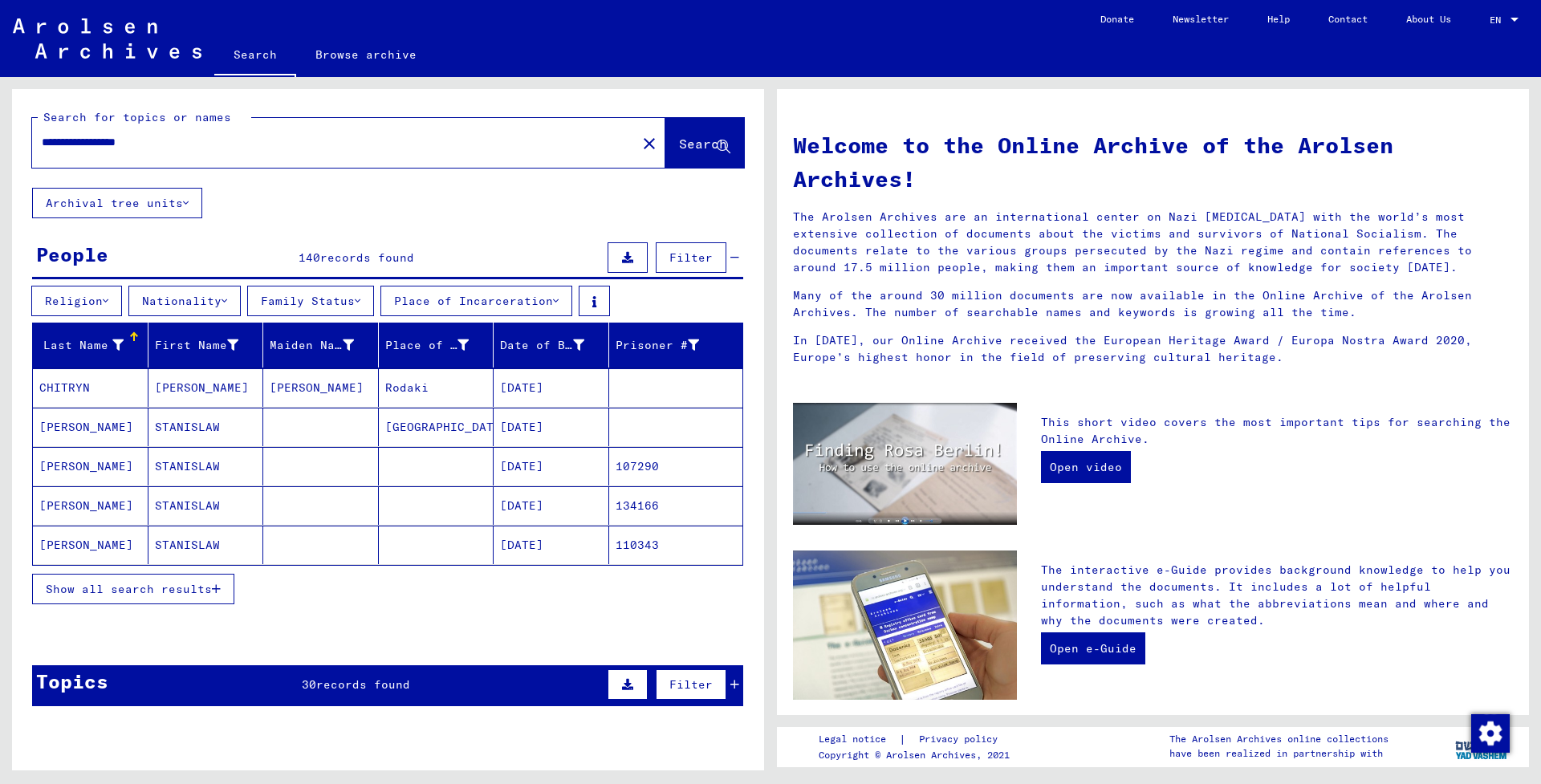
click at [554, 384] on mat-cell "[DATE]" at bounding box center [551, 388] width 116 height 39
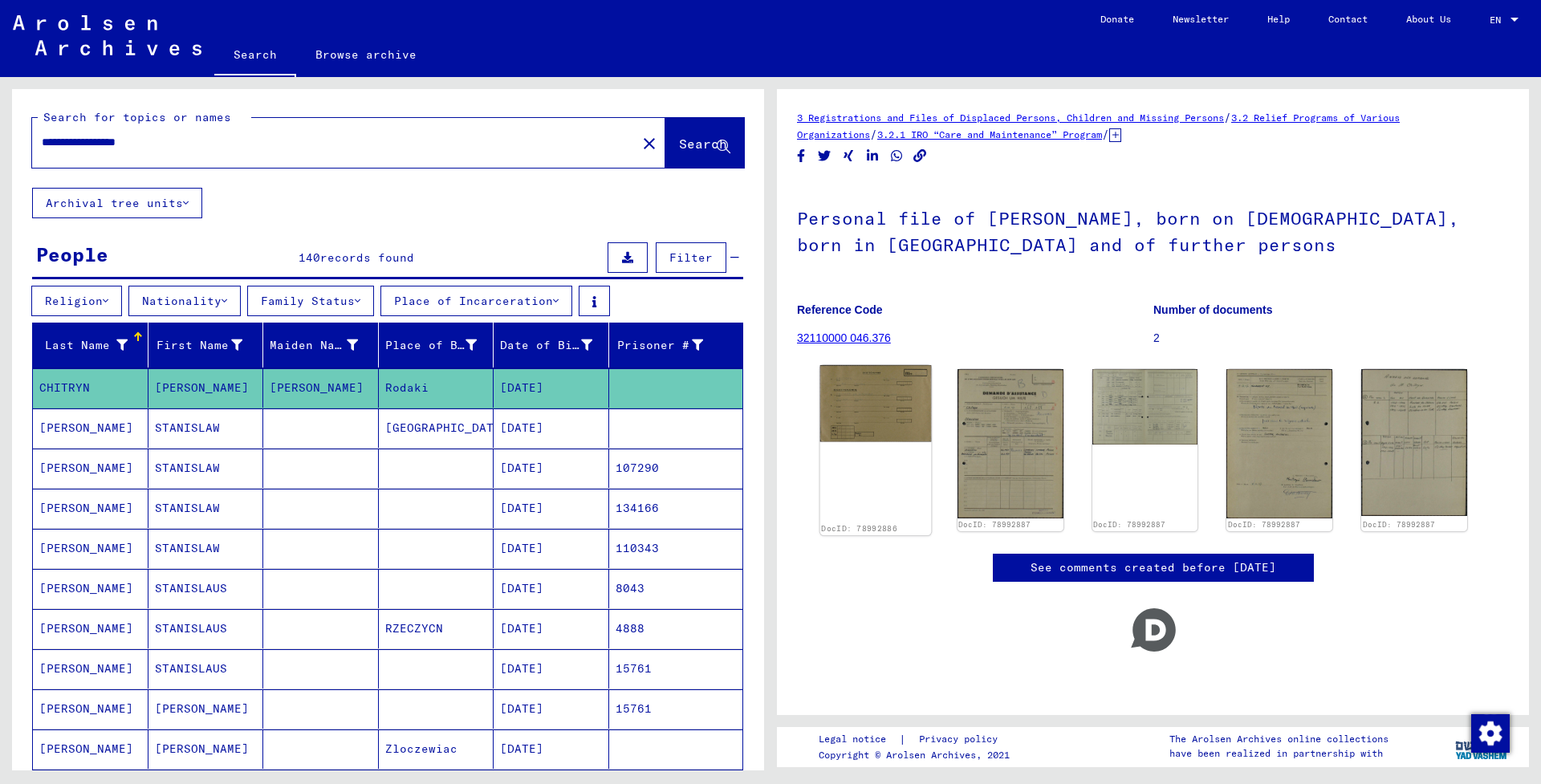
click at [875, 404] on img at bounding box center [875, 403] width 111 height 76
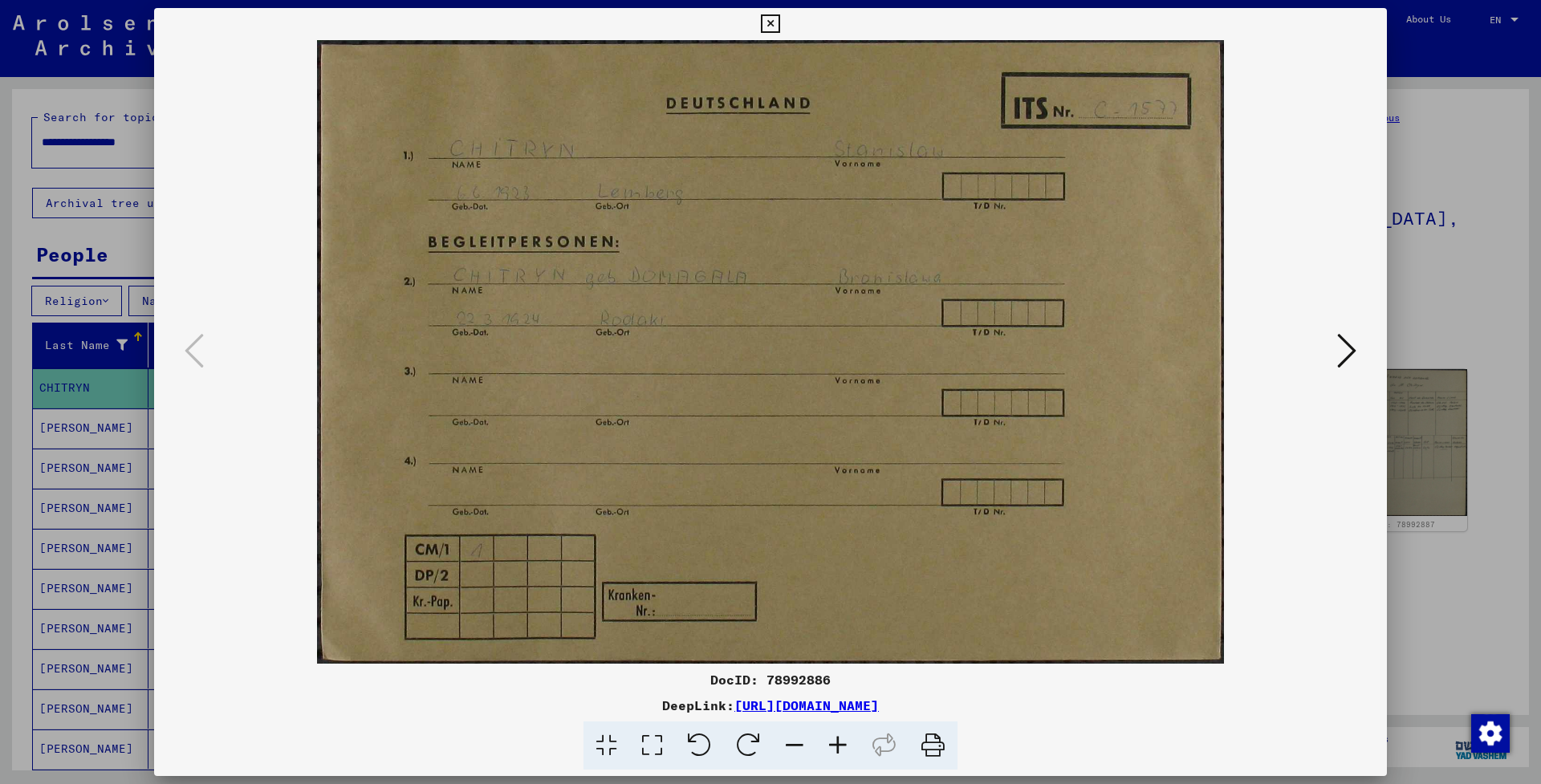
click at [779, 26] on icon at bounding box center [770, 24] width 19 height 19
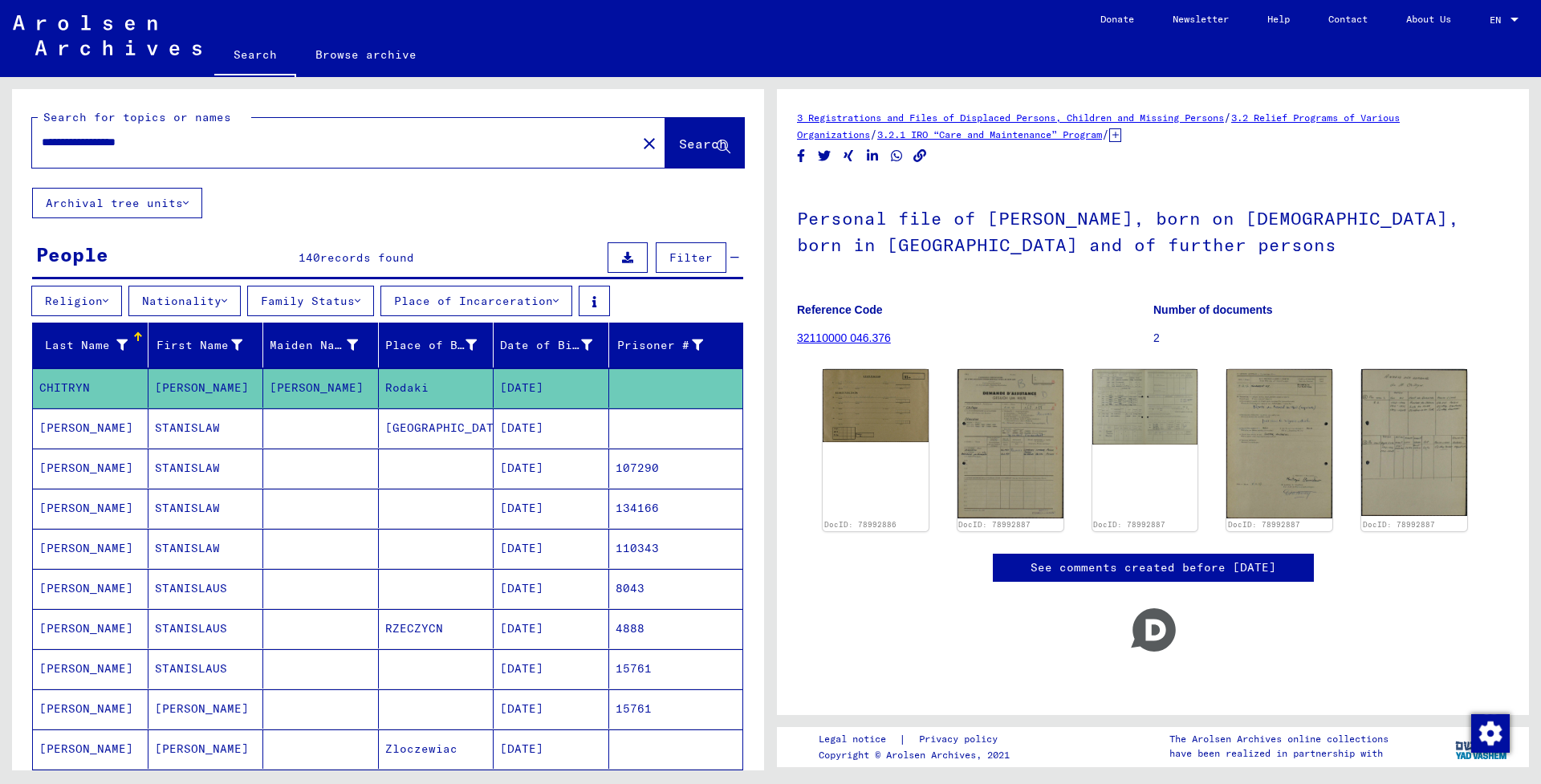
click at [522, 429] on mat-cell "[DATE]" at bounding box center [551, 428] width 116 height 40
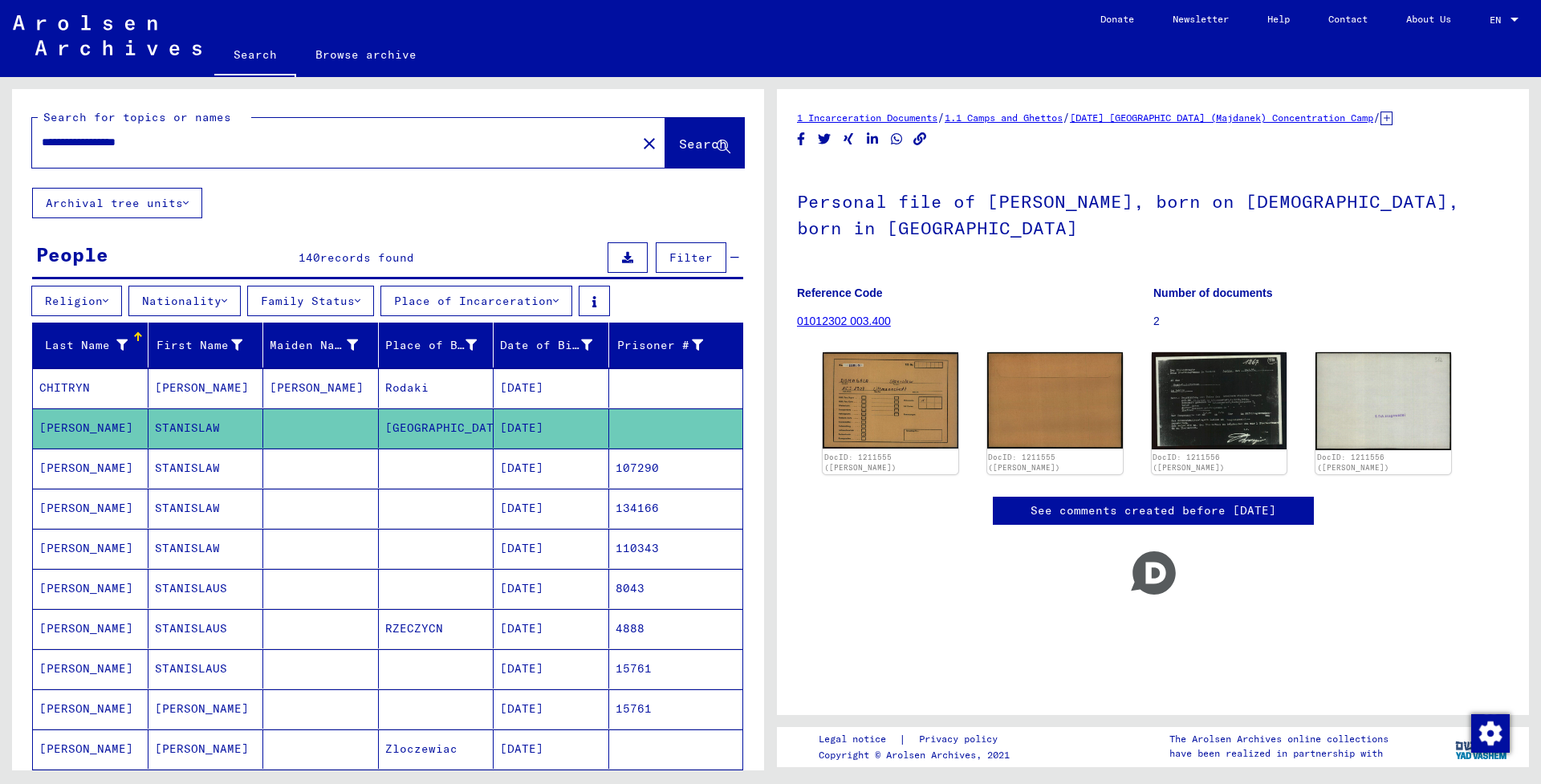
click at [554, 473] on mat-cell "[DATE]" at bounding box center [551, 468] width 116 height 40
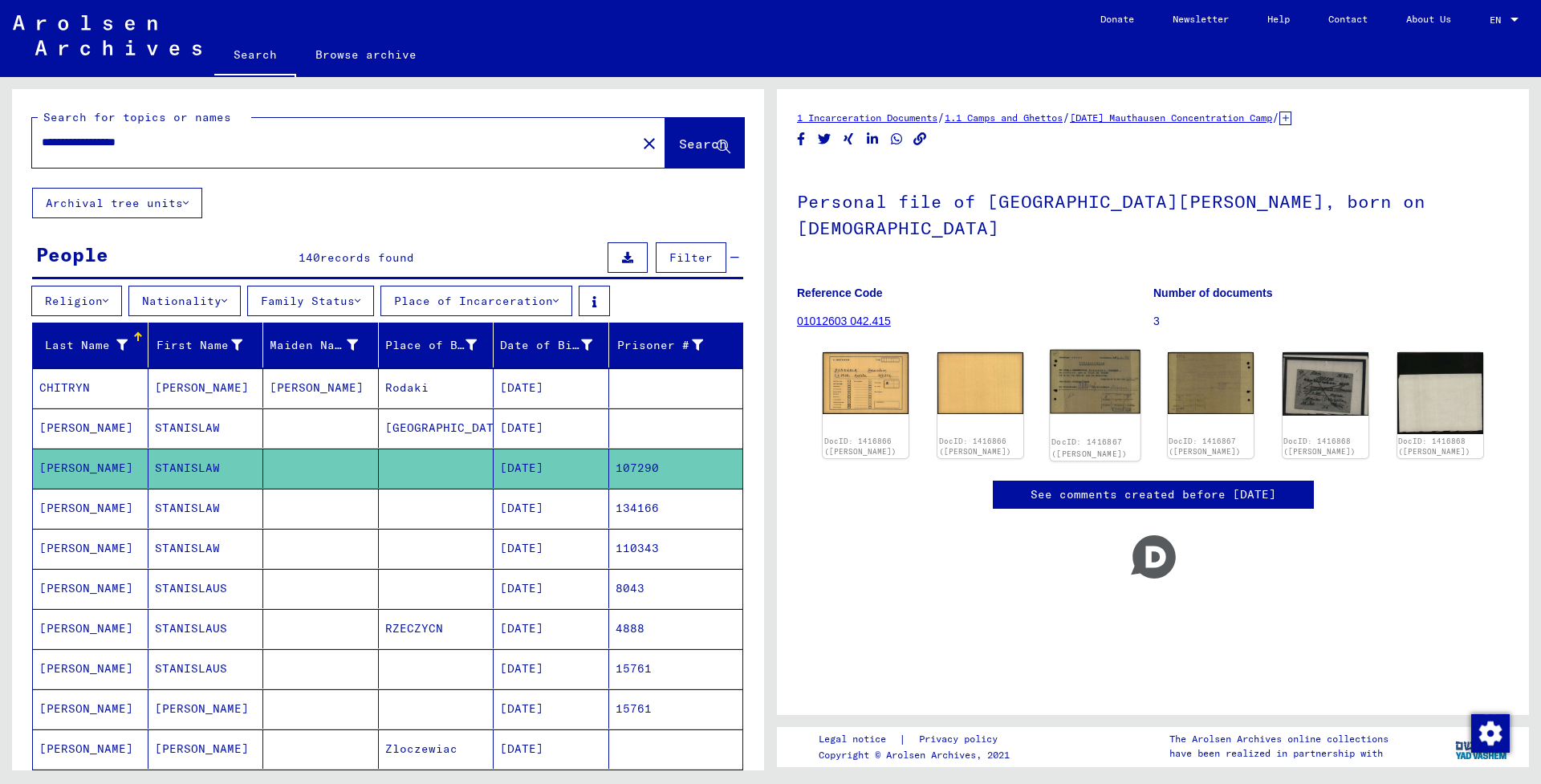
click at [1116, 358] on img at bounding box center [1096, 381] width 91 height 64
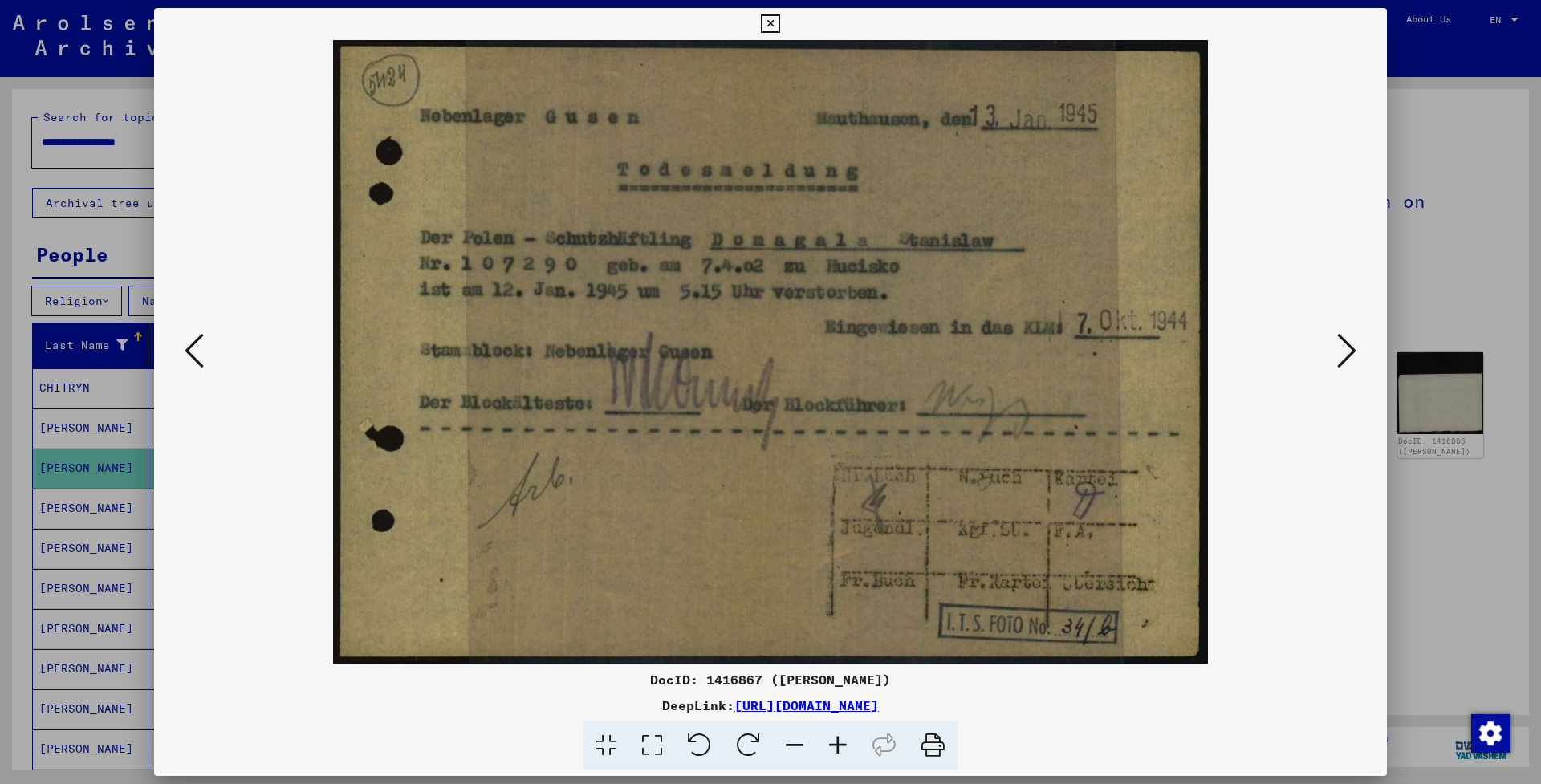
click at [779, 19] on icon at bounding box center [770, 24] width 19 height 19
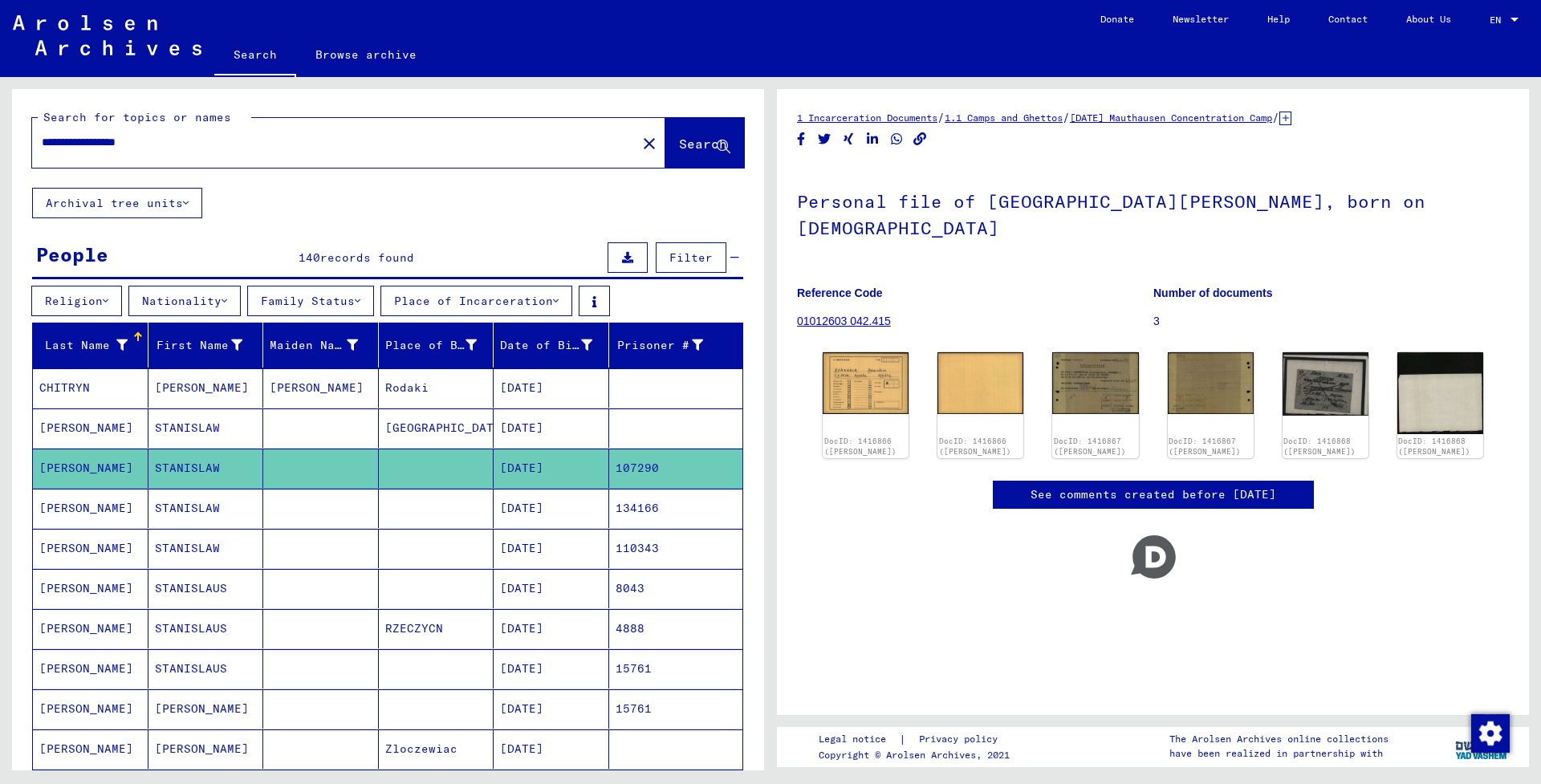
click at [535, 503] on mat-cell "[DATE]" at bounding box center [551, 508] width 116 height 40
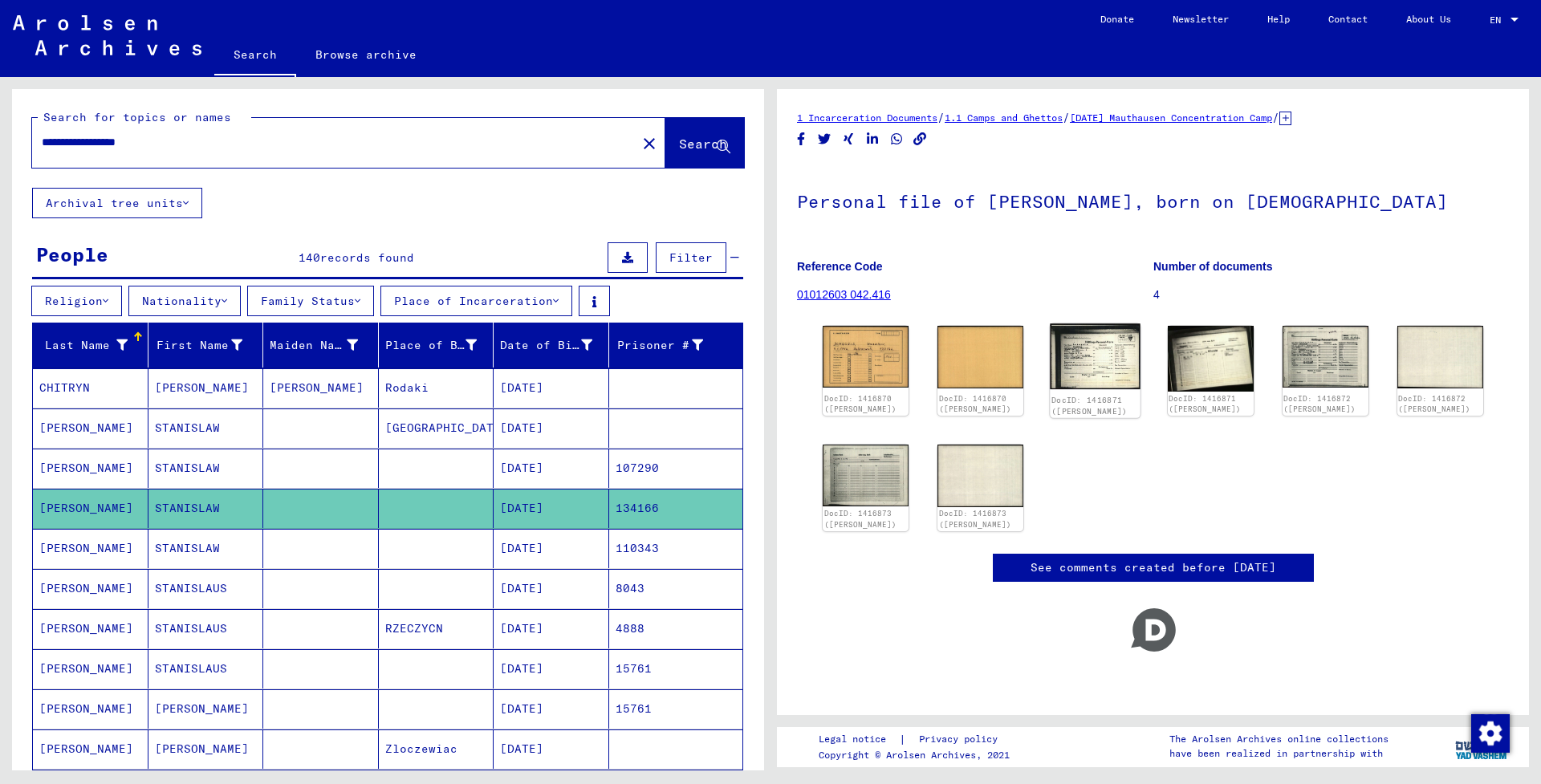
click at [1062, 341] on img at bounding box center [1096, 356] width 91 height 66
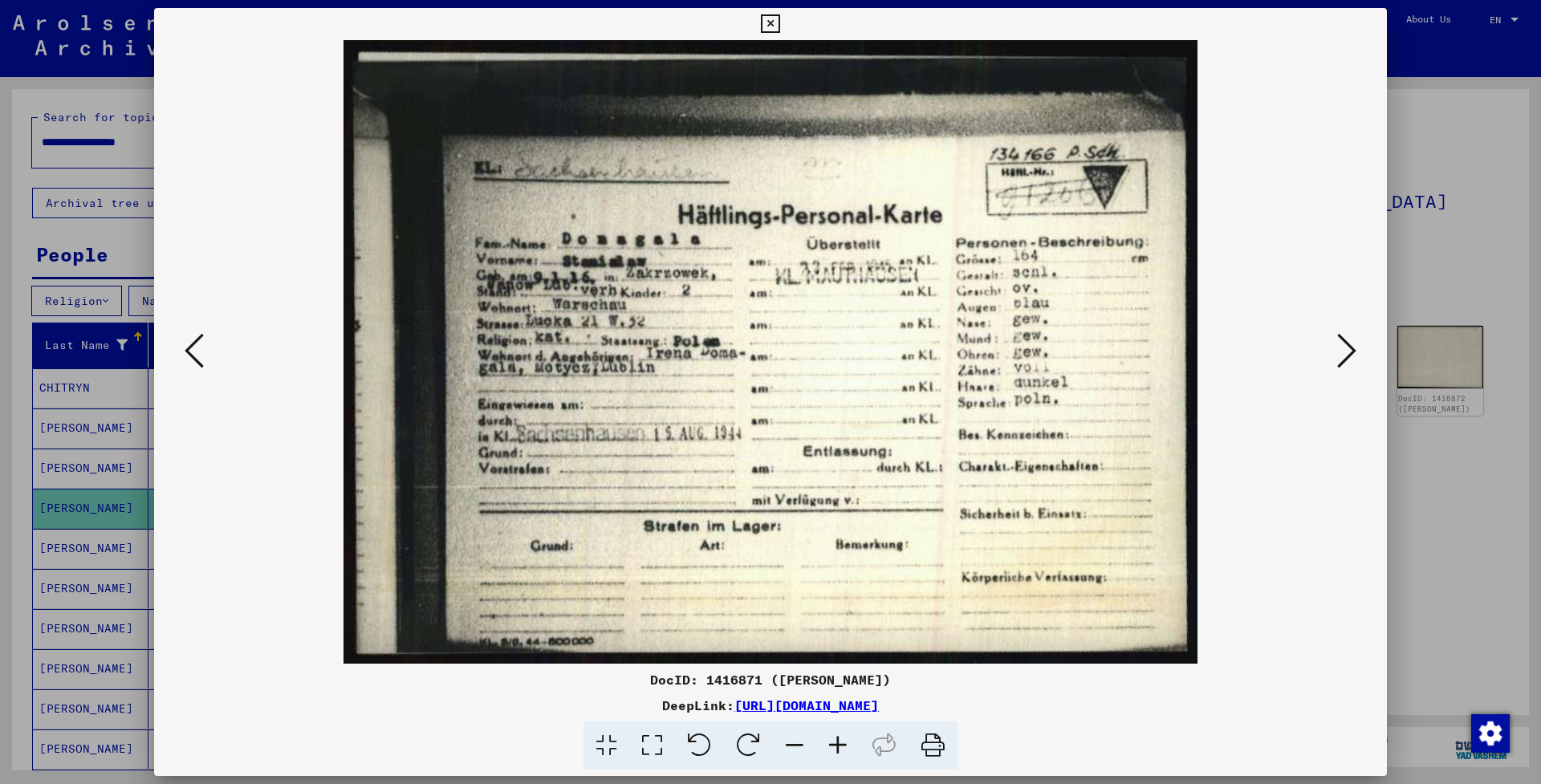
click at [779, 23] on icon at bounding box center [770, 24] width 19 height 19
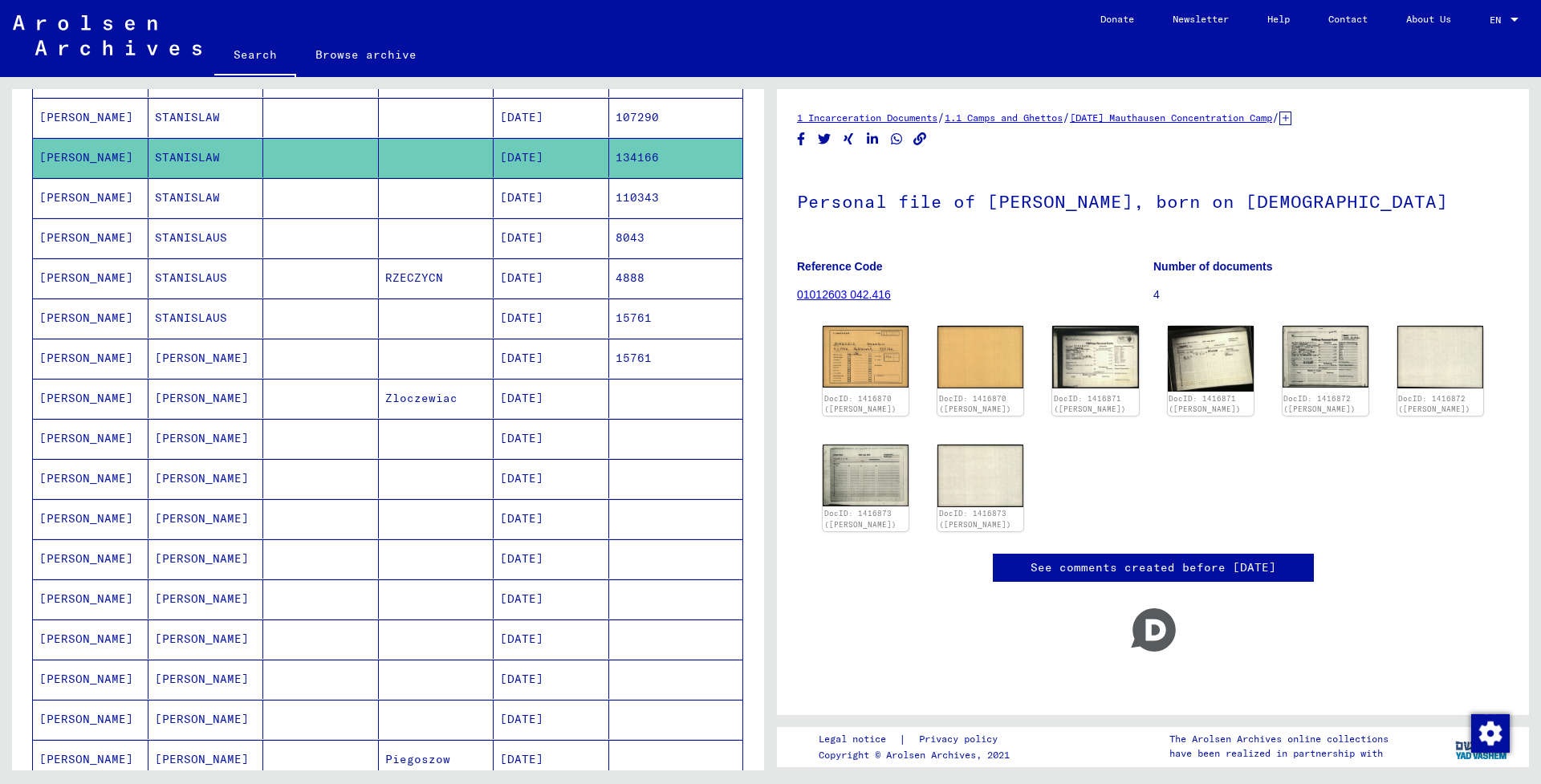
scroll to position [351, 0]
click at [519, 399] on mat-cell "[DATE]" at bounding box center [551, 397] width 116 height 40
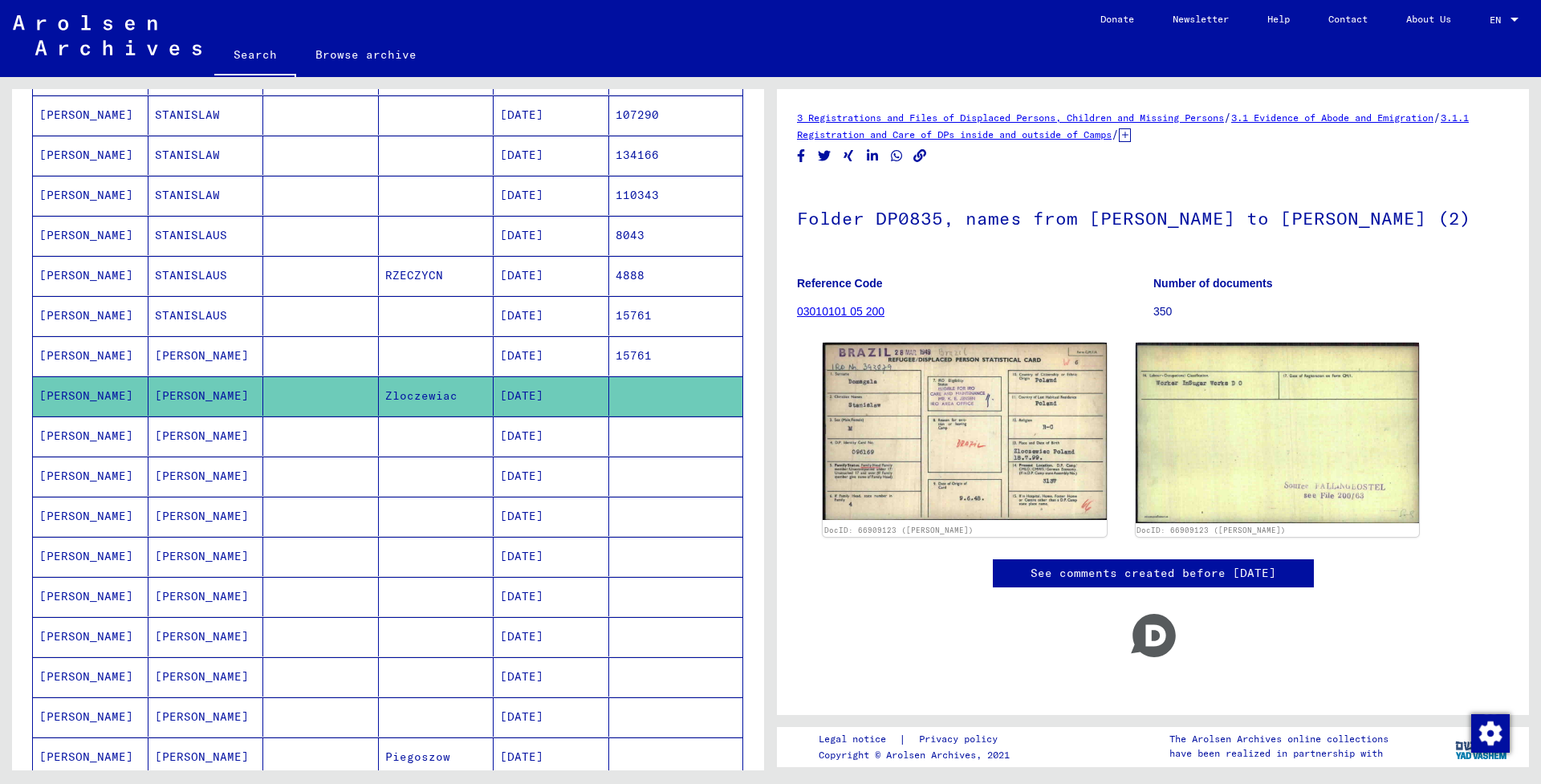
click at [507, 432] on mat-cell "[DATE]" at bounding box center [551, 436] width 116 height 40
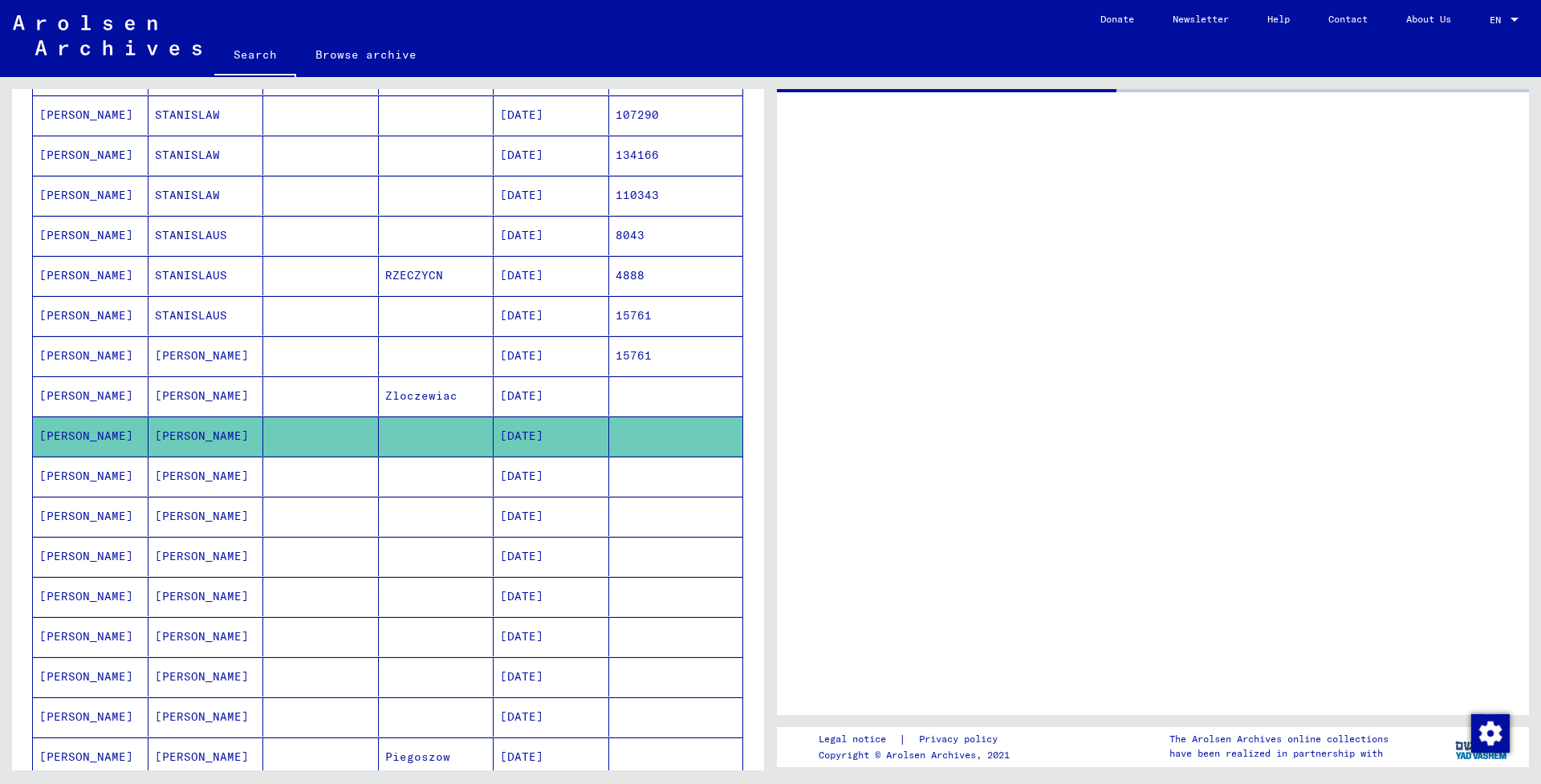
scroll to position [352, 0]
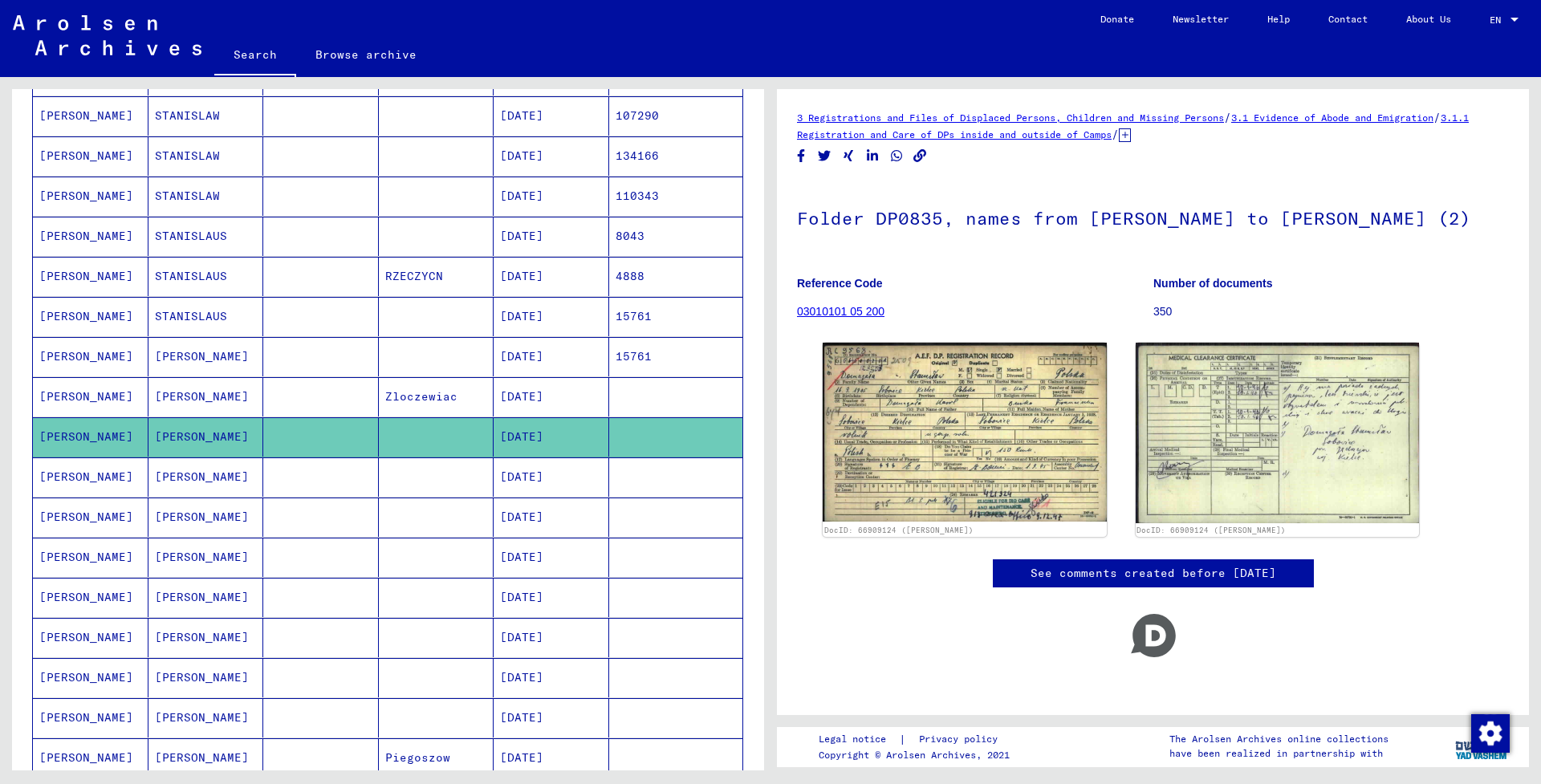
click at [525, 521] on mat-cell "[DATE]" at bounding box center [551, 517] width 116 height 40
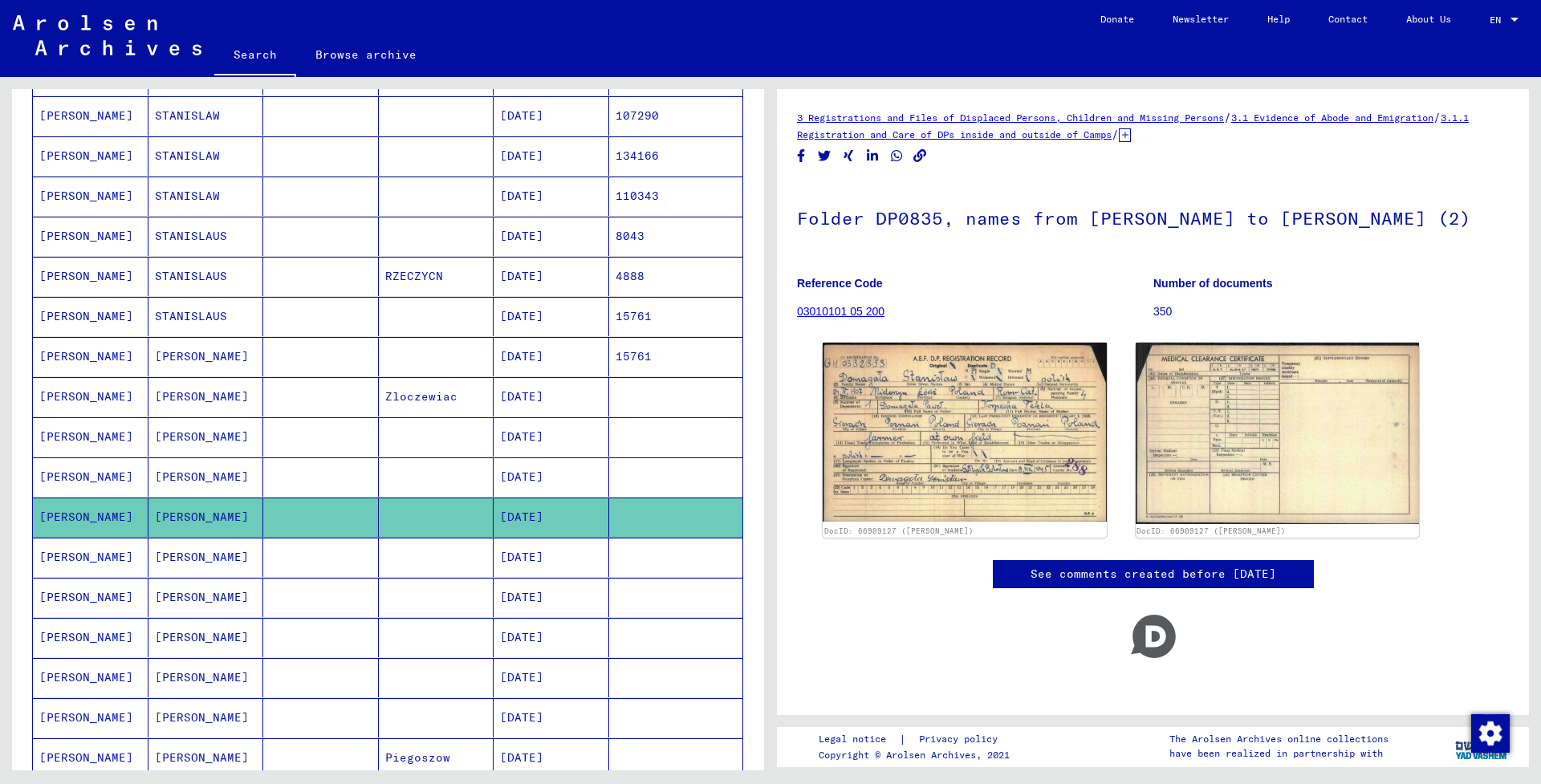
click at [546, 568] on mat-cell "[DATE]" at bounding box center [551, 557] width 116 height 40
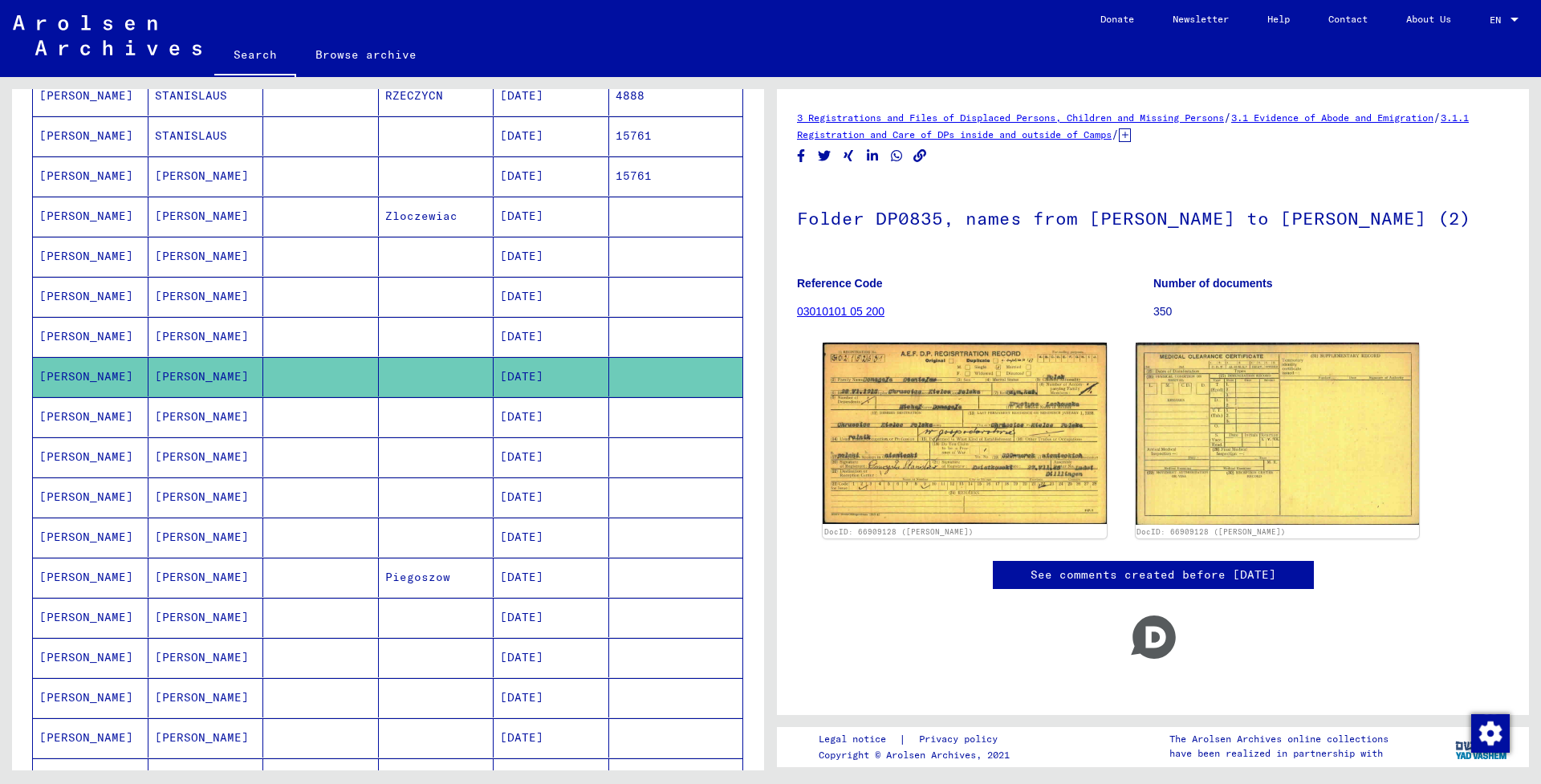
scroll to position [538, 0]
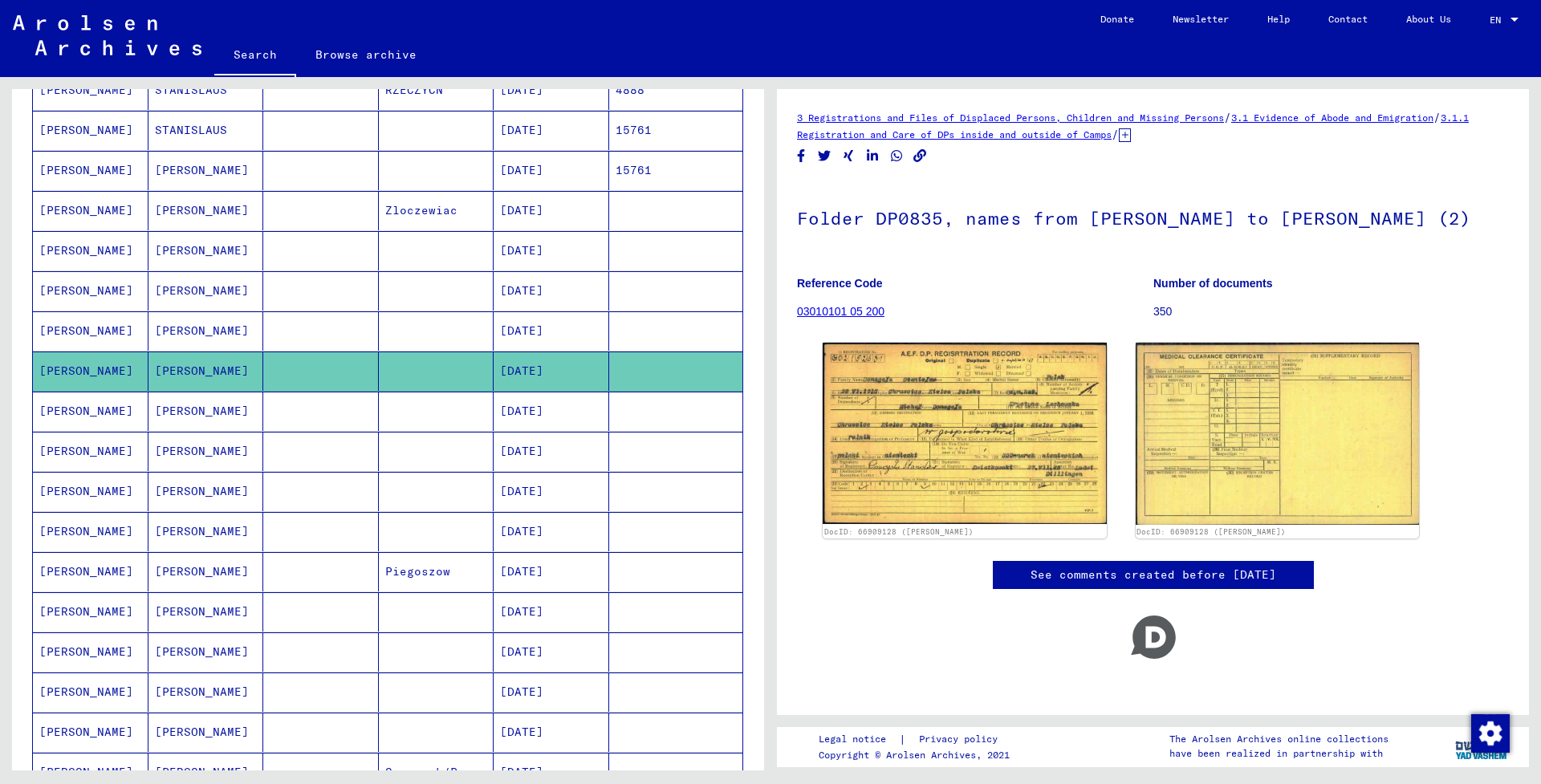
click at [546, 568] on mat-cell "[DATE]" at bounding box center [551, 571] width 116 height 40
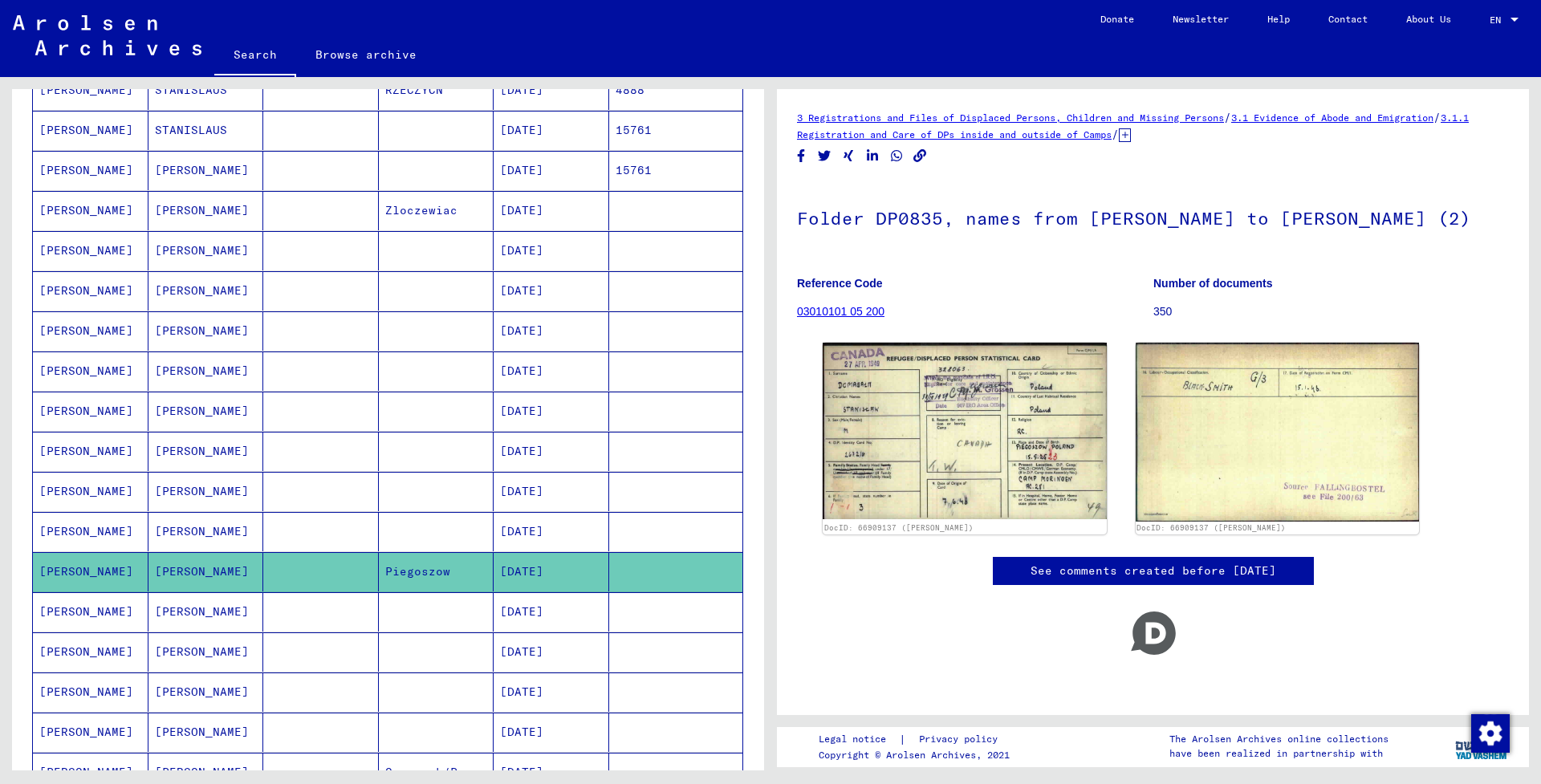
click at [533, 612] on mat-cell "[DATE]" at bounding box center [551, 612] width 116 height 40
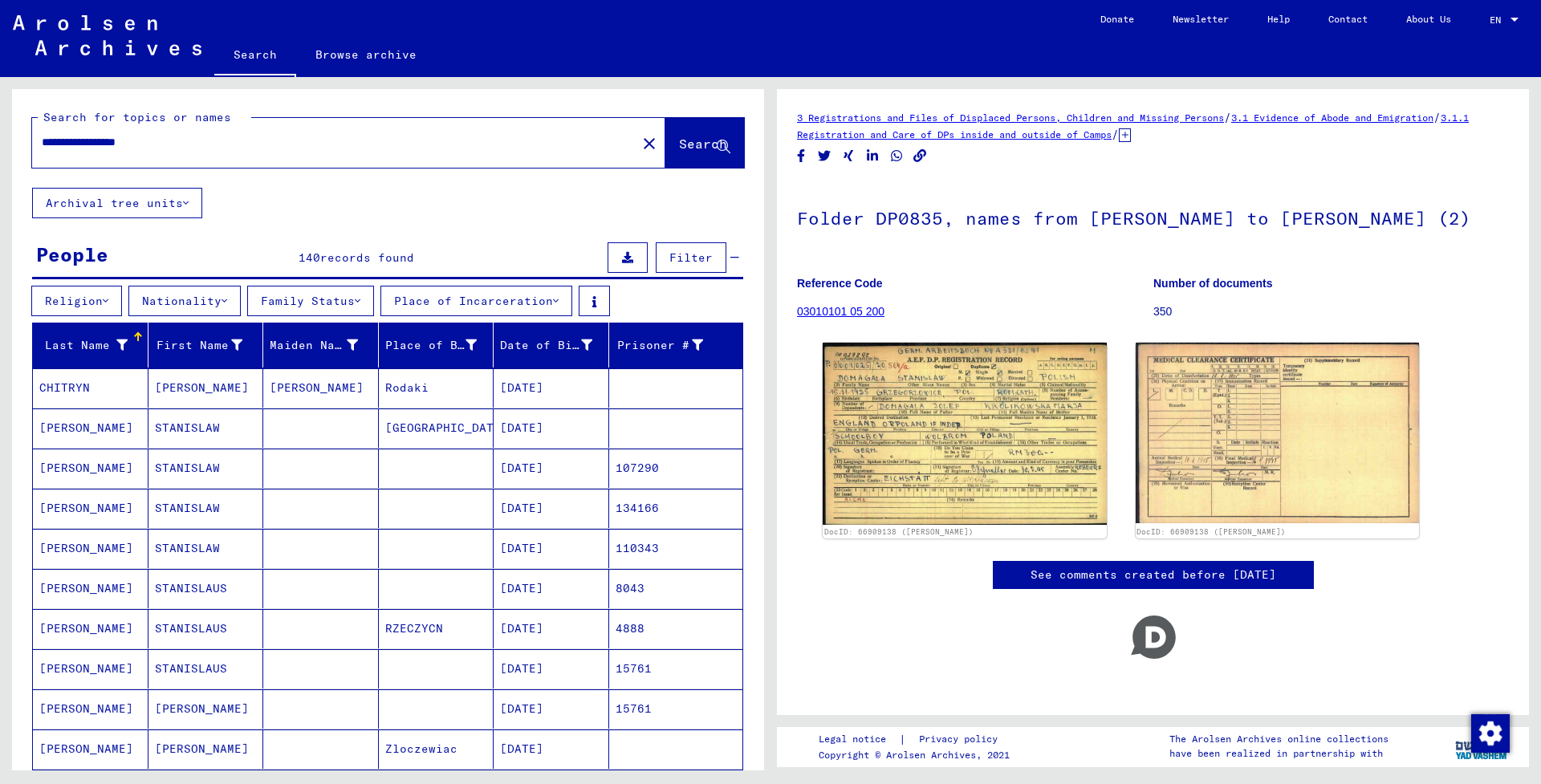
click at [546, 295] on button "Place of Incarceration" at bounding box center [476, 301] width 192 height 31
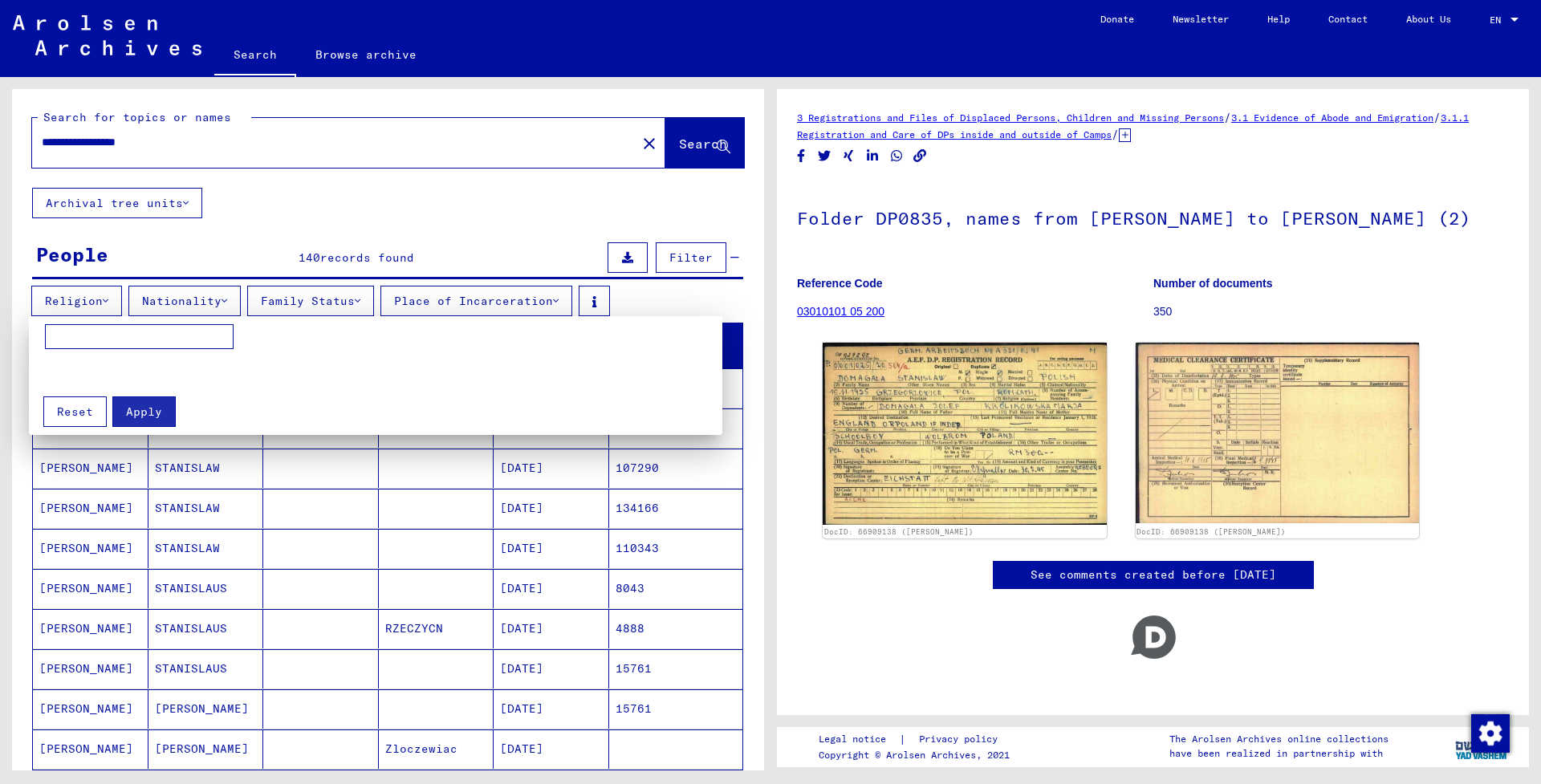
click at [75, 339] on input at bounding box center [139, 337] width 189 height 26
type input "**********"
click at [159, 416] on button "Apply" at bounding box center [143, 412] width 63 height 31
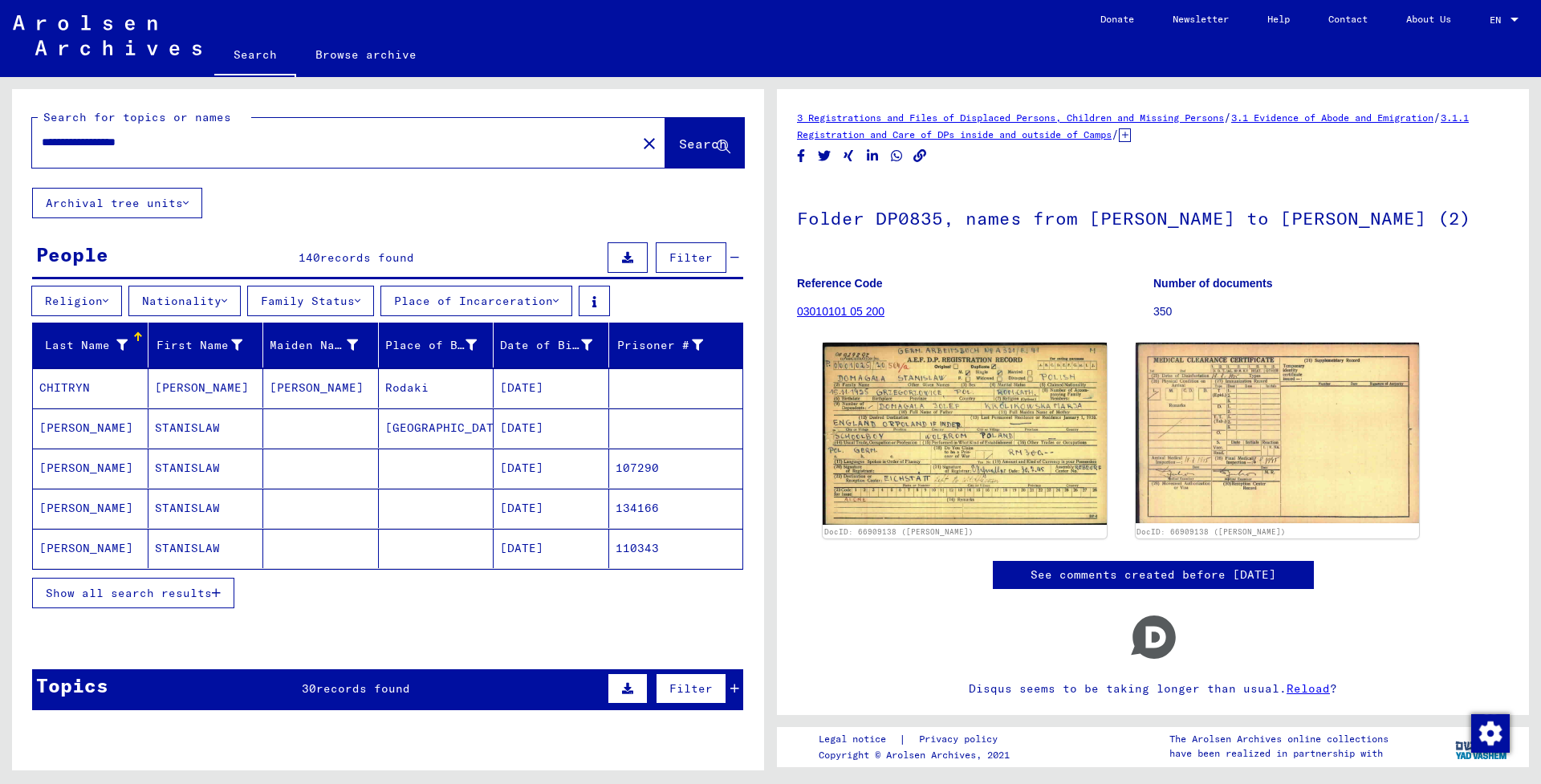
click at [189, 421] on mat-cell "STANISLAW" at bounding box center [206, 428] width 116 height 40
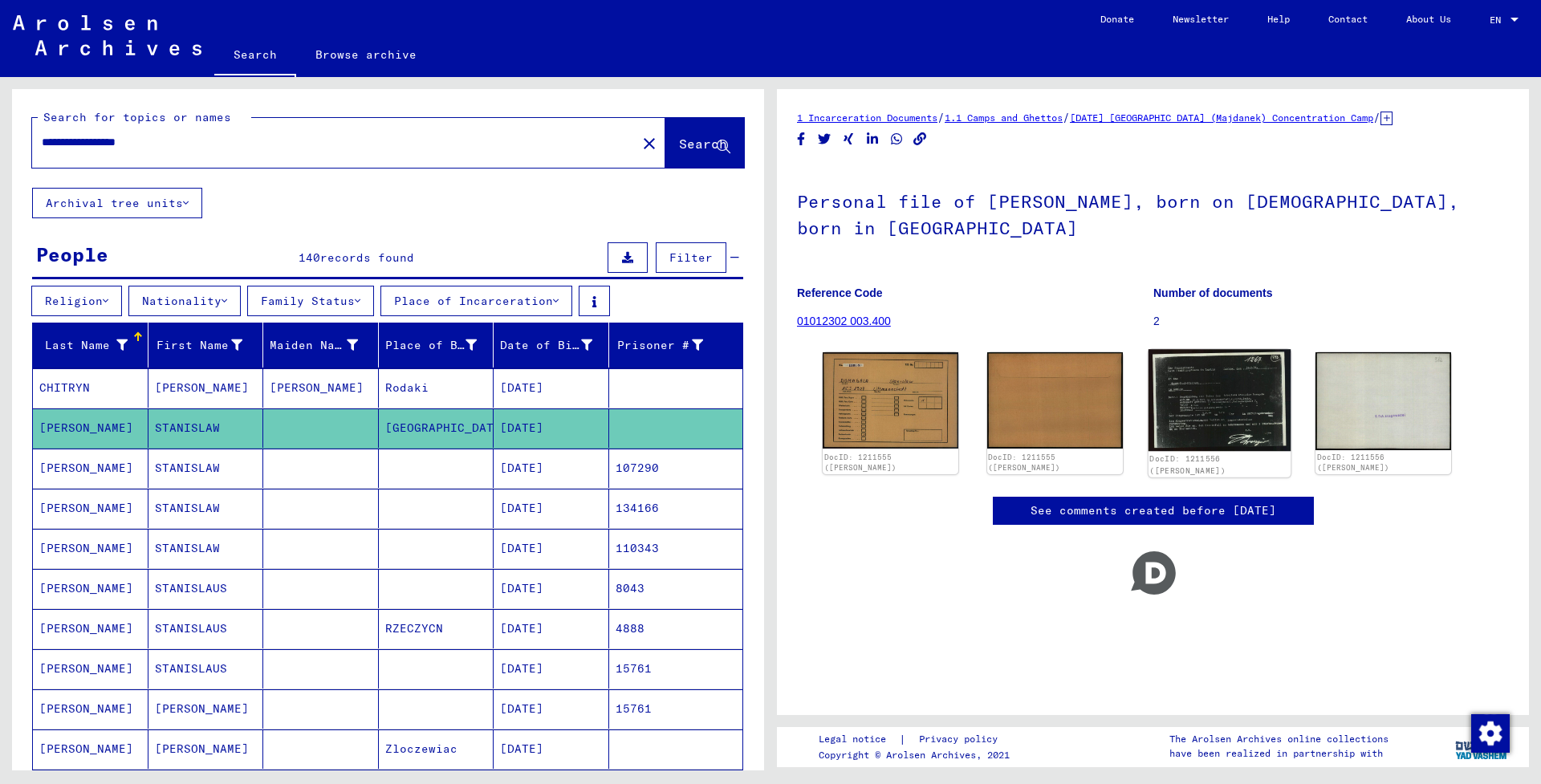
click at [1253, 415] on img at bounding box center [1218, 400] width 142 height 102
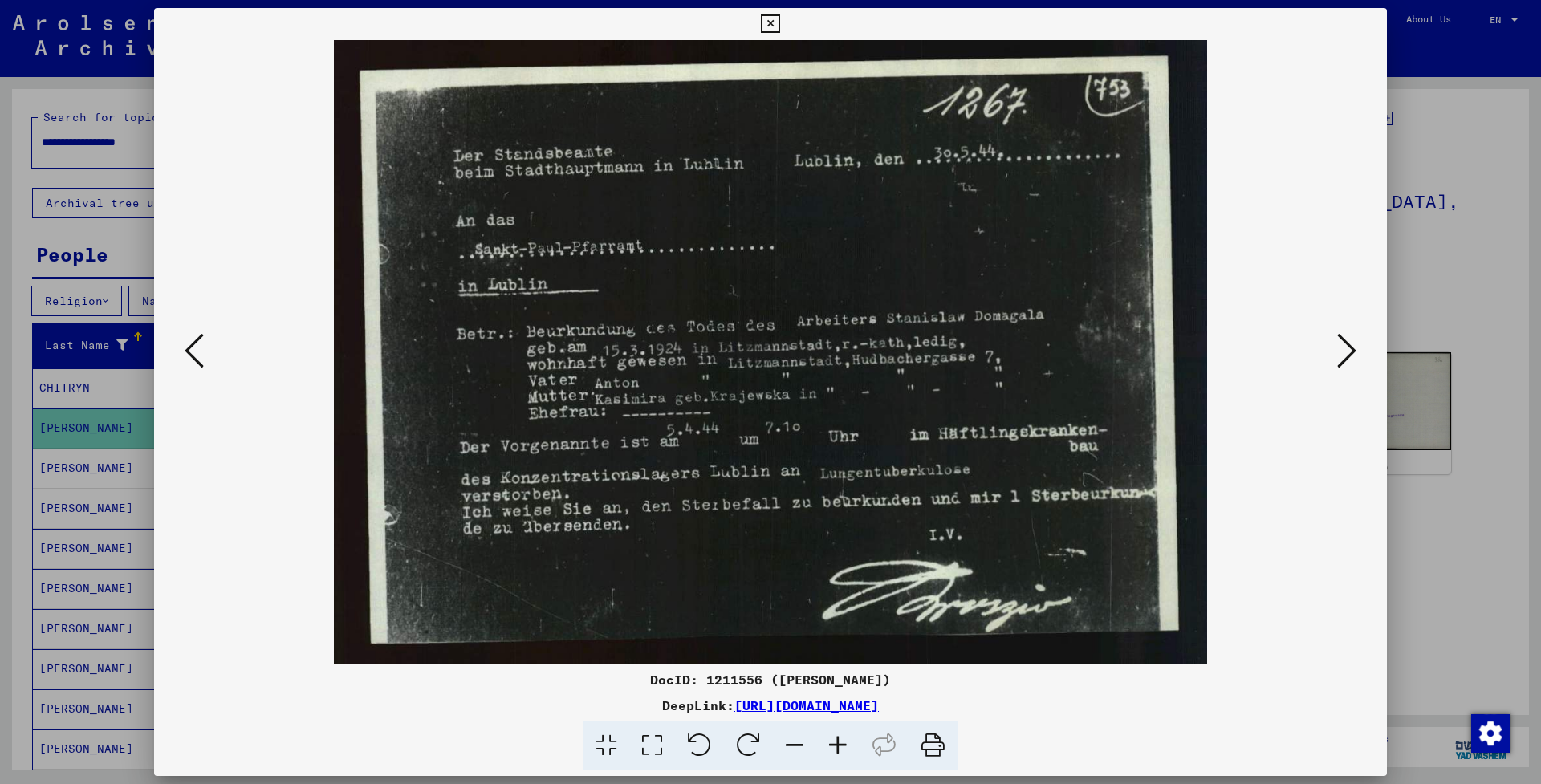
click at [779, 23] on icon at bounding box center [770, 24] width 19 height 19
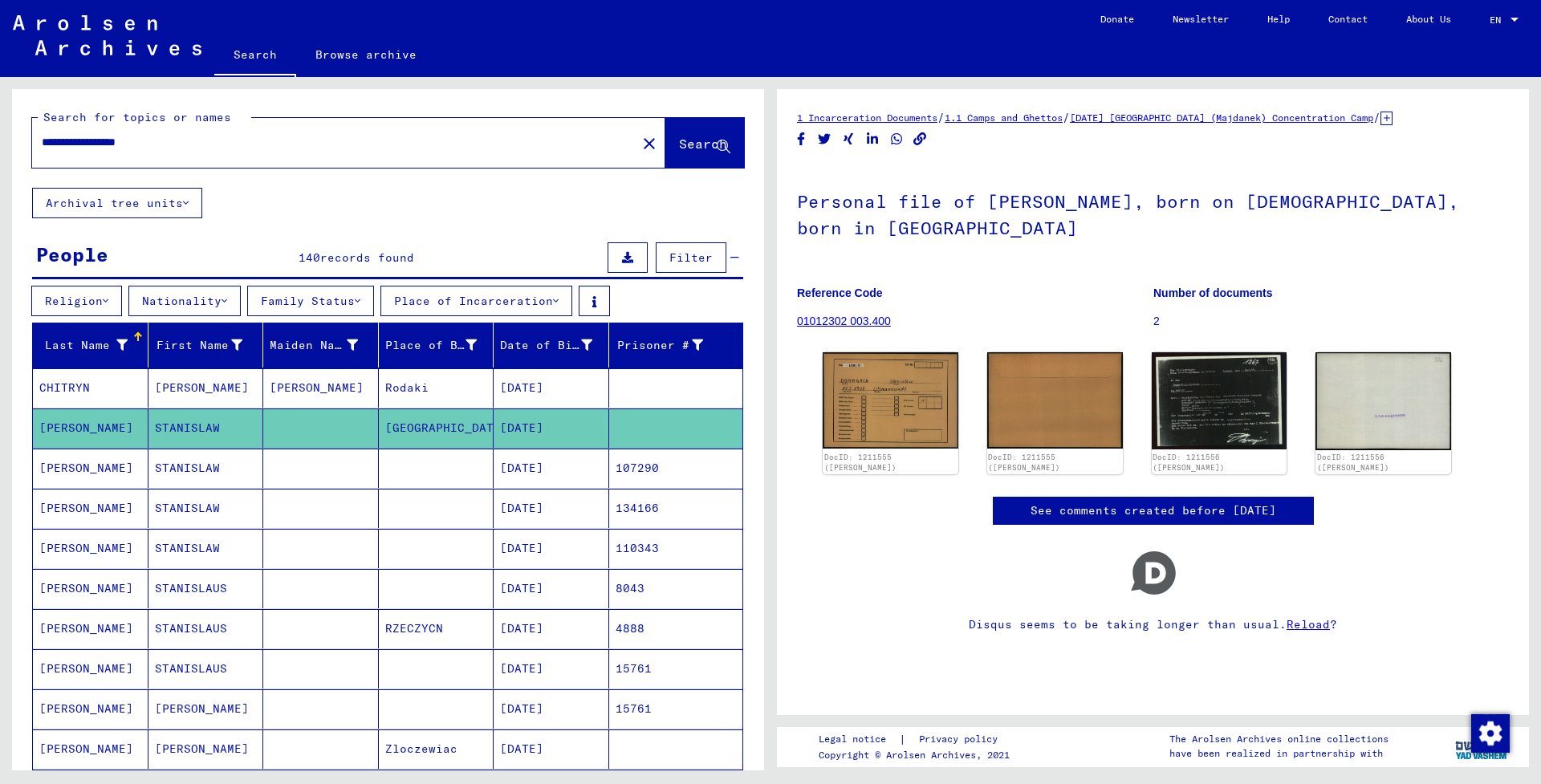
click at [549, 458] on mat-cell "[DATE]" at bounding box center [551, 468] width 116 height 40
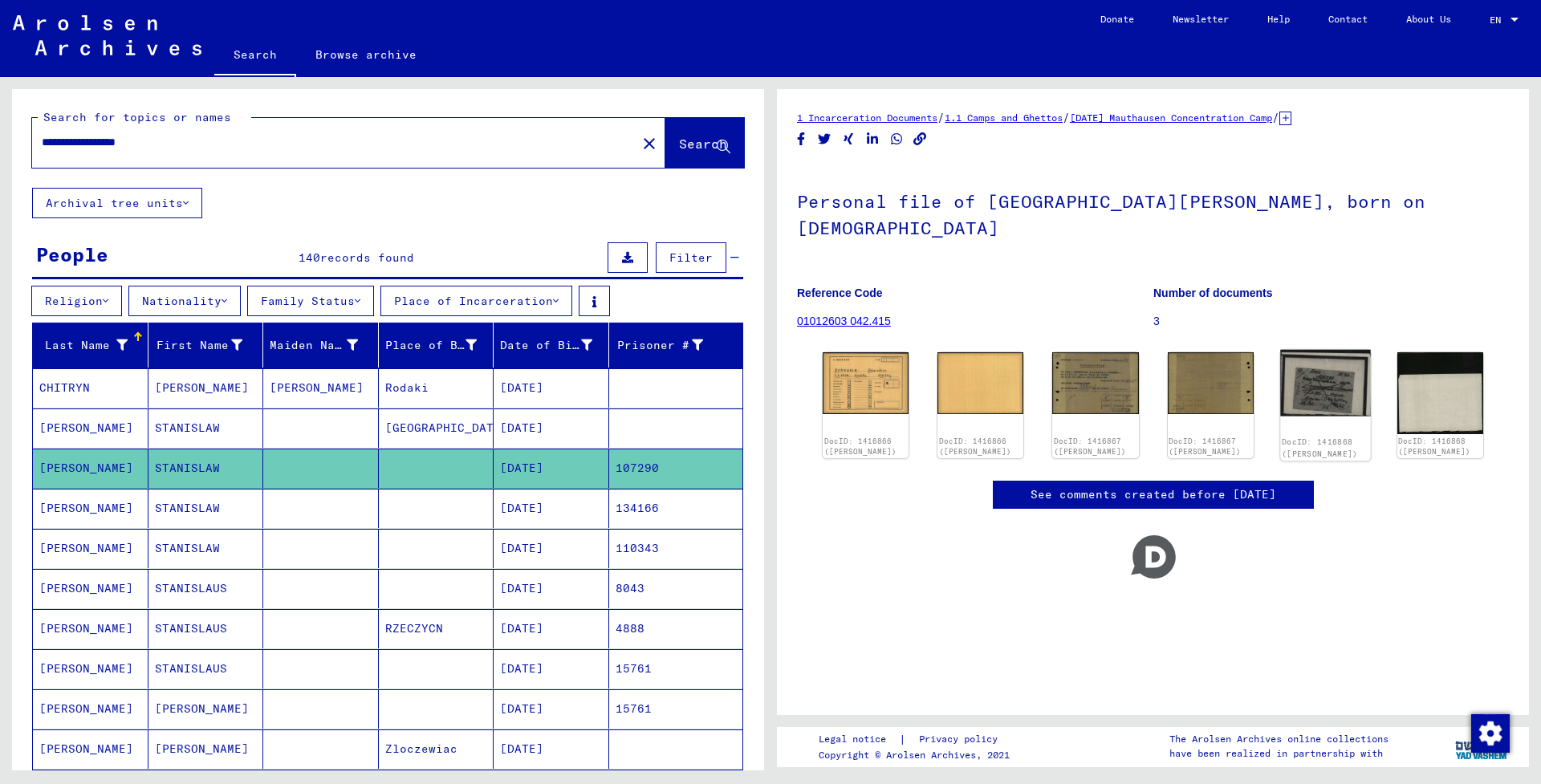
click at [1330, 359] on img at bounding box center [1325, 383] width 91 height 66
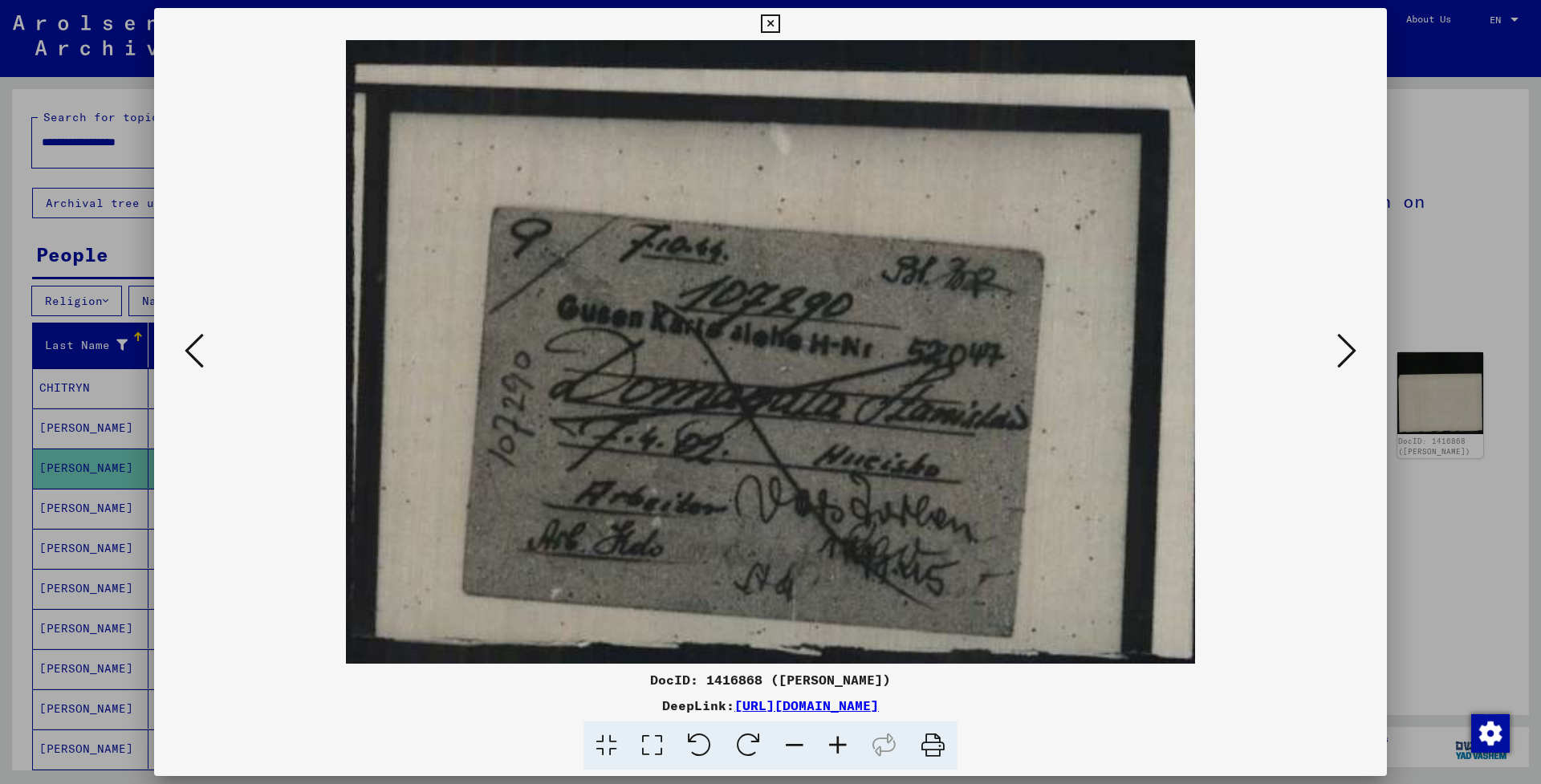
click at [779, 22] on icon at bounding box center [770, 24] width 19 height 19
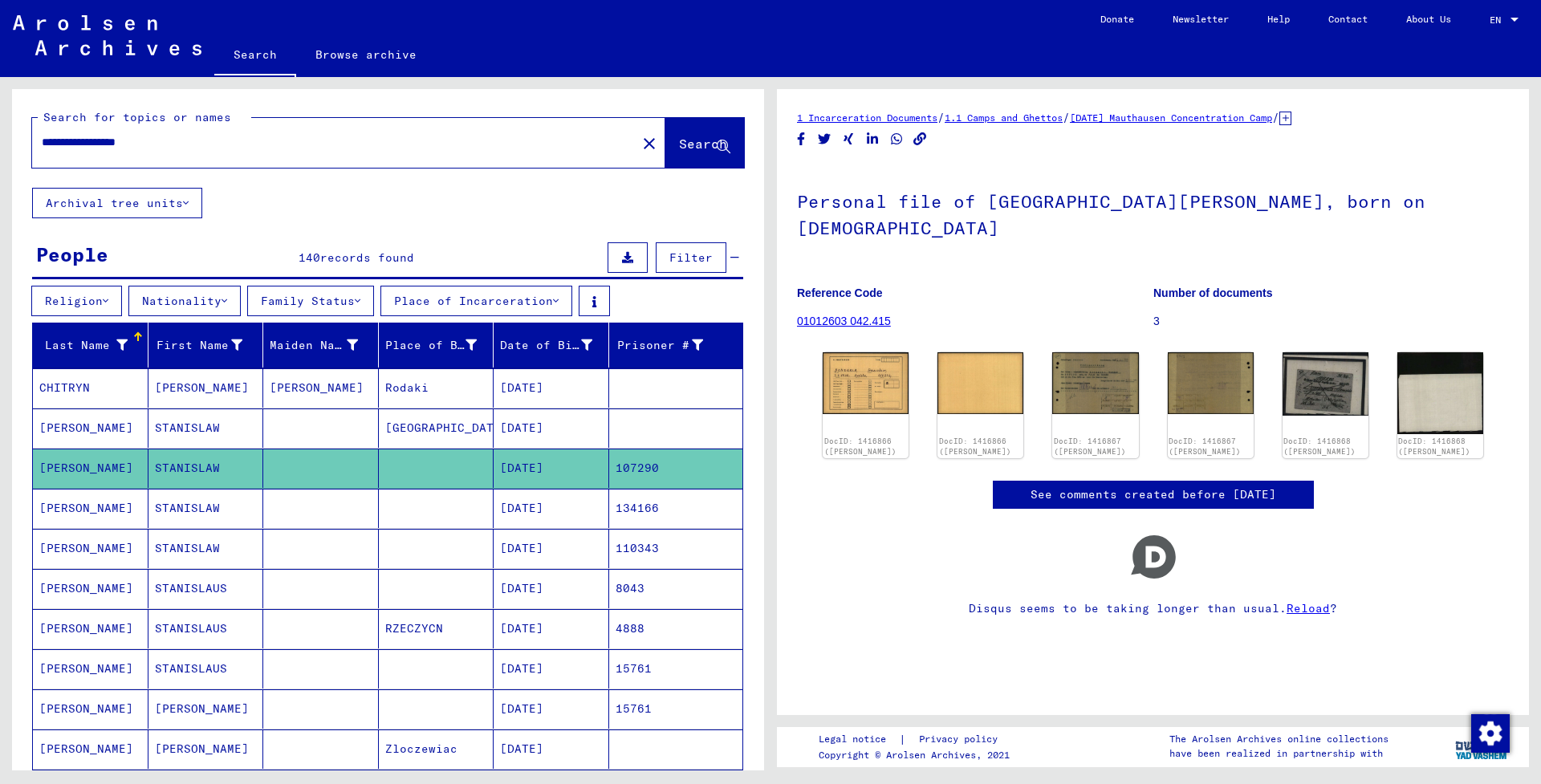
click at [53, 142] on input "**********" at bounding box center [334, 142] width 585 height 17
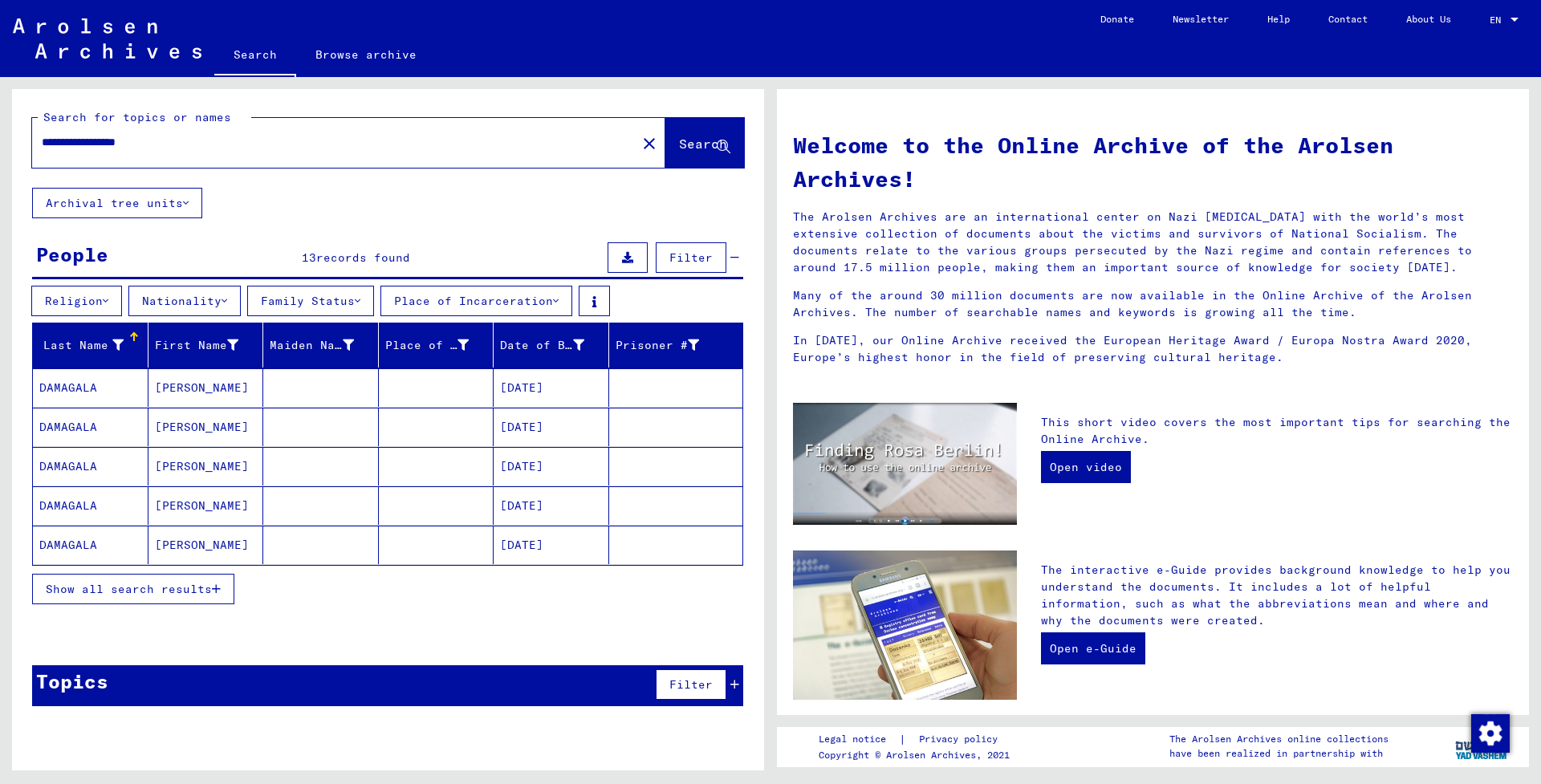
click at [190, 386] on mat-cell "[PERSON_NAME]" at bounding box center [206, 388] width 116 height 39
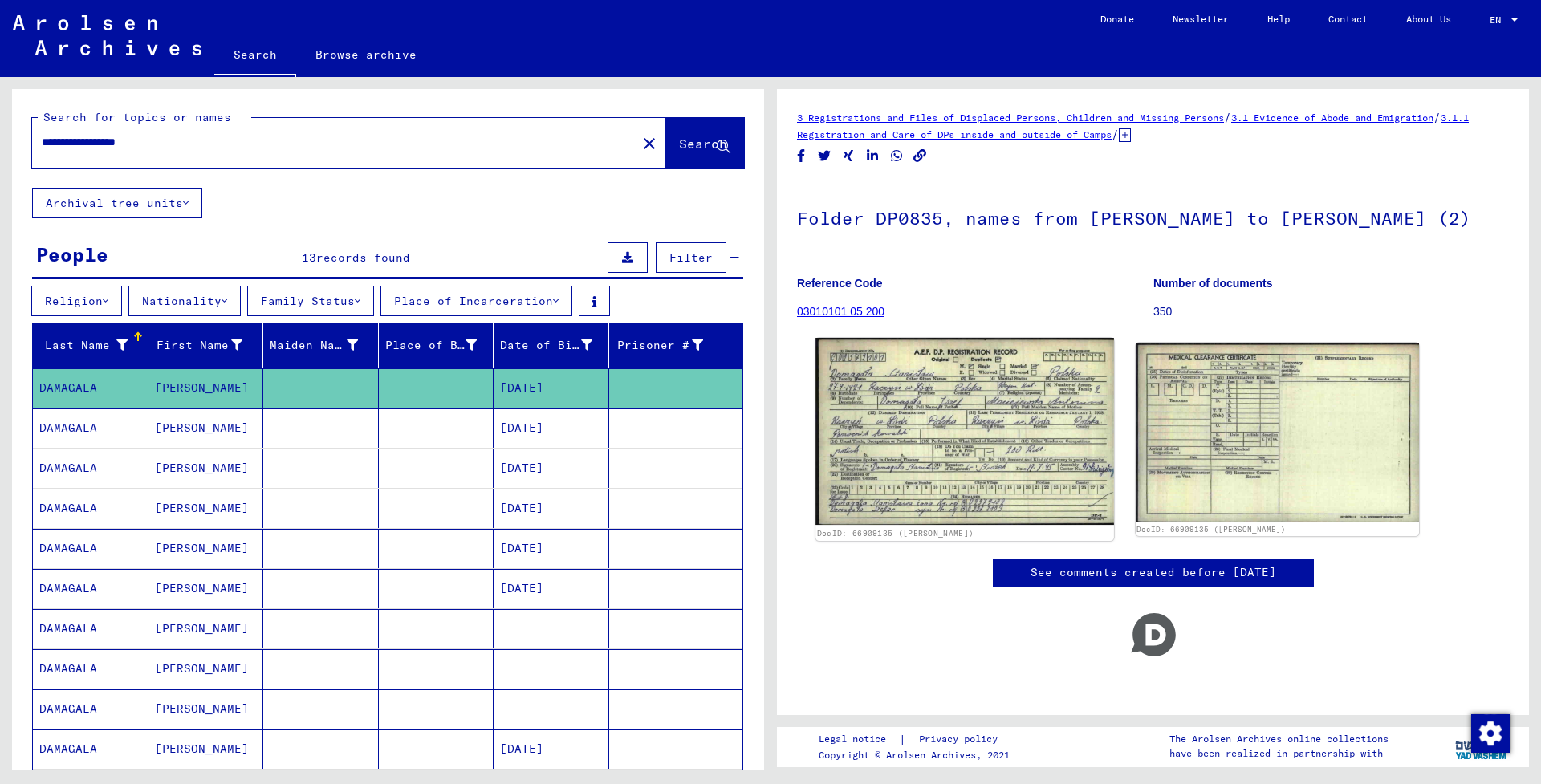
click at [963, 418] on img at bounding box center [964, 431] width 298 height 188
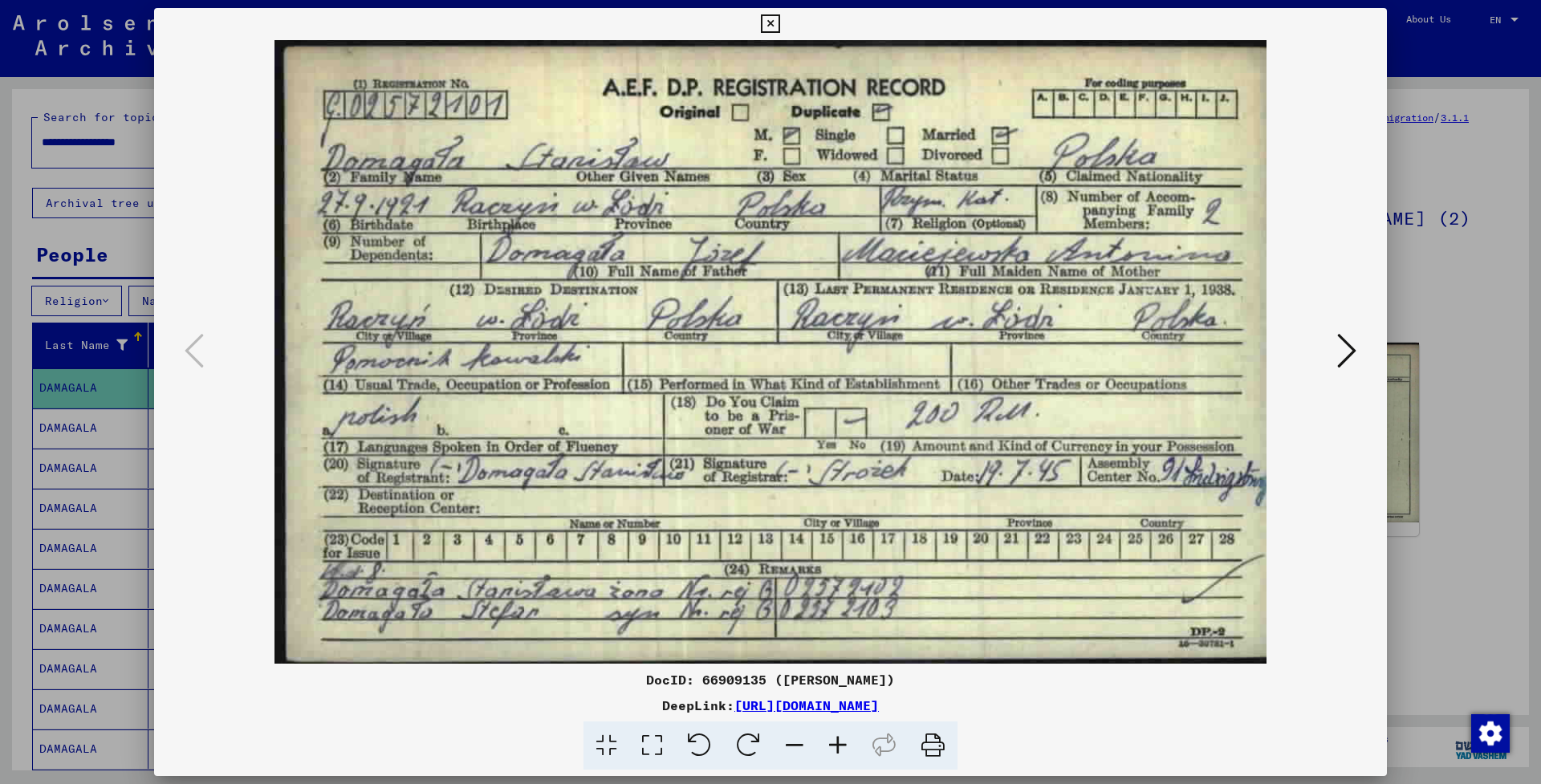
click at [779, 19] on icon at bounding box center [770, 24] width 19 height 19
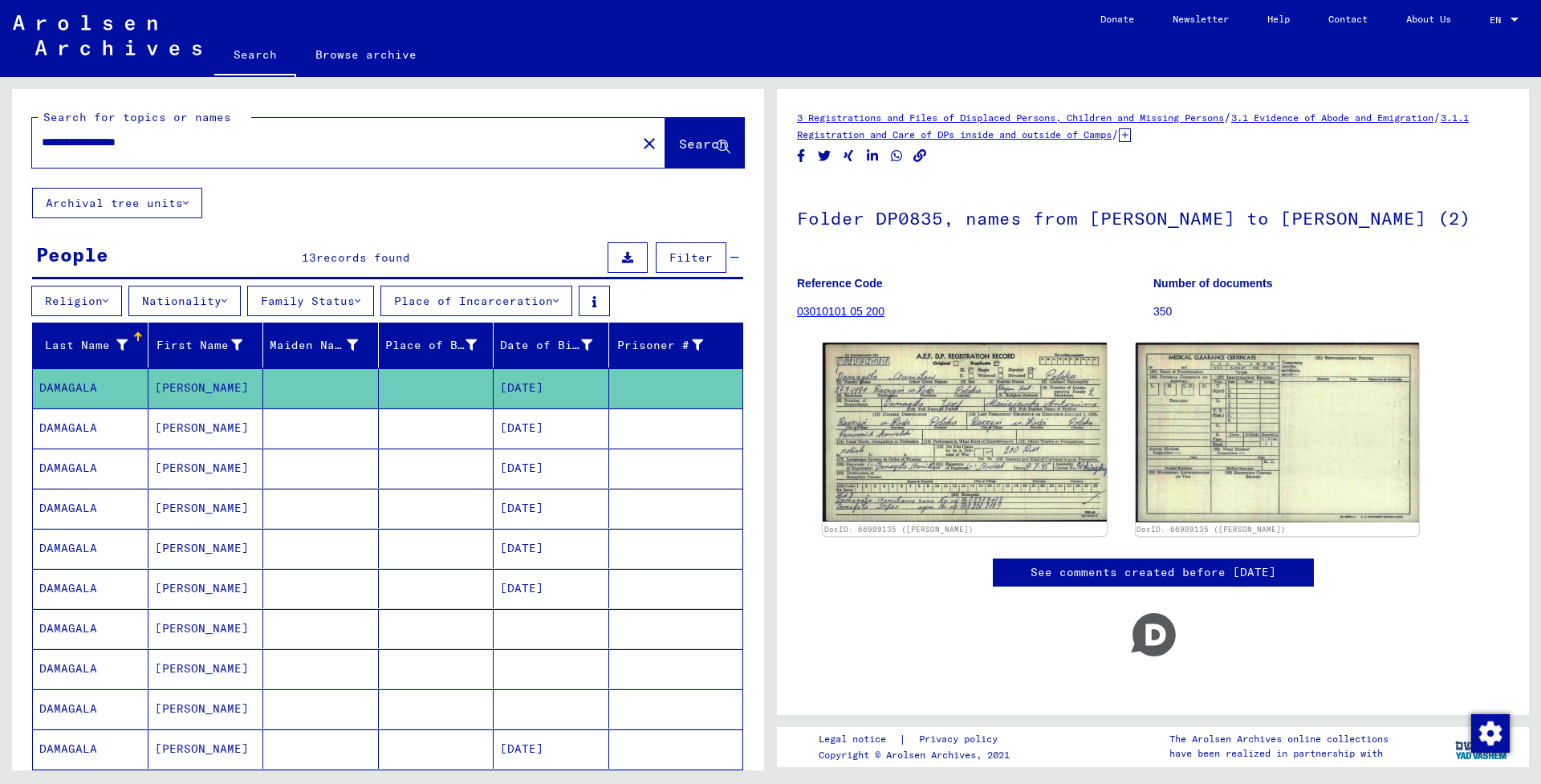
click at [555, 430] on mat-cell "[DATE]" at bounding box center [551, 428] width 116 height 40
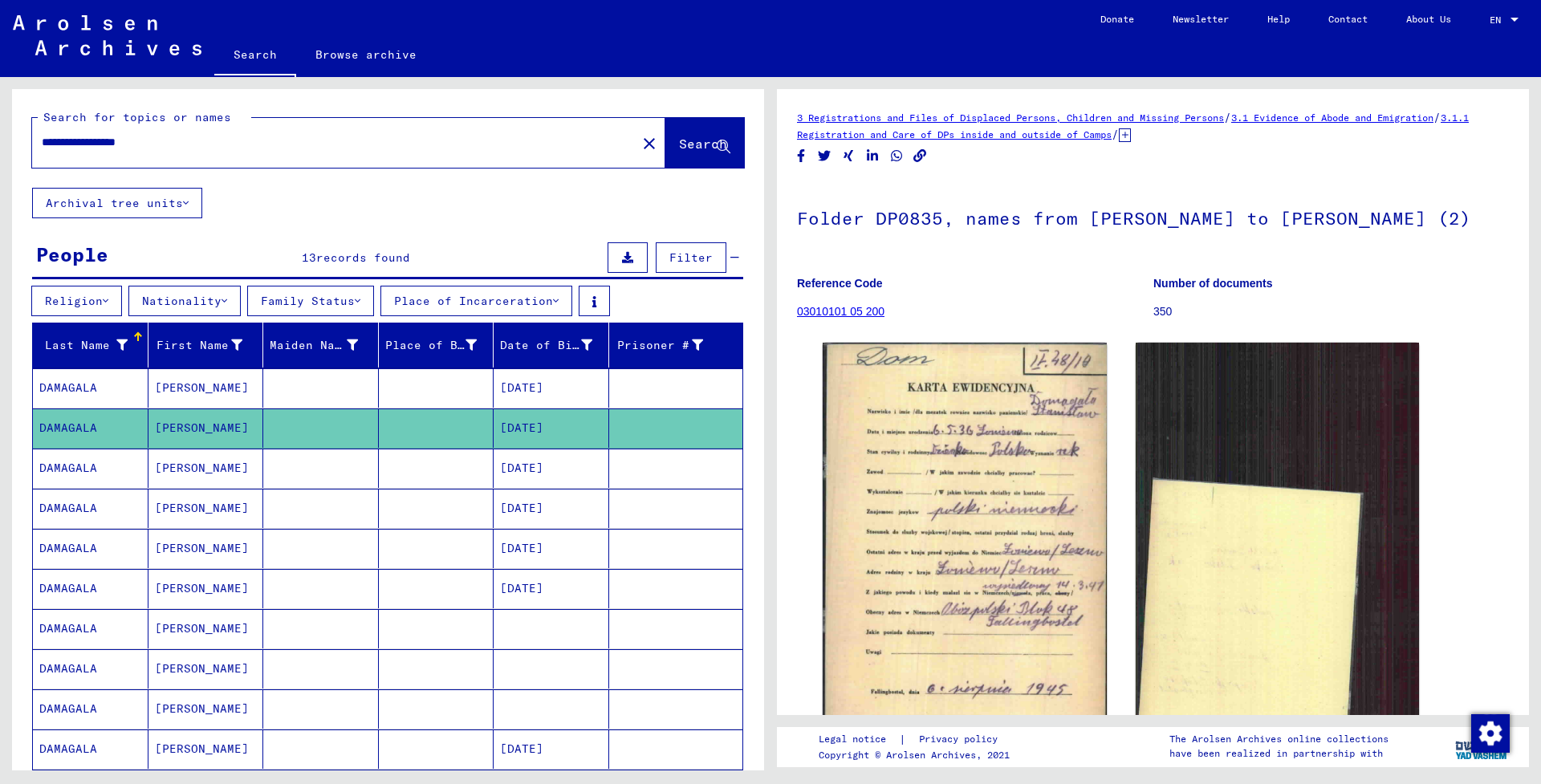
scroll to position [0, 1]
drag, startPoint x: 537, startPoint y: 471, endPoint x: 549, endPoint y: 470, distance: 12.0
click at [537, 471] on mat-cell "[DATE]" at bounding box center [551, 468] width 116 height 40
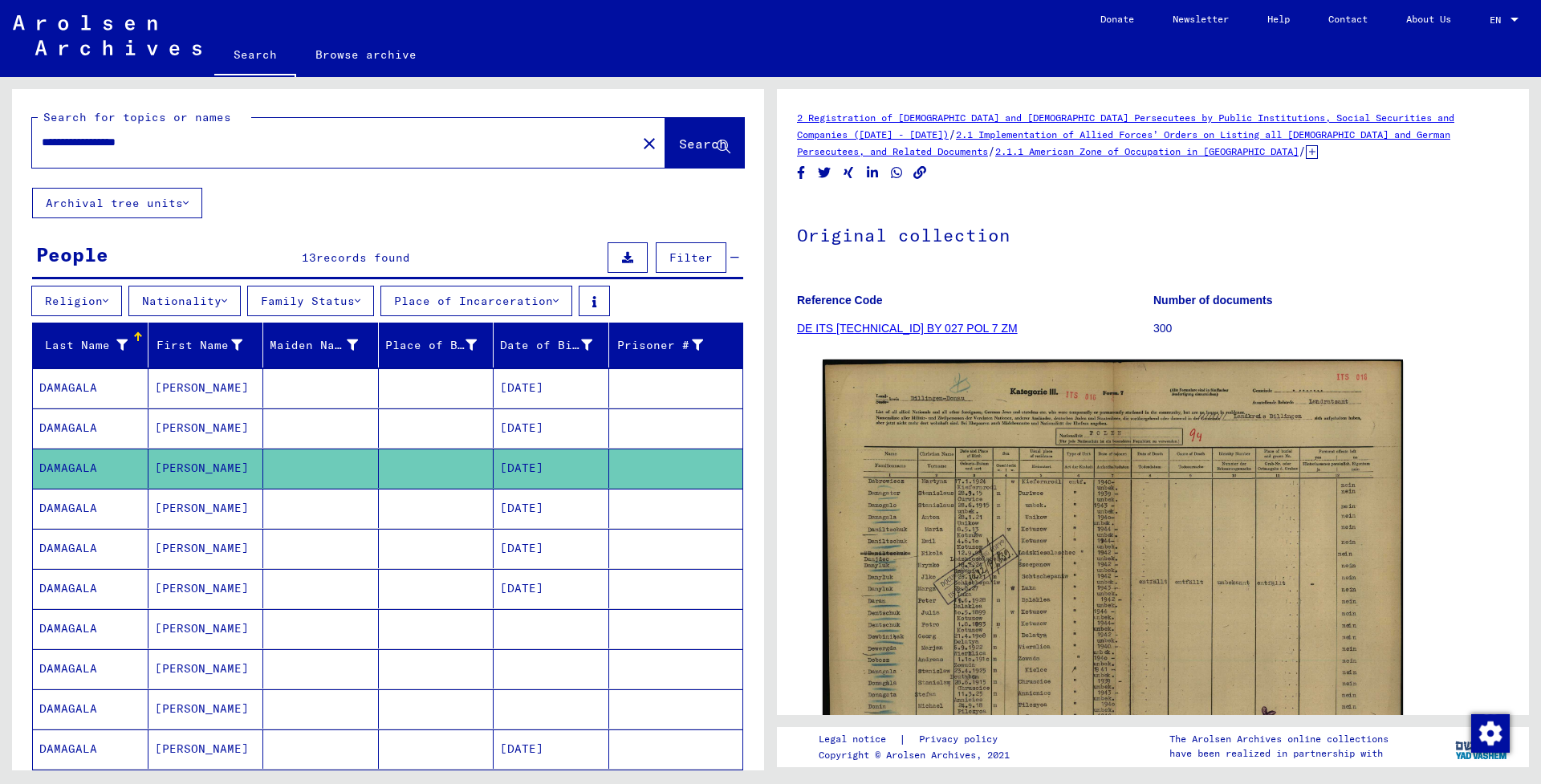
scroll to position [-1, 1]
click at [543, 504] on mat-cell "[DATE]" at bounding box center [551, 508] width 116 height 40
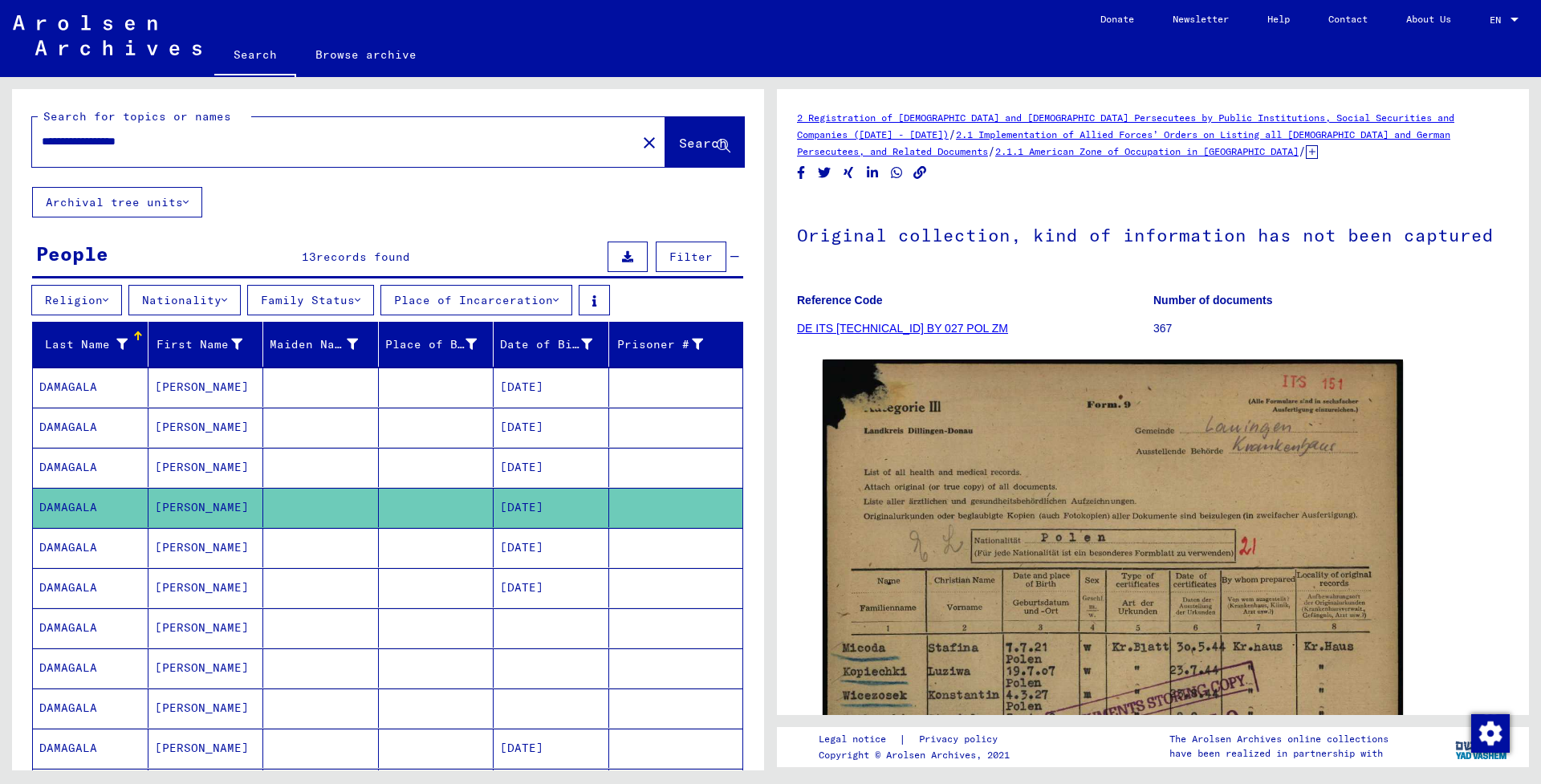
scroll to position [-2, 1]
click at [541, 532] on mat-cell "[DATE]" at bounding box center [551, 547] width 116 height 40
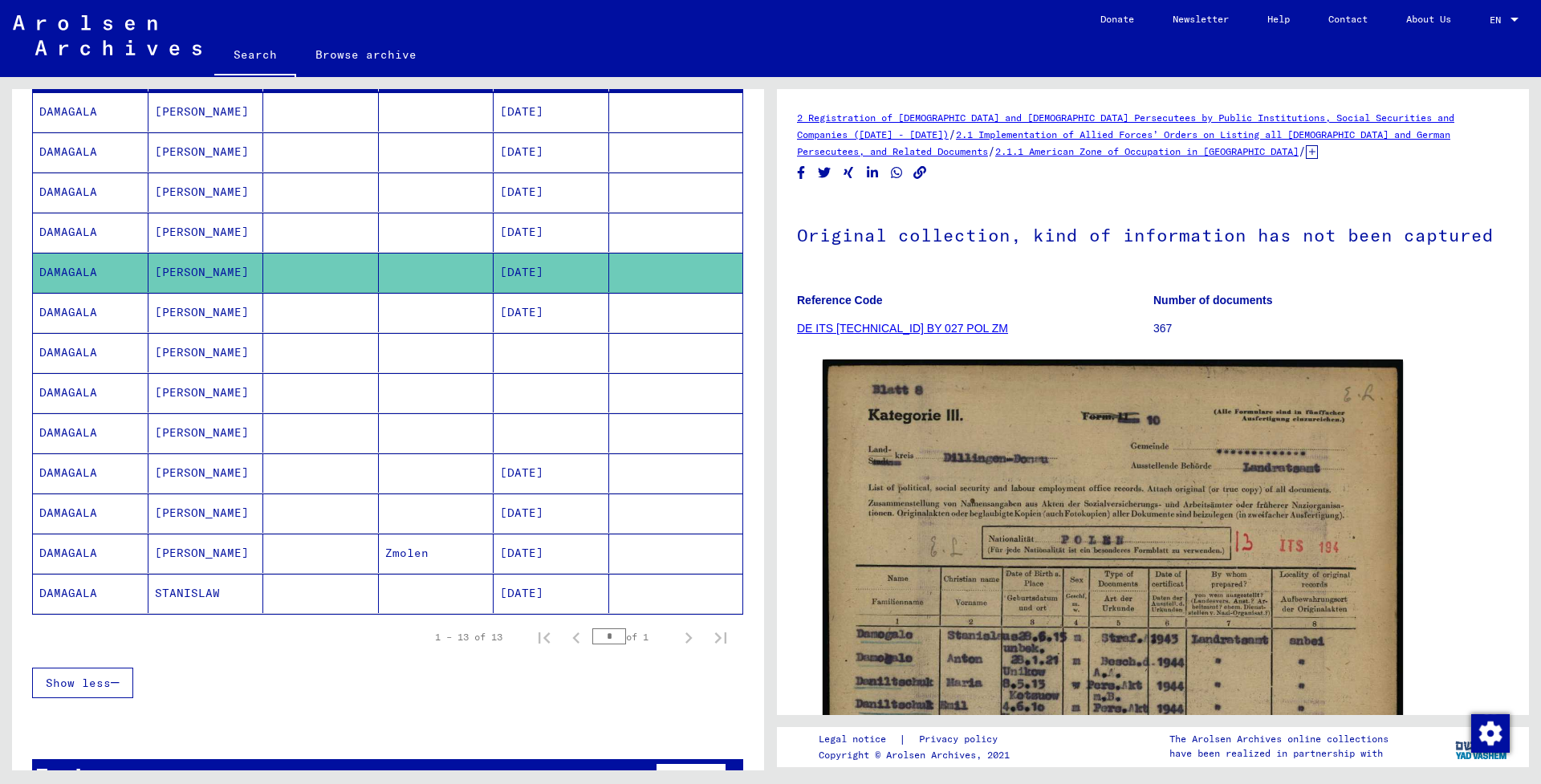
scroll to position [283, 0]
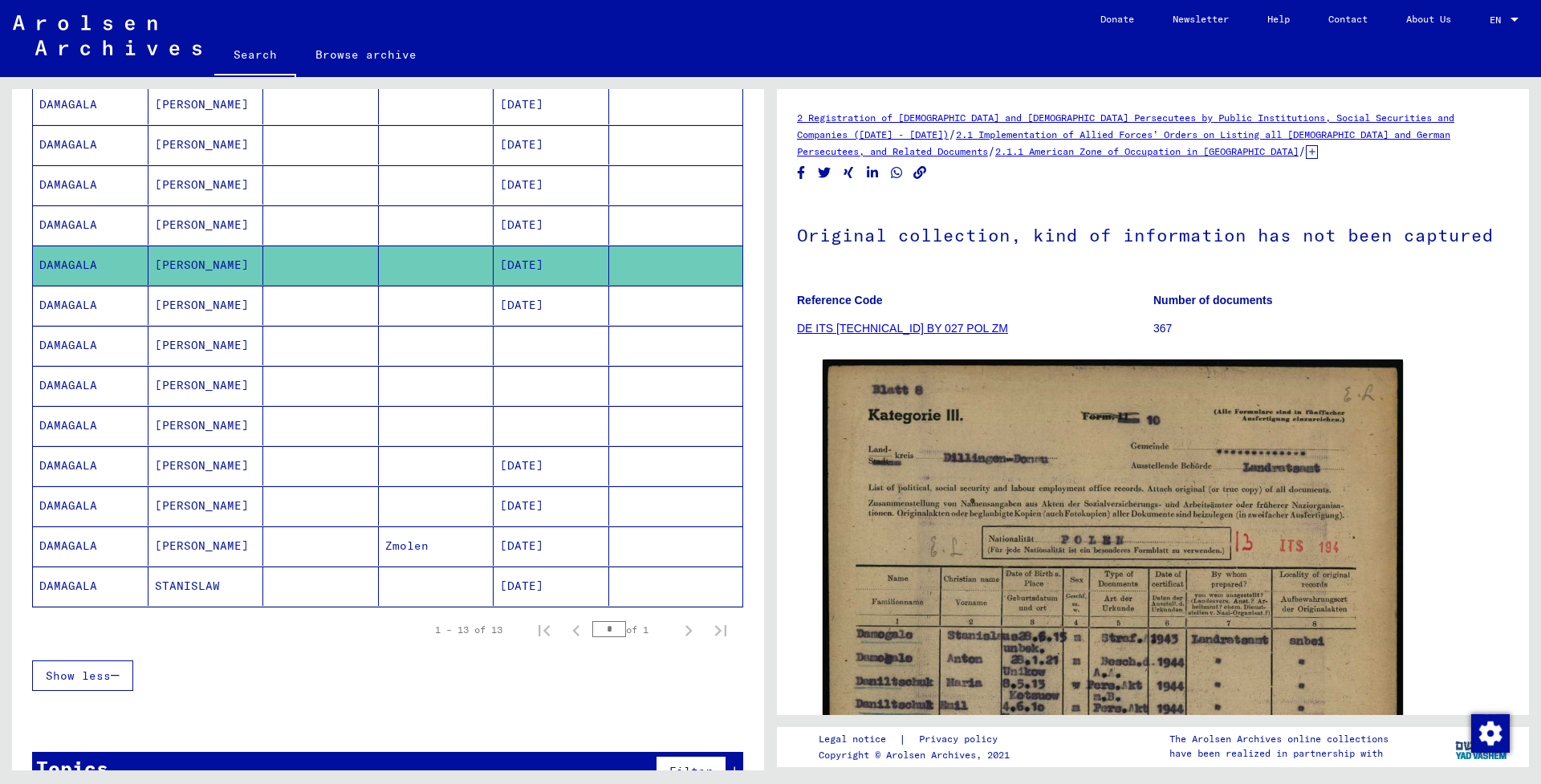
click at [527, 304] on mat-cell "[DATE]" at bounding box center [551, 305] width 116 height 40
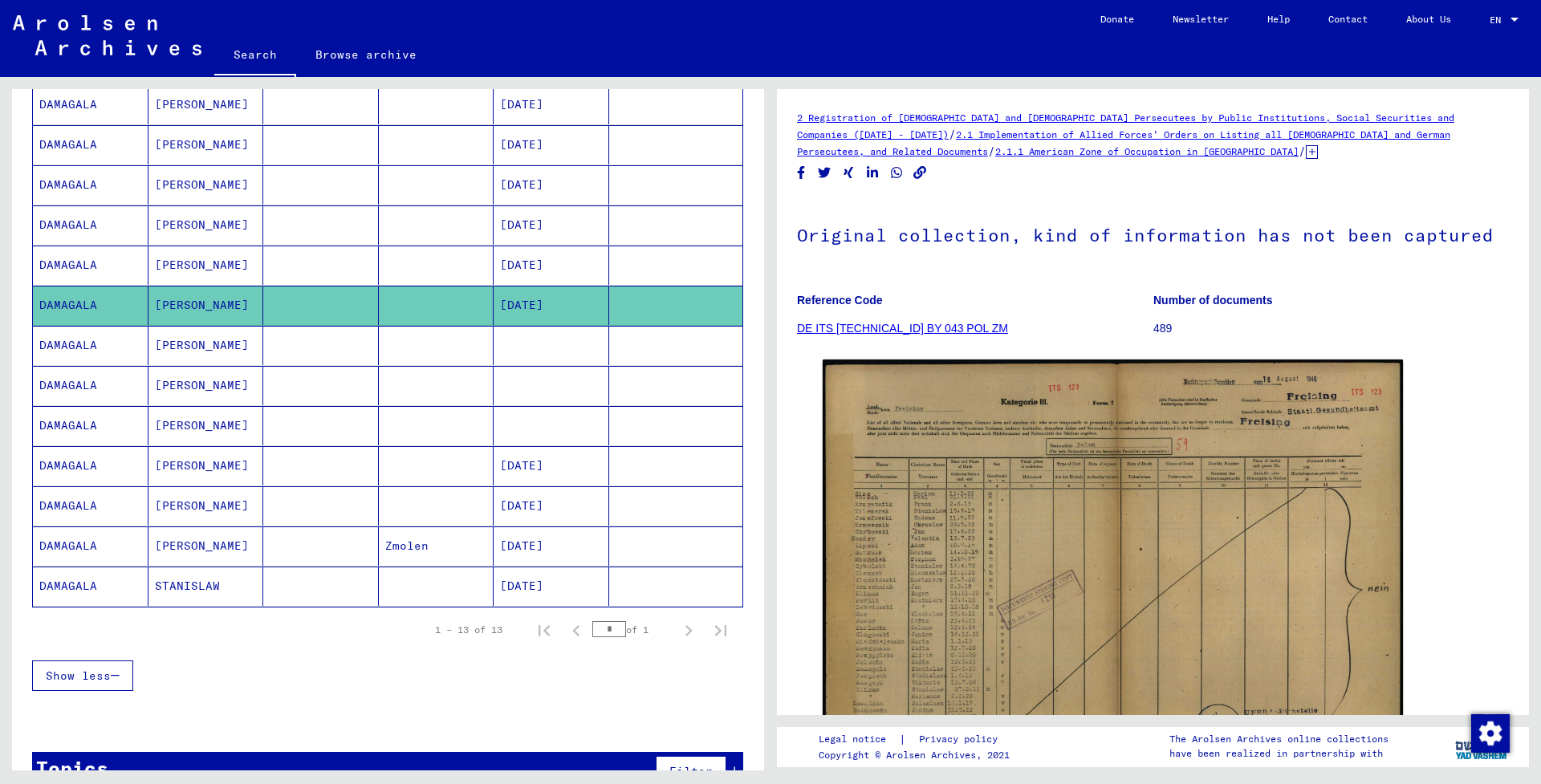
click at [519, 350] on mat-cell at bounding box center [551, 345] width 116 height 40
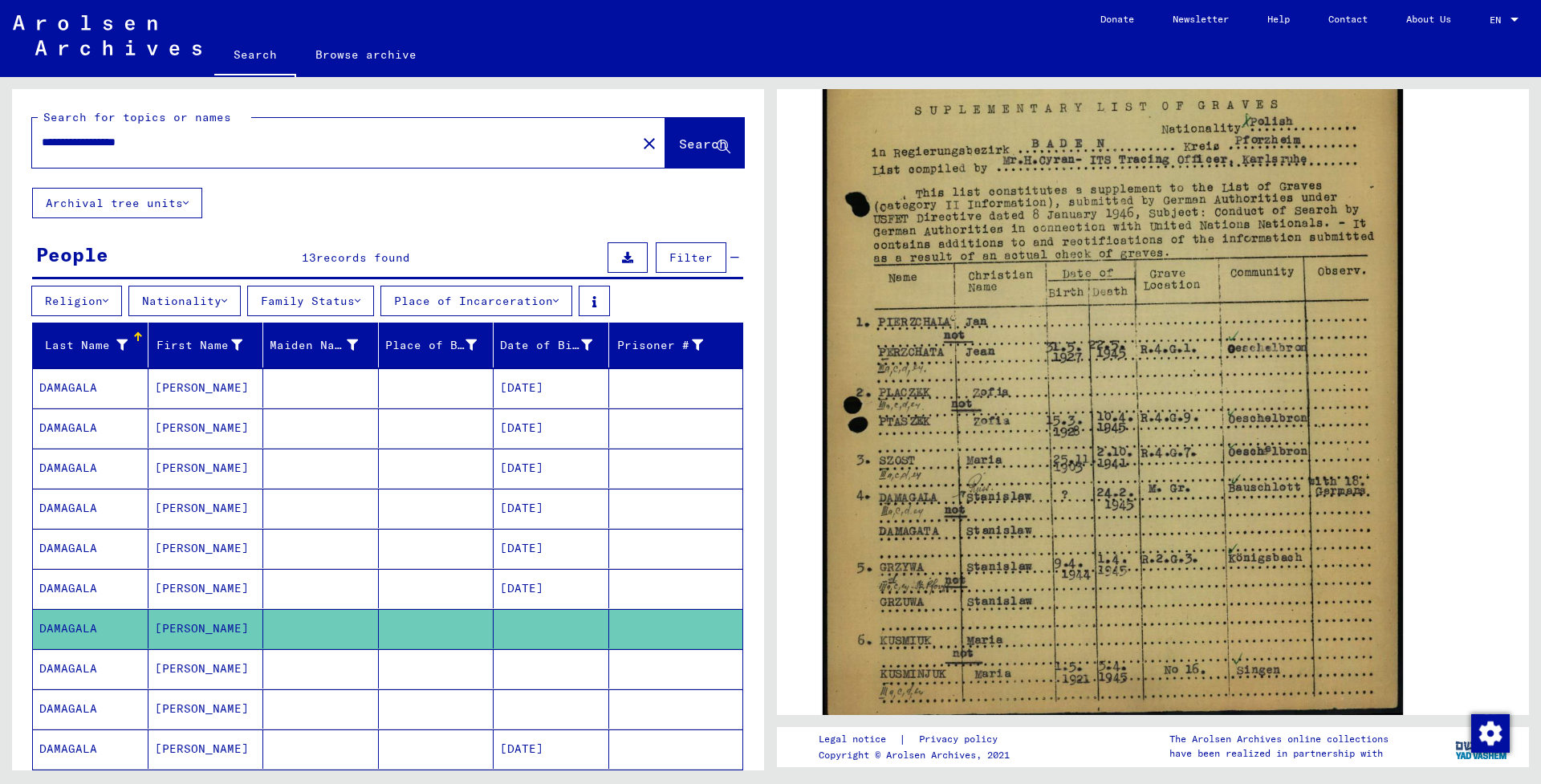
drag, startPoint x: 91, startPoint y: 141, endPoint x: 90, endPoint y: 169, distance: 28.0
click at [91, 142] on input "**********" at bounding box center [334, 142] width 585 height 17
type input "**********"
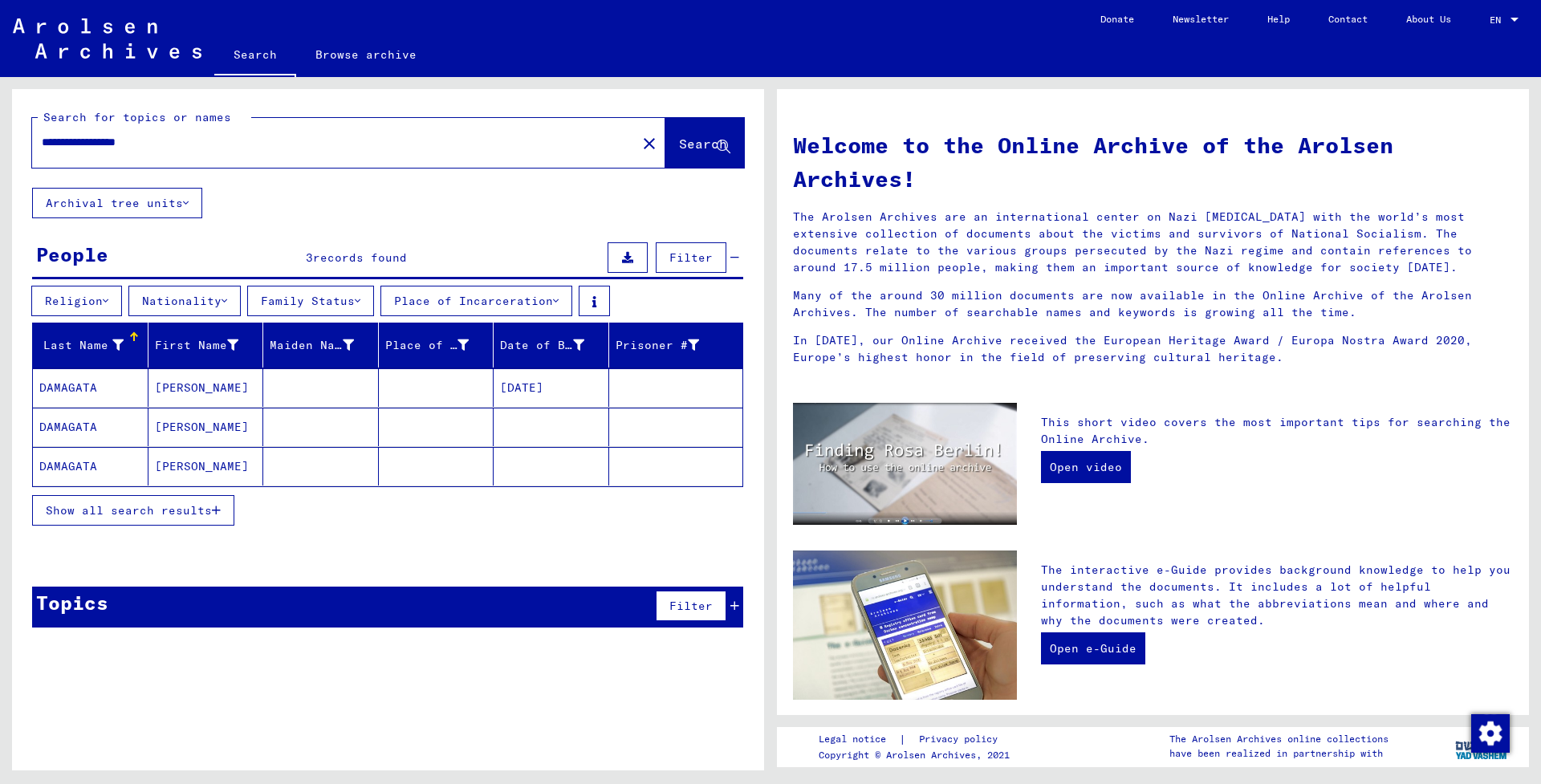
click at [202, 383] on mat-cell "[PERSON_NAME]" at bounding box center [206, 388] width 116 height 39
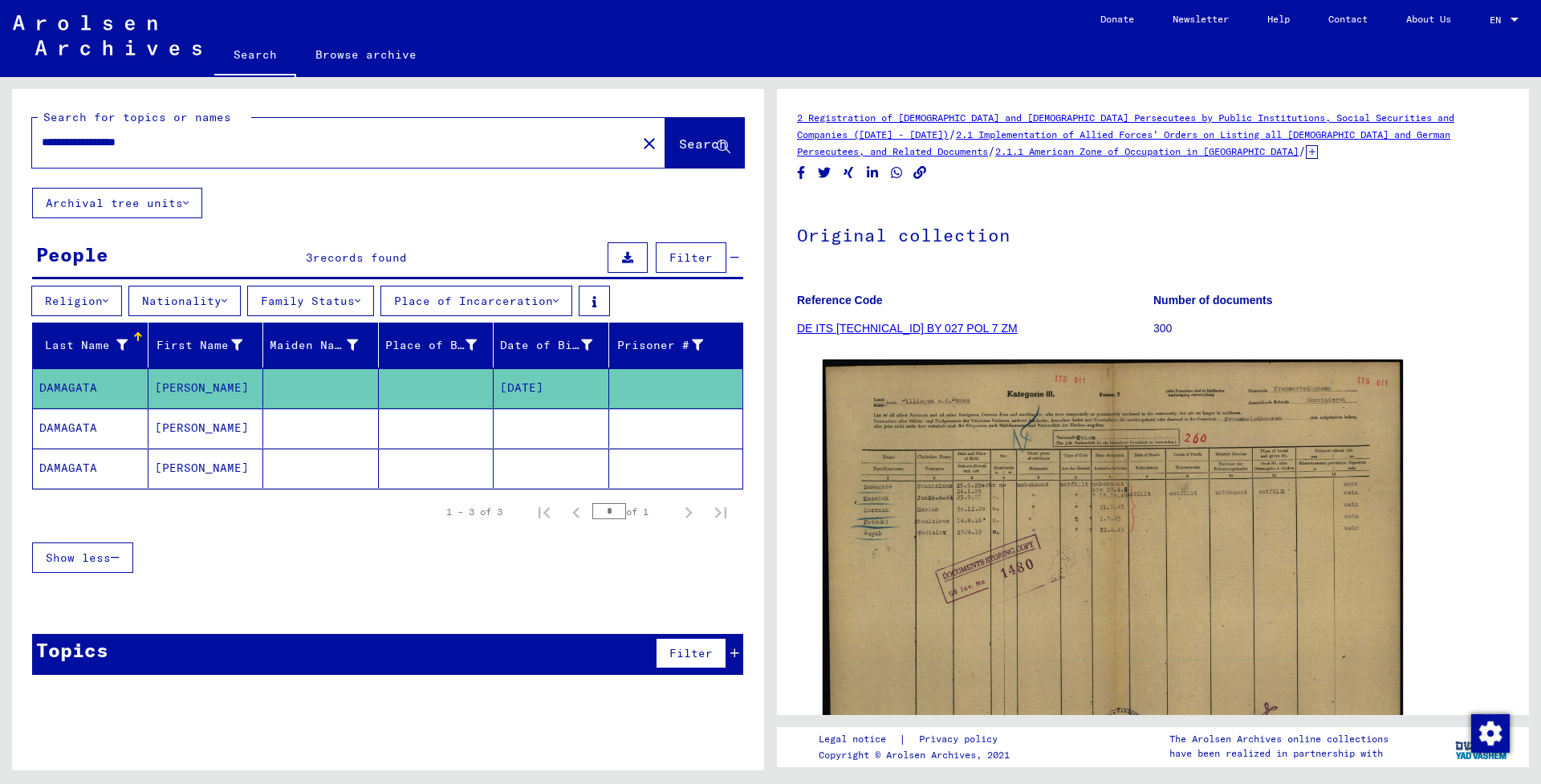
click at [539, 420] on mat-cell at bounding box center [551, 428] width 116 height 40
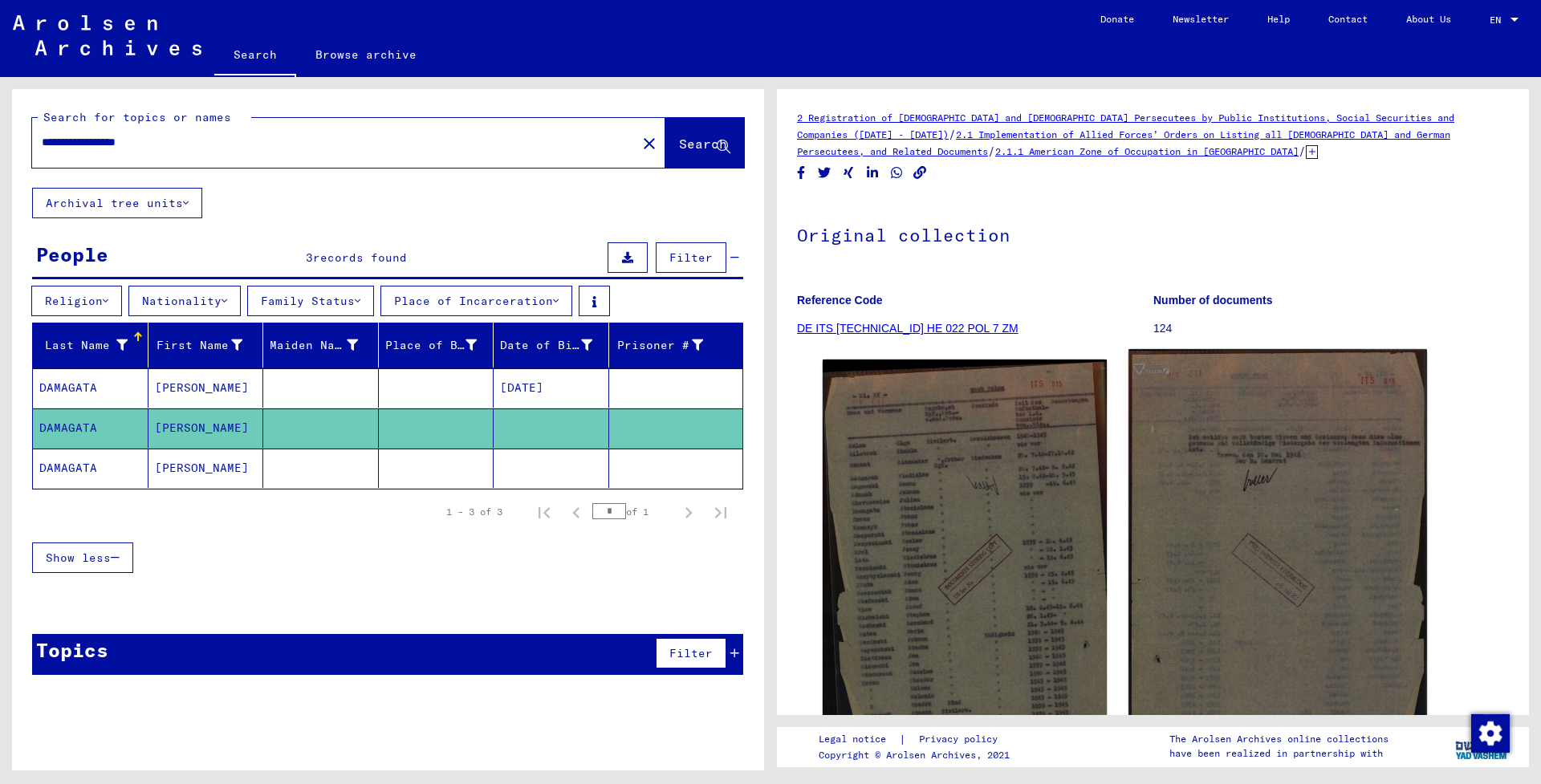
click at [987, 440] on img at bounding box center [964, 557] width 284 height 397
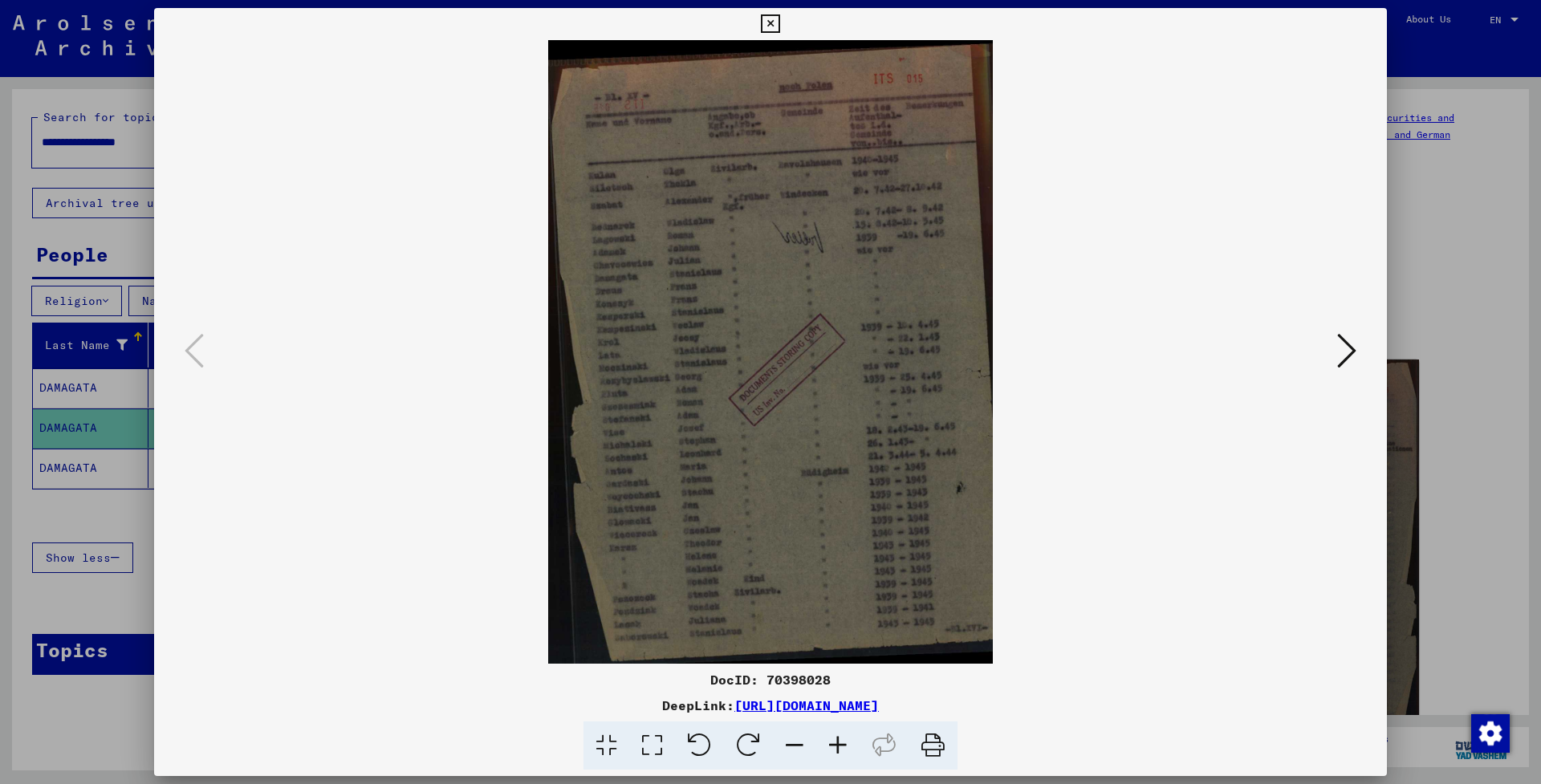
click at [1344, 345] on icon at bounding box center [1347, 350] width 19 height 39
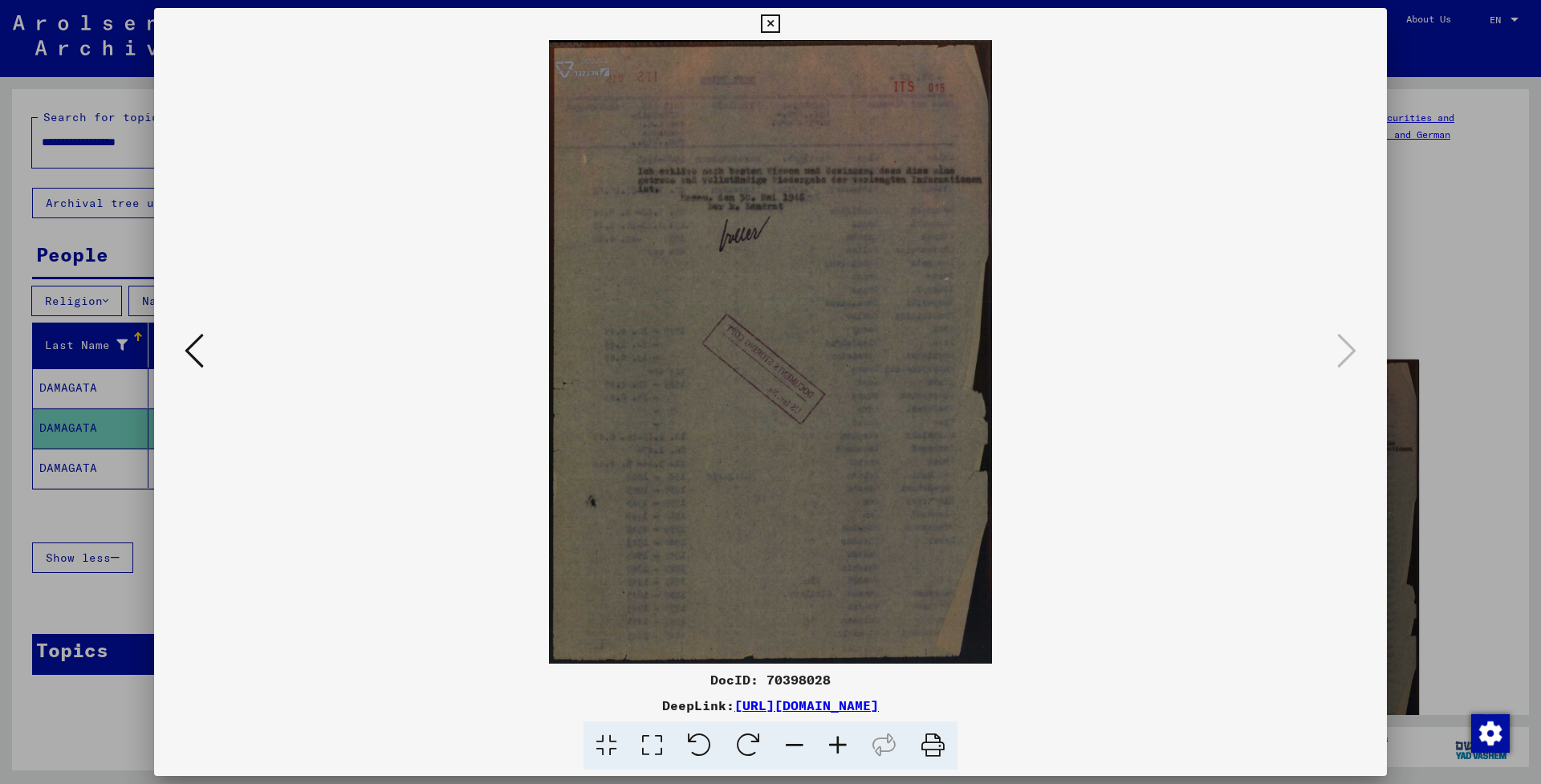
click at [779, 24] on icon at bounding box center [770, 24] width 19 height 19
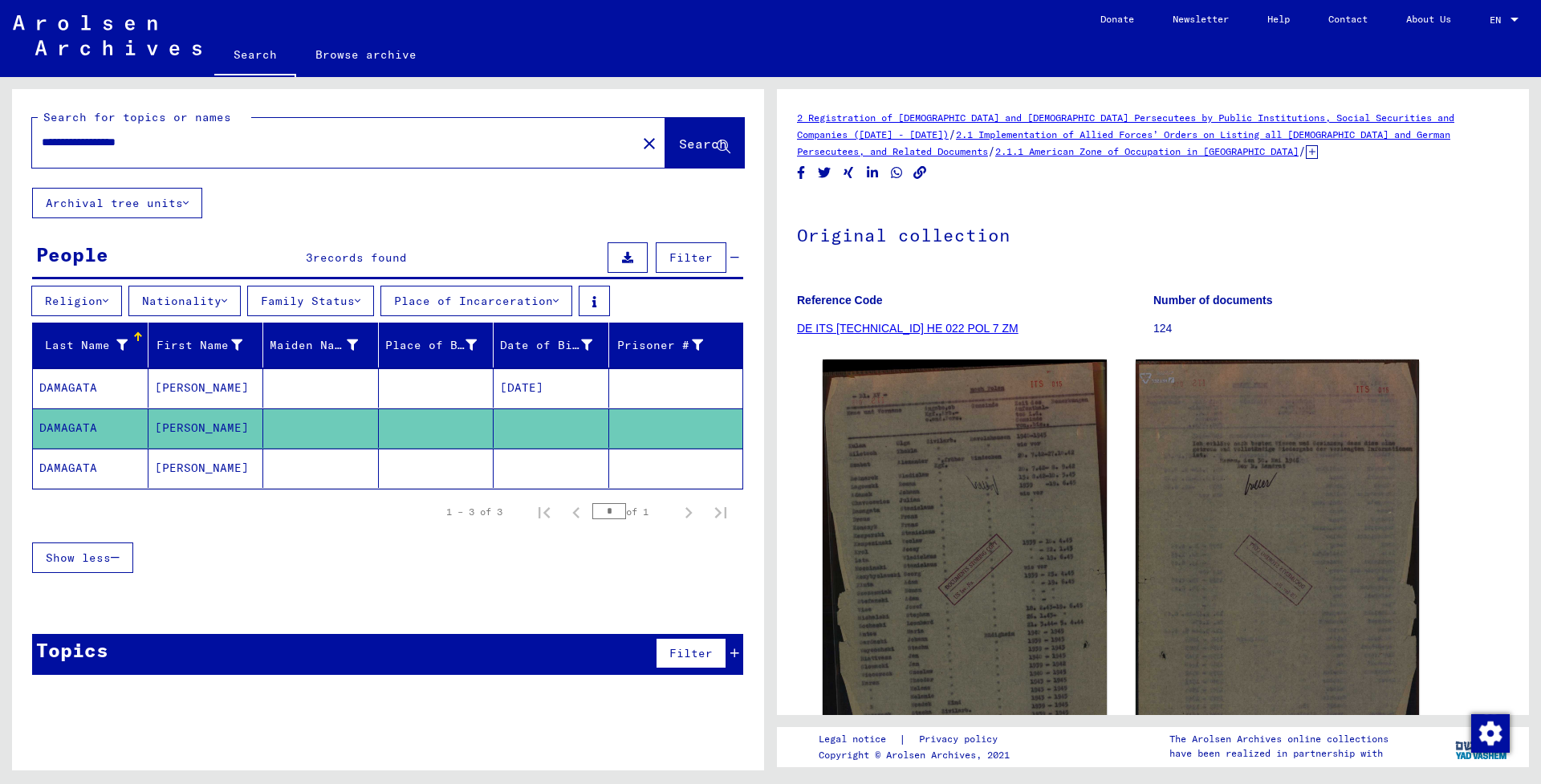
click at [582, 467] on mat-cell at bounding box center [551, 468] width 116 height 40
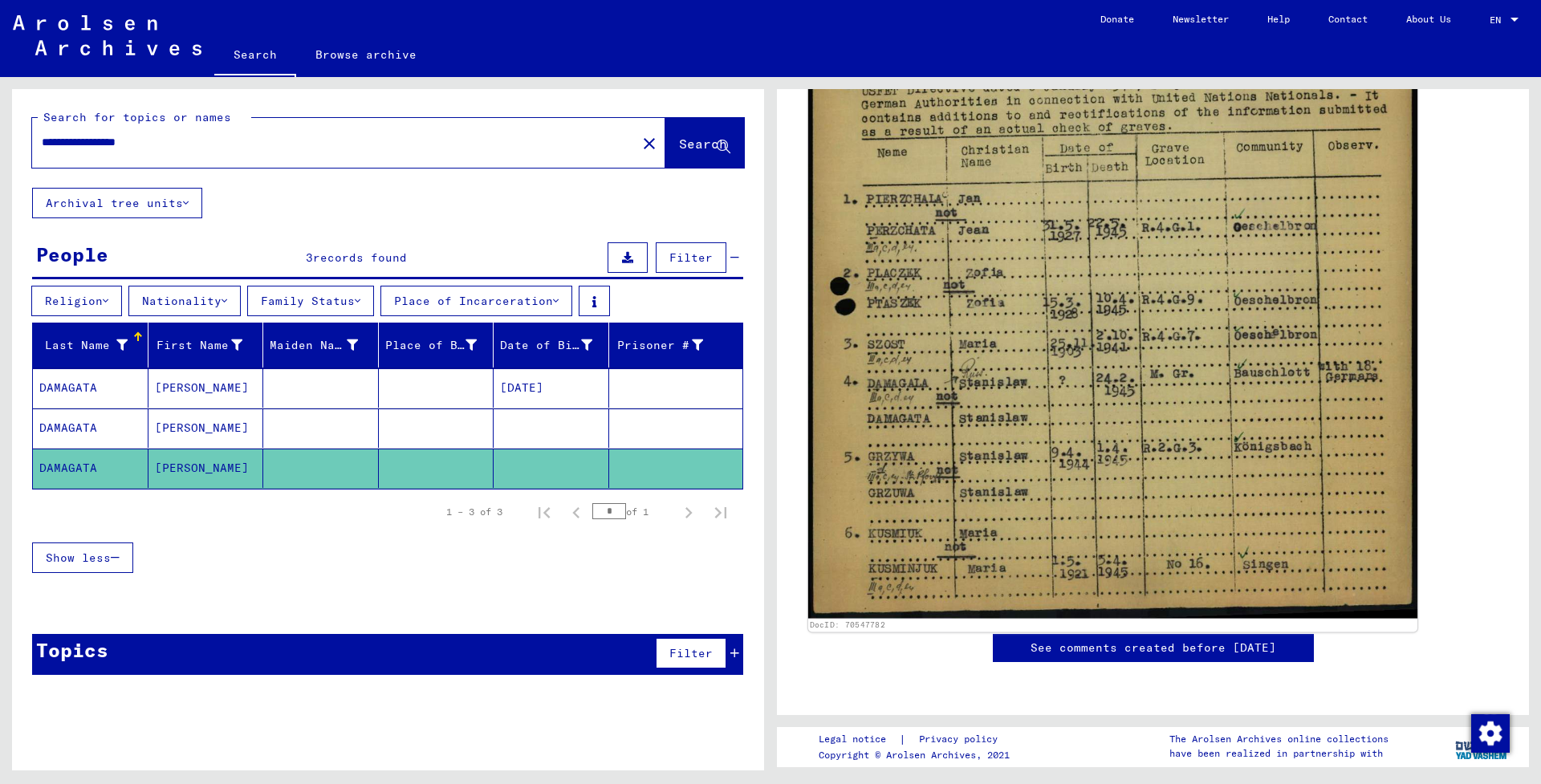
scroll to position [621, 0]
click at [1012, 335] on img at bounding box center [1112, 180] width 609 height 876
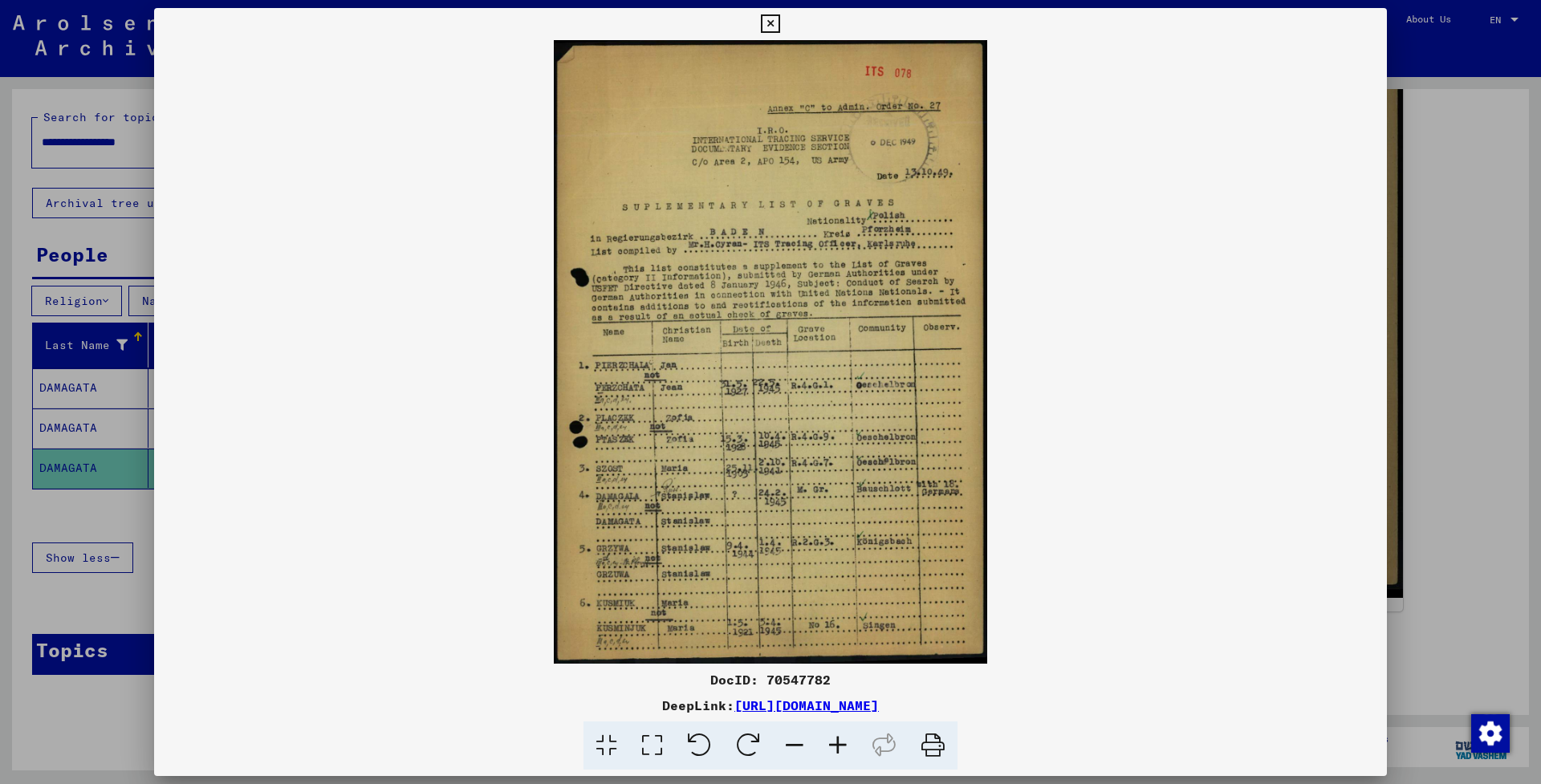
click at [779, 25] on icon at bounding box center [770, 24] width 19 height 19
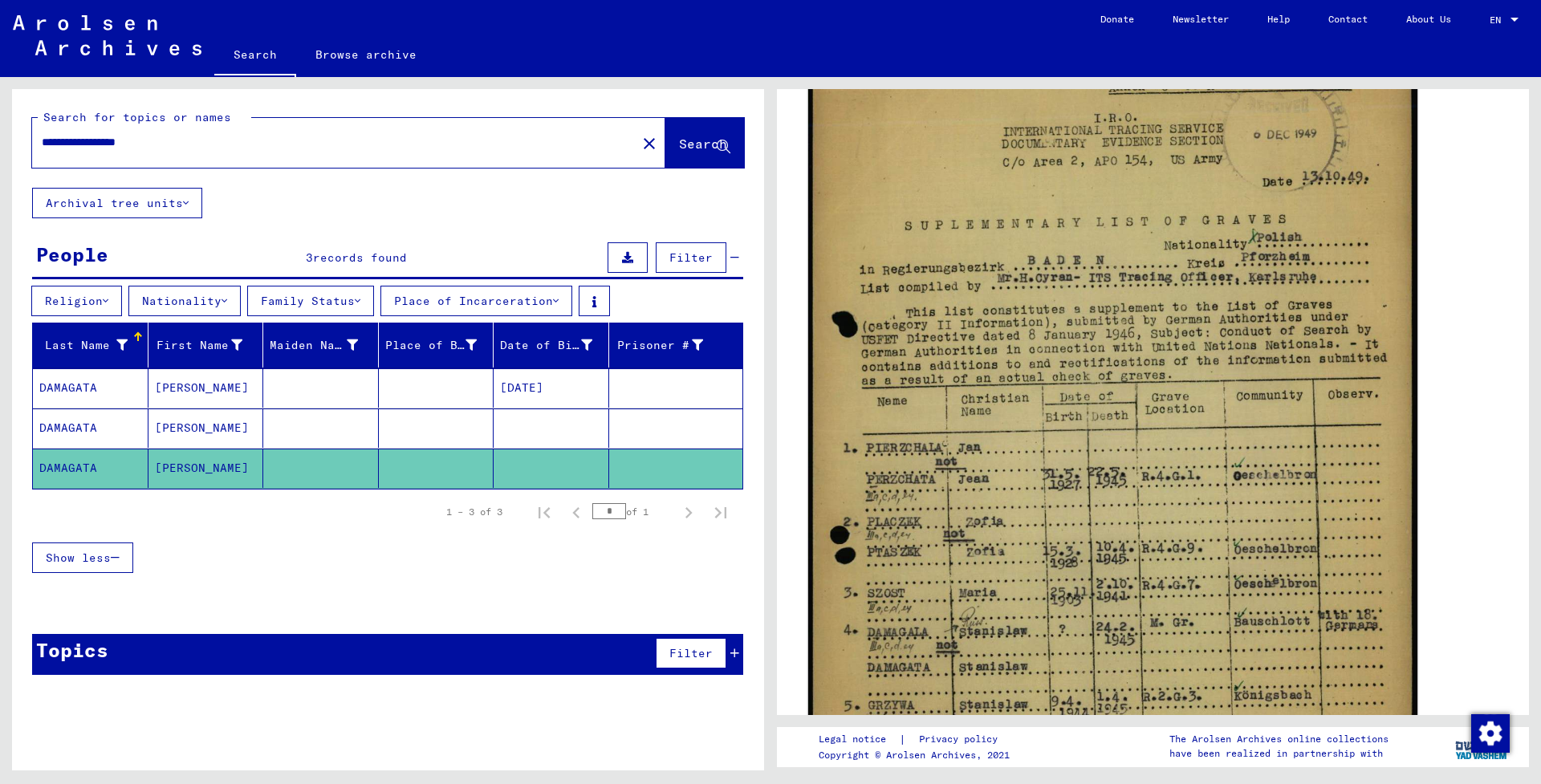
scroll to position [348, 0]
